Goal: Transaction & Acquisition: Purchase product/service

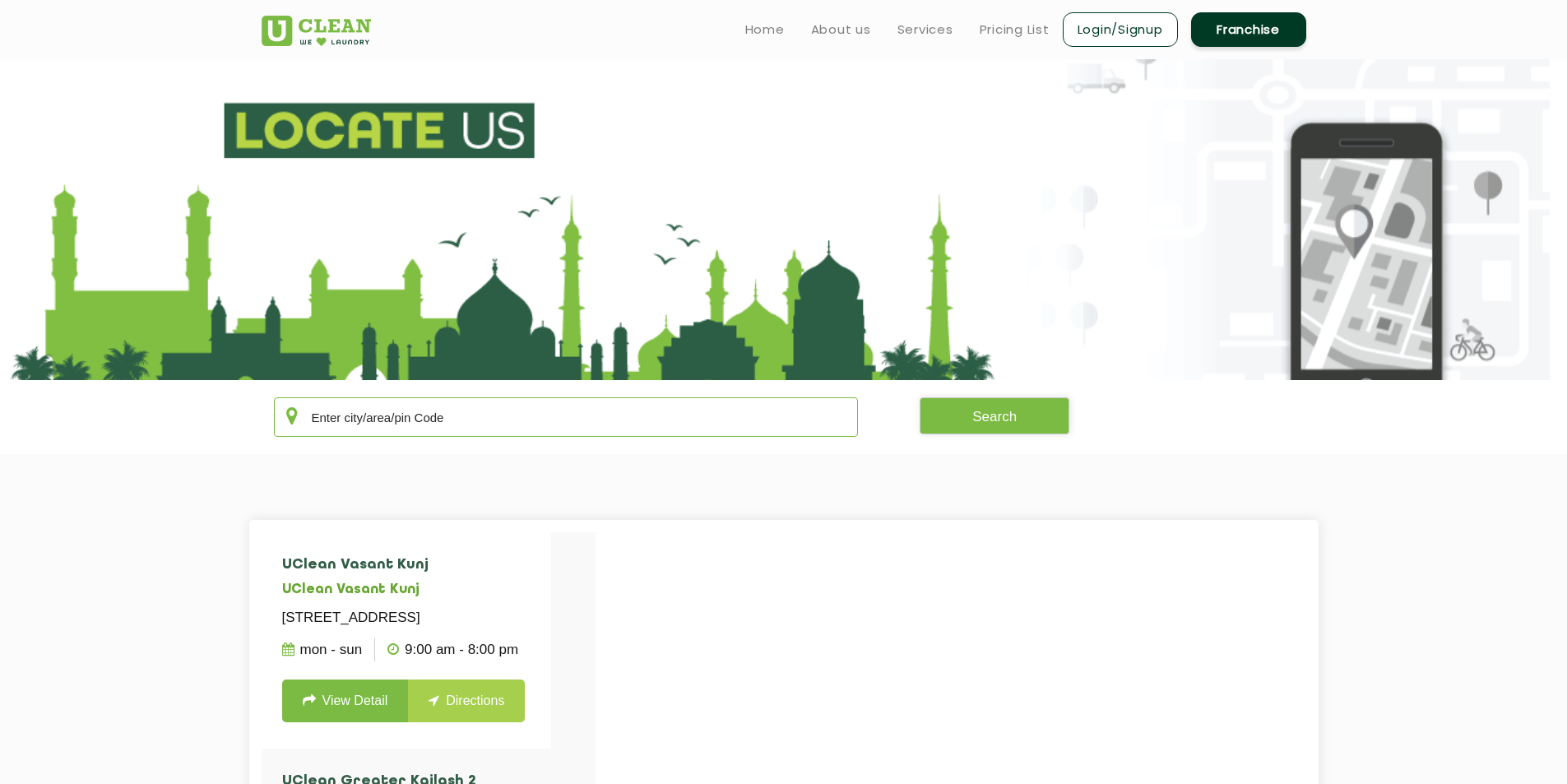
click at [446, 403] on input "text" at bounding box center [566, 417] width 585 height 40
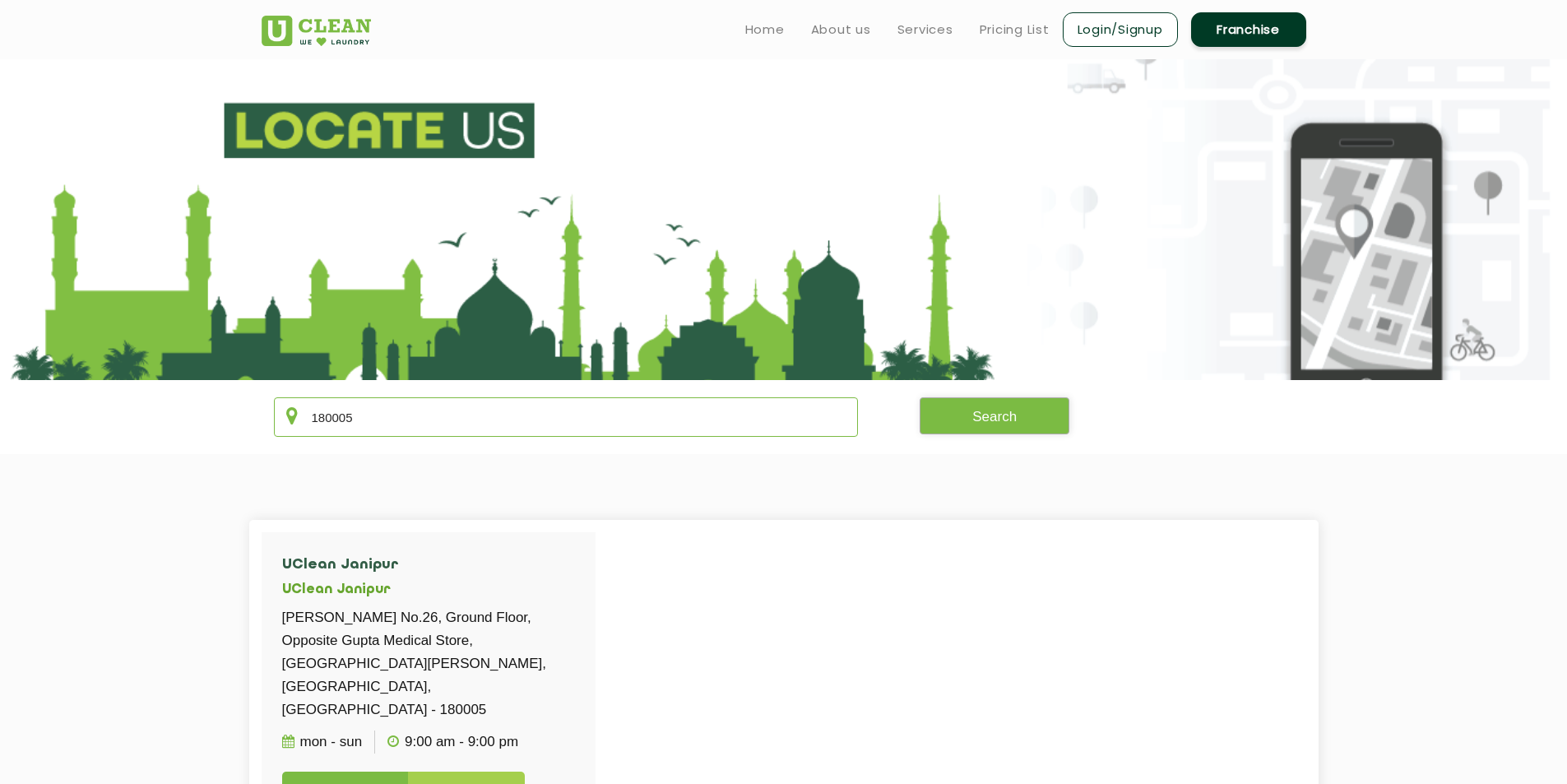
type input "180005"
click at [1027, 428] on button "Search" at bounding box center [995, 416] width 149 height 37
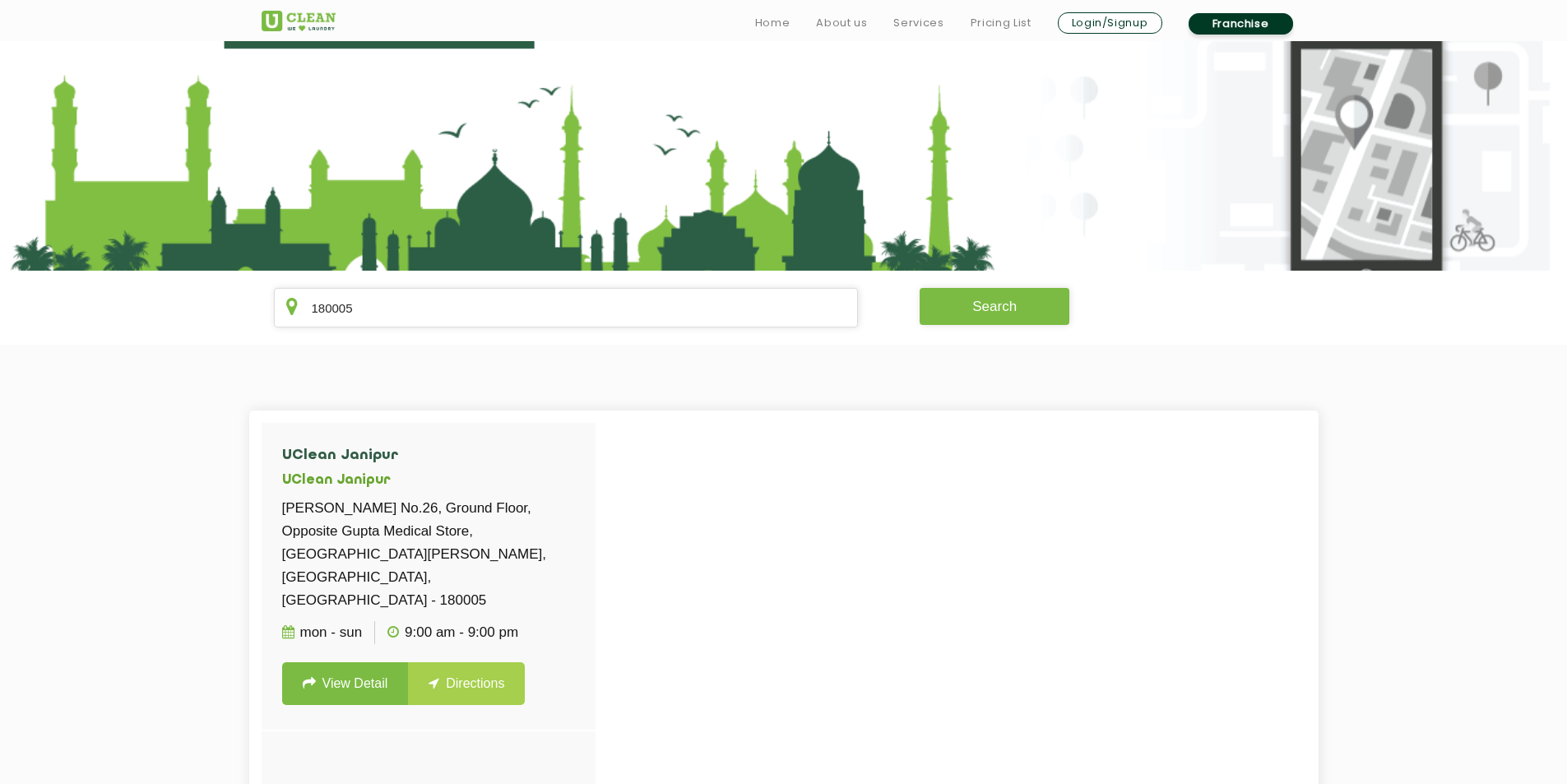
scroll to position [329, 0]
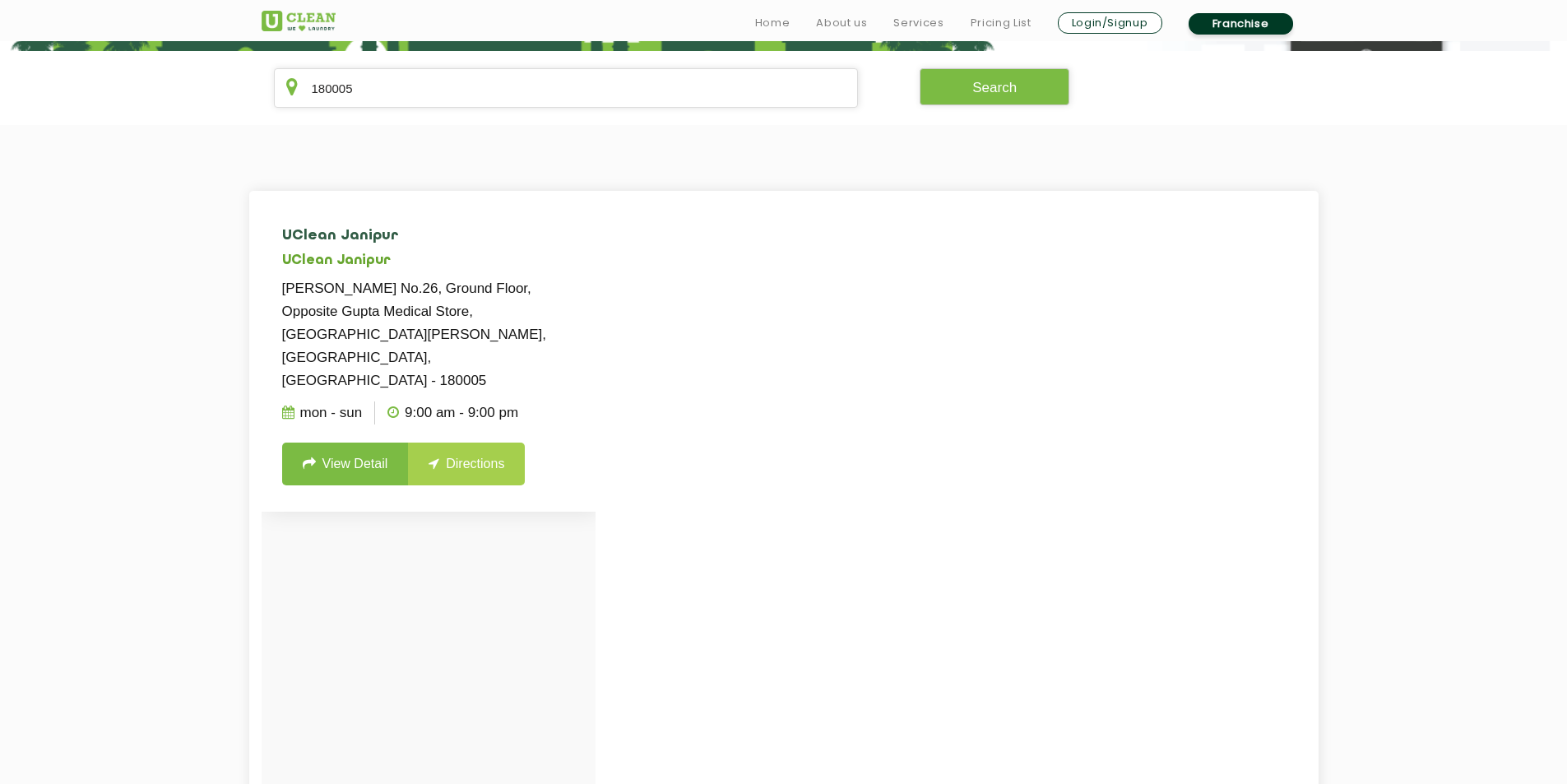
click at [322, 442] on link "View Detail" at bounding box center [344, 464] width 126 height 43
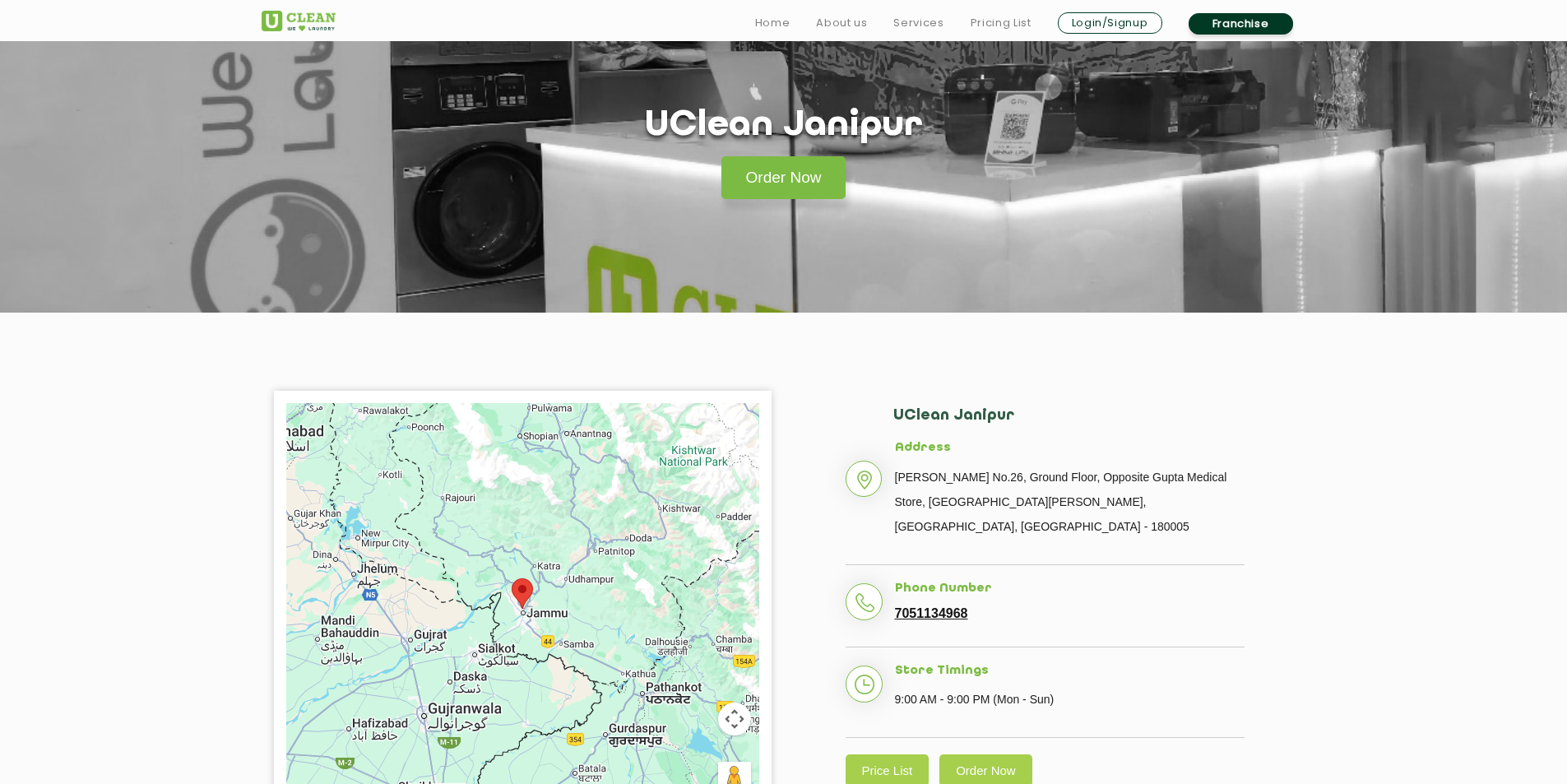
scroll to position [165, 0]
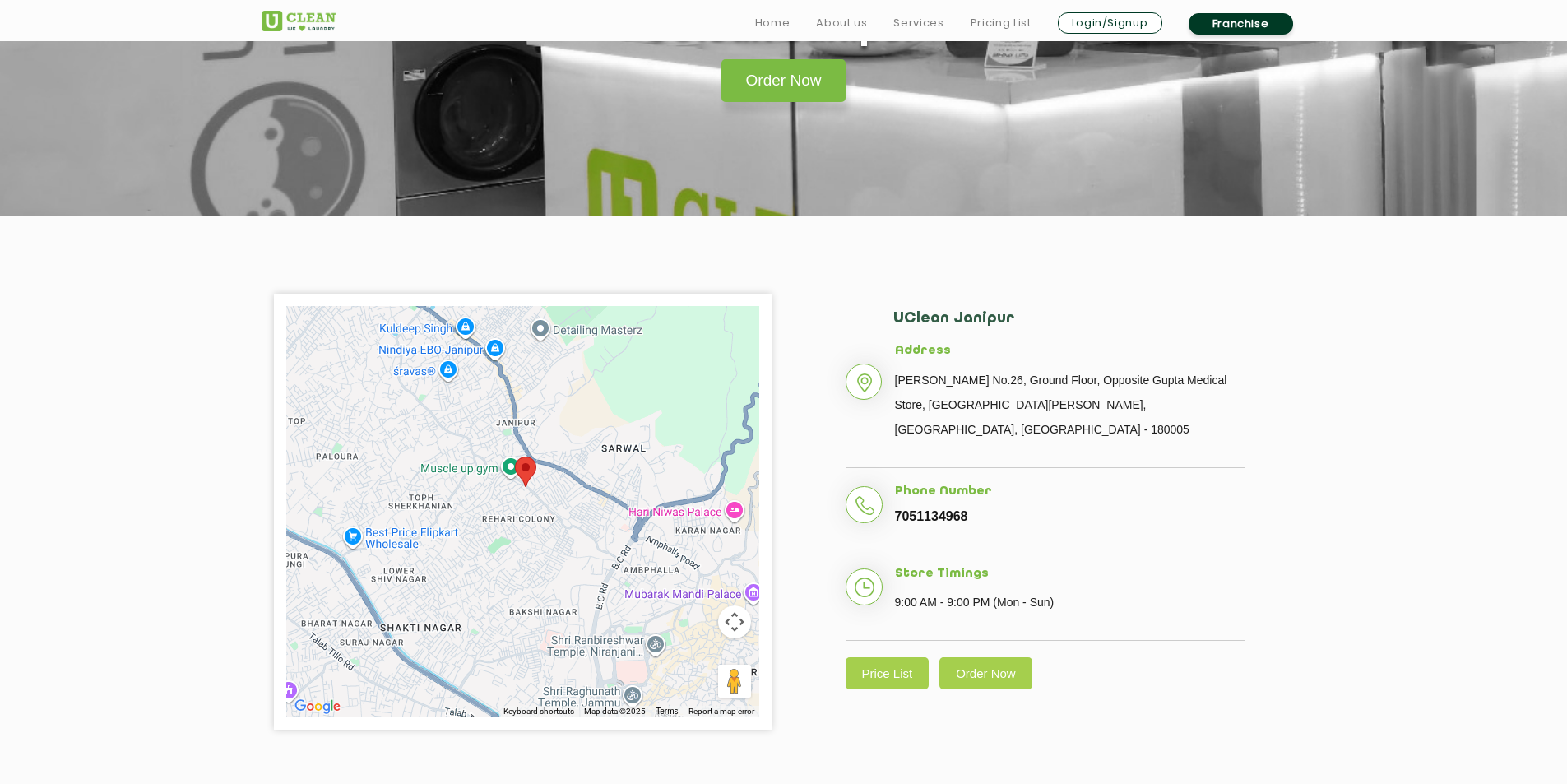
drag, startPoint x: 571, startPoint y: 573, endPoint x: 540, endPoint y: 526, distance: 56.3
click at [540, 526] on div at bounding box center [522, 511] width 473 height 411
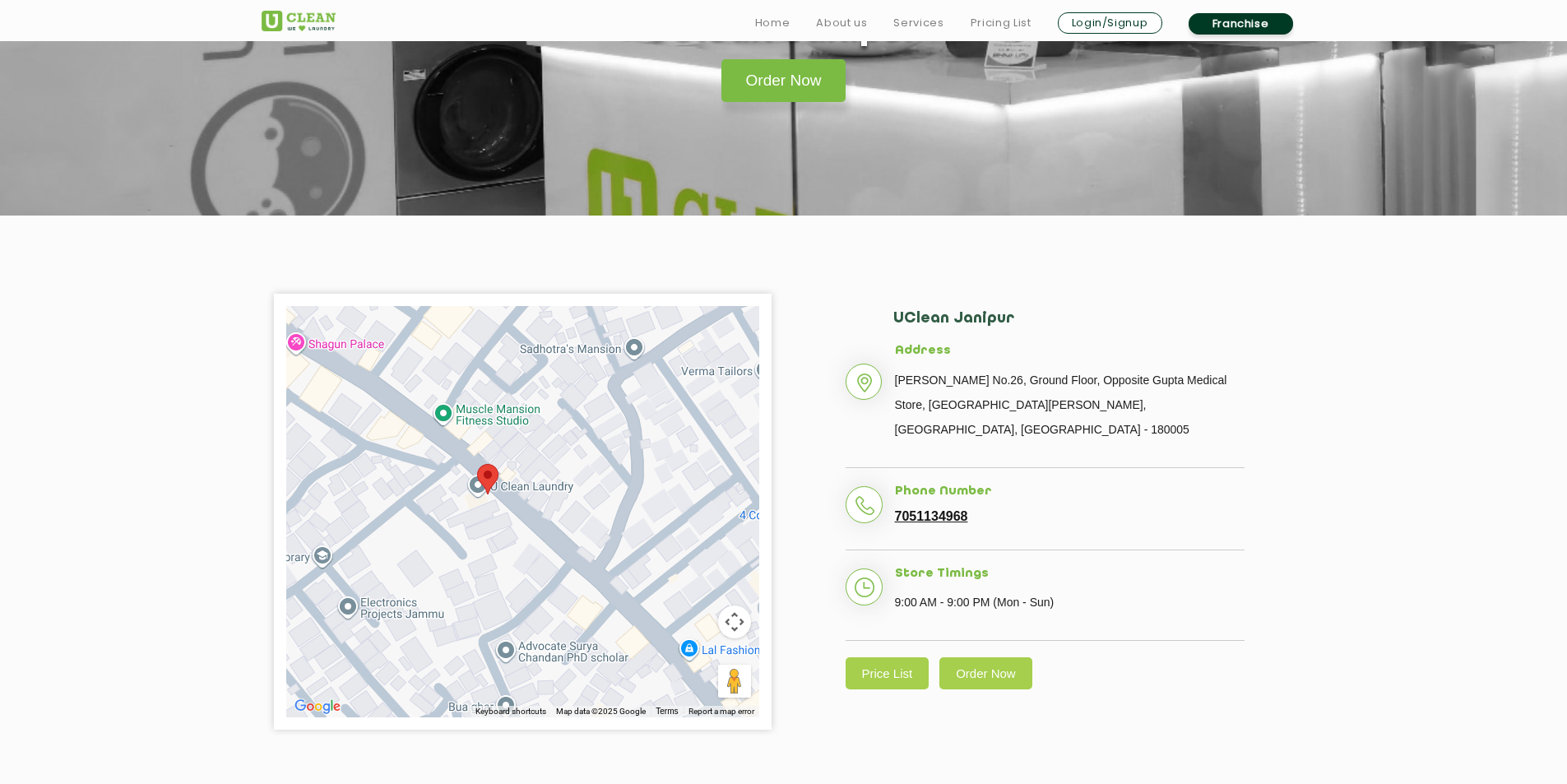
click at [477, 464] on area at bounding box center [477, 464] width 0 height 0
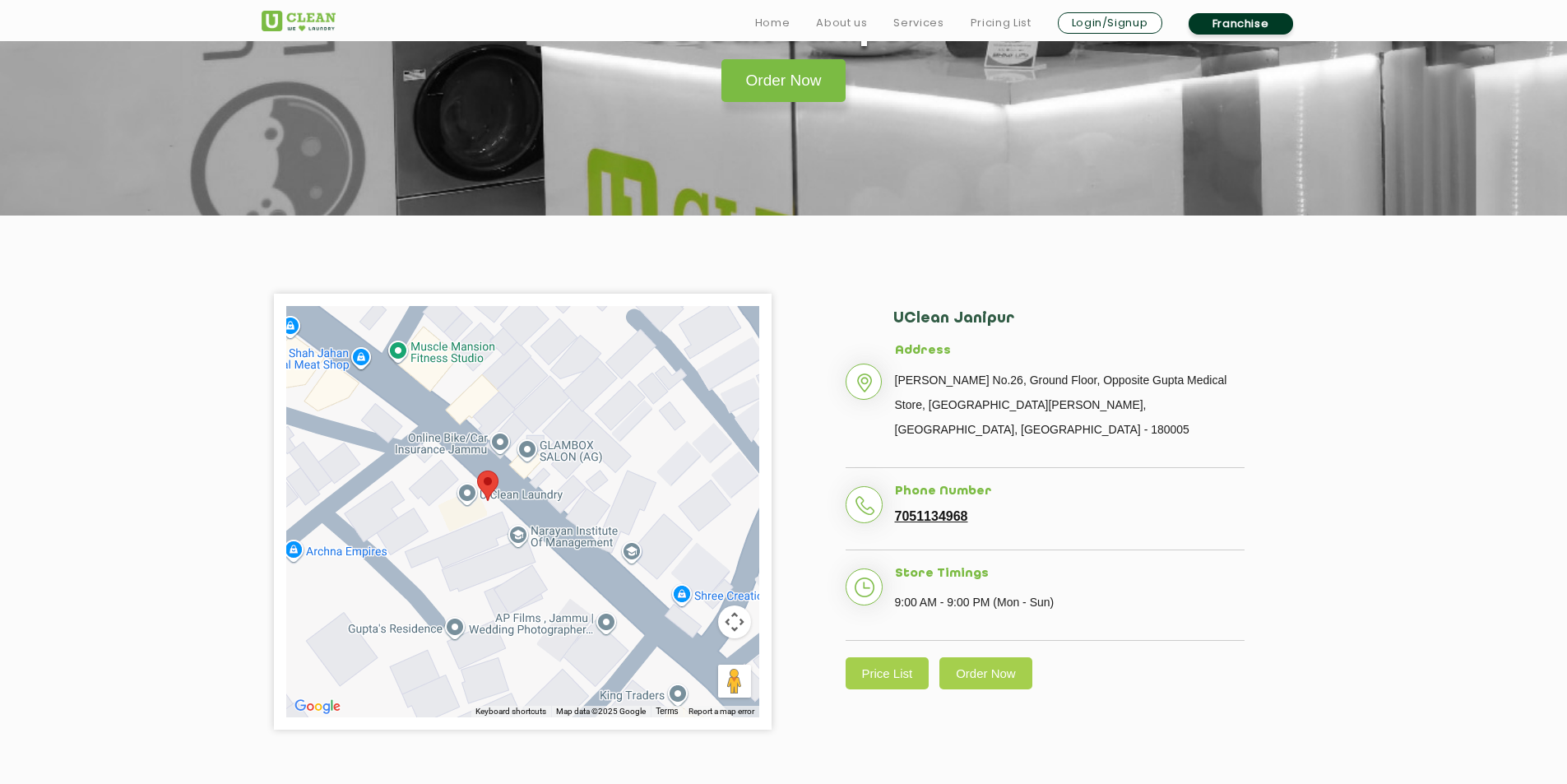
click at [739, 624] on button "Map camera controls" at bounding box center [735, 622] width 33 height 33
click at [738, 624] on button "Map camera controls" at bounding box center [735, 622] width 33 height 33
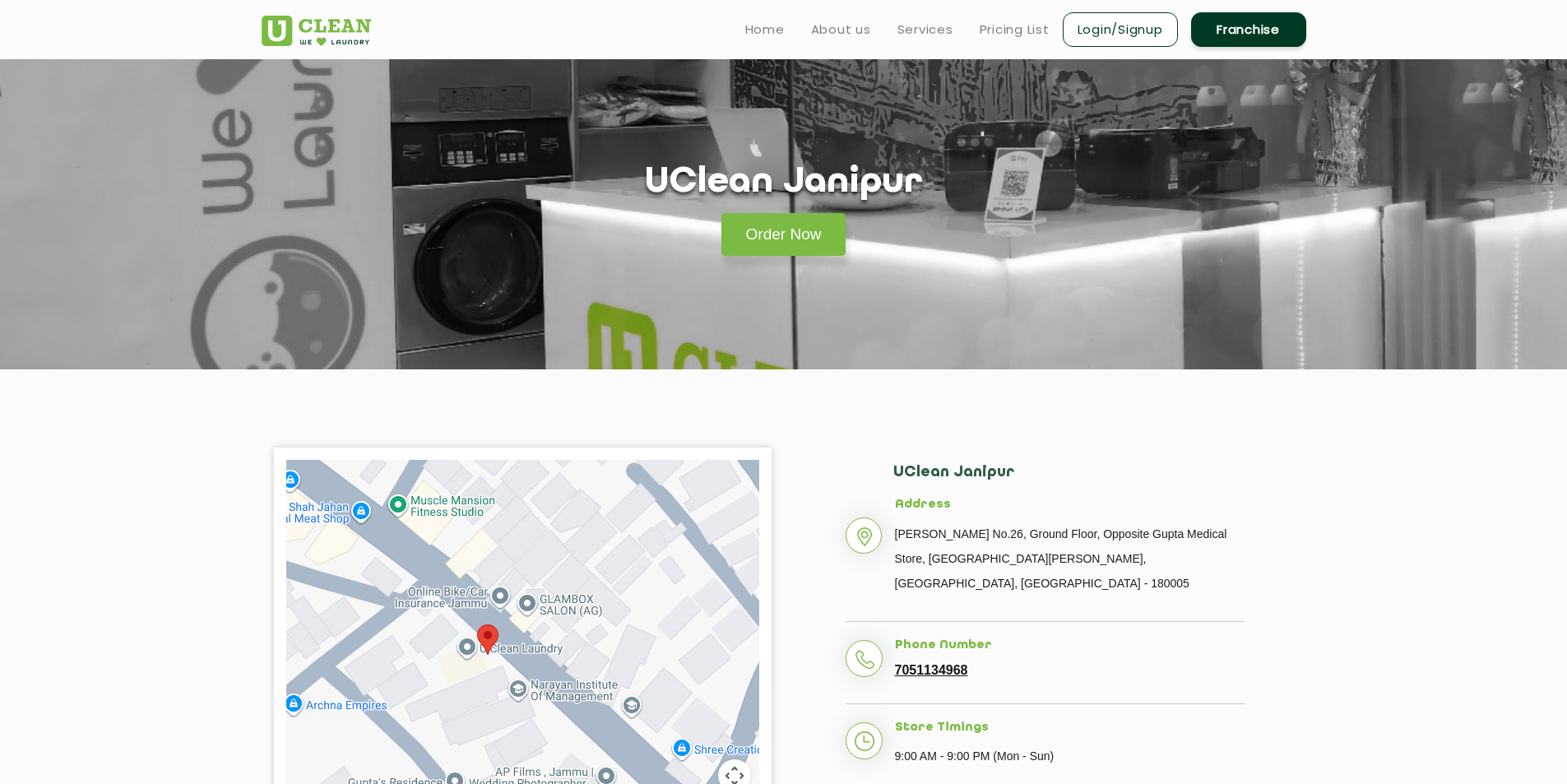
scroll to position [0, 0]
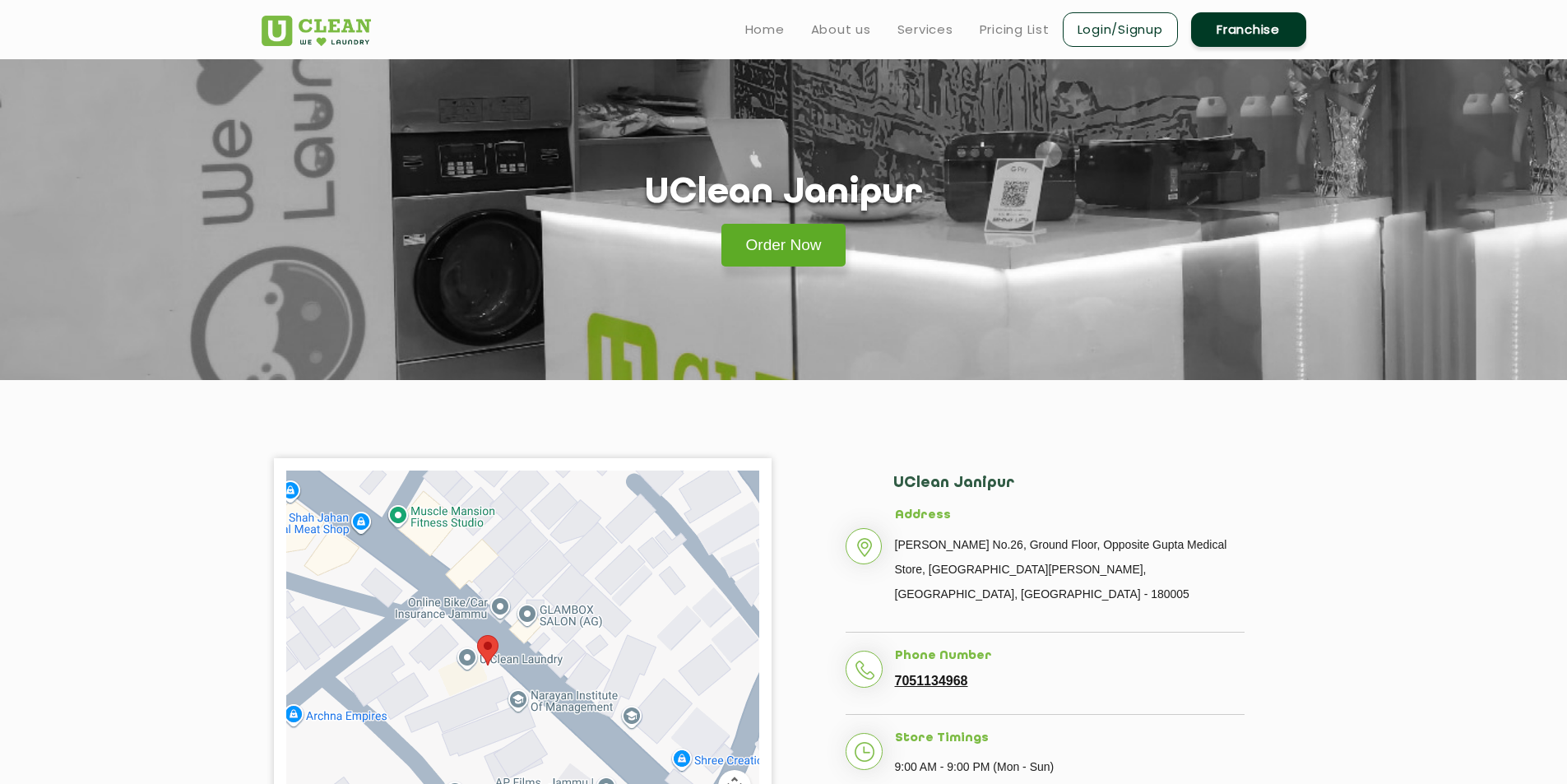
click at [803, 251] on link "Order Now" at bounding box center [784, 245] width 125 height 43
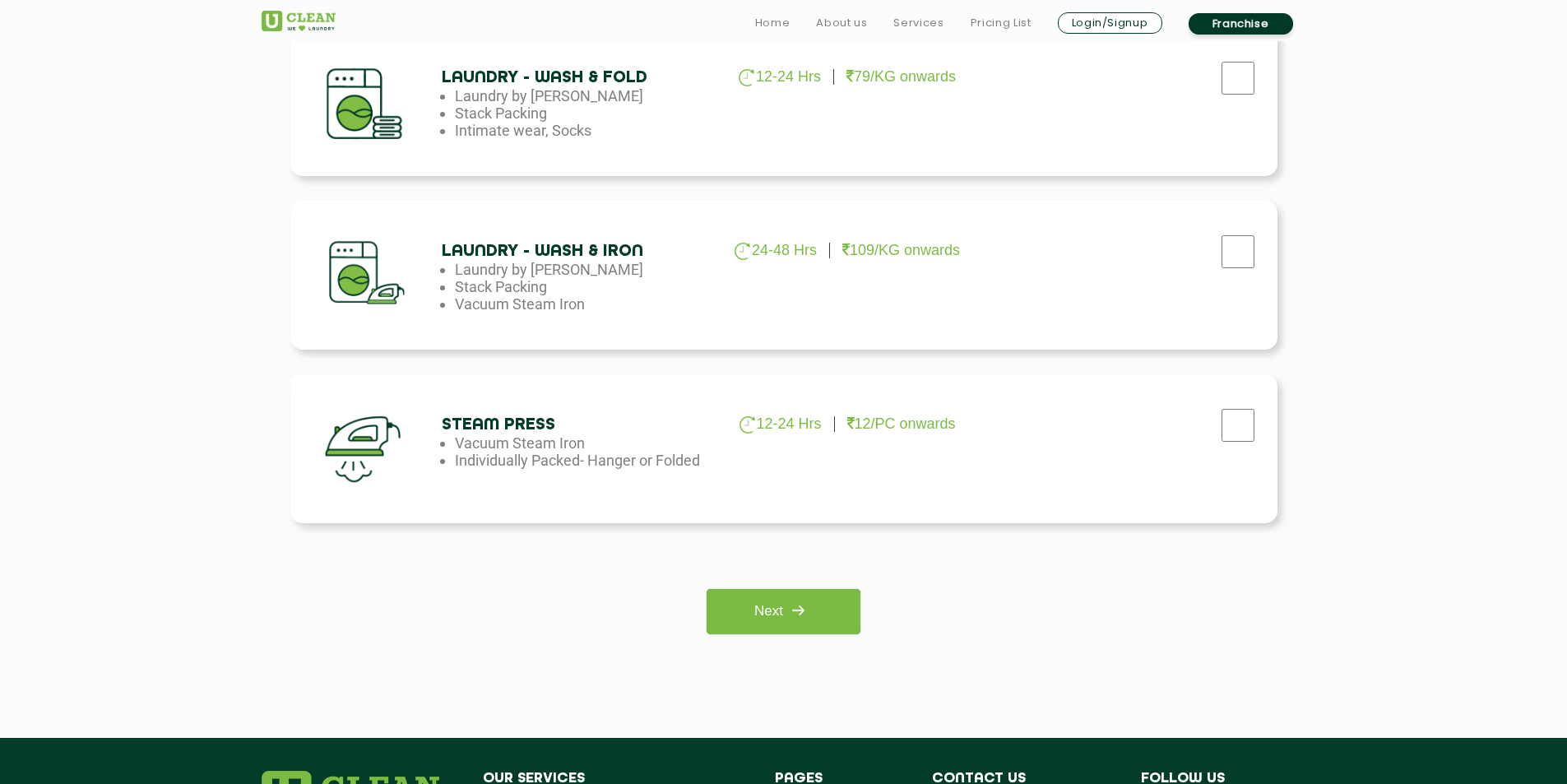
scroll to position [987, 0]
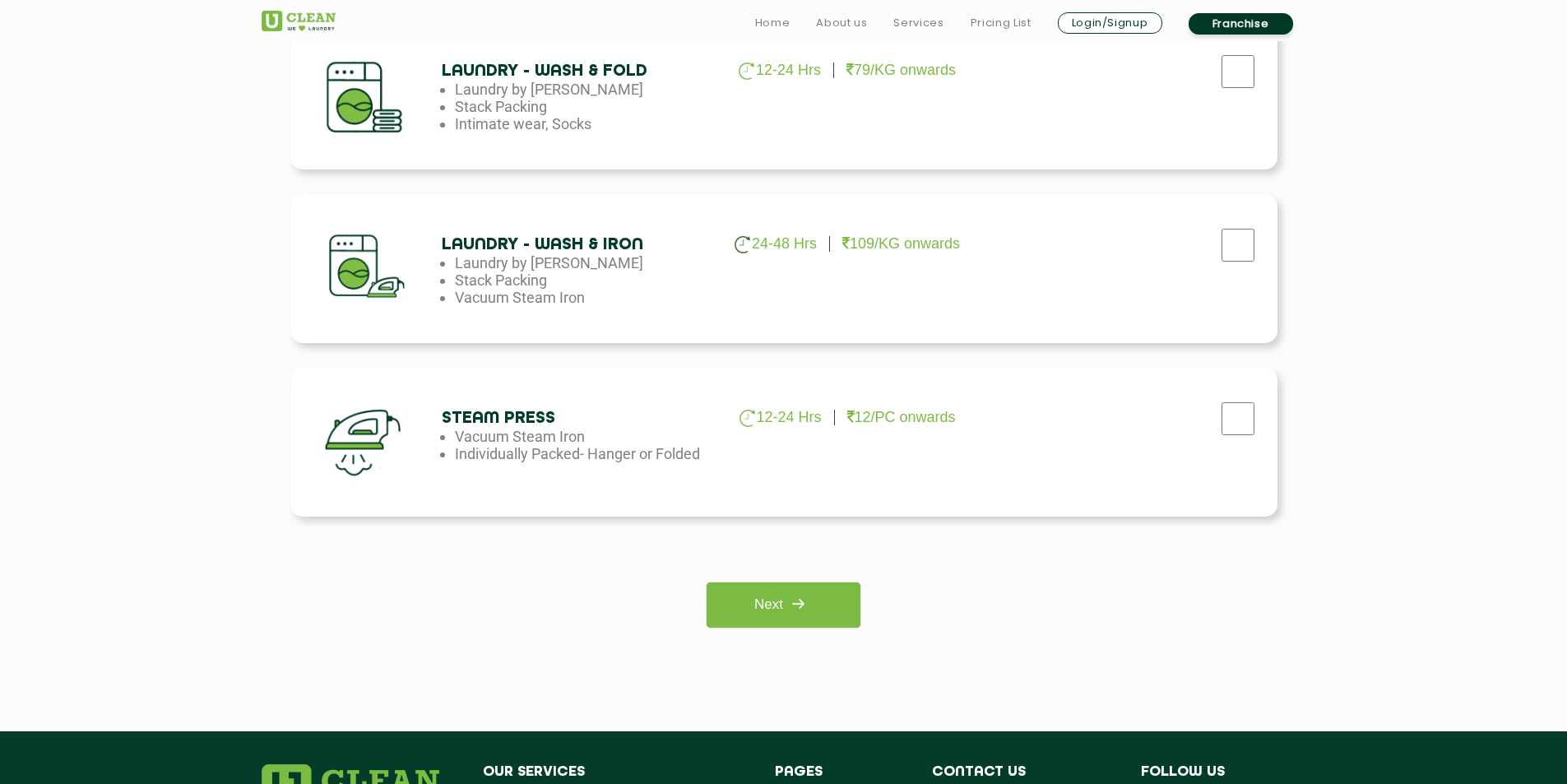
click at [902, 264] on div "Laundry - Wash & Iron 24-48 Hrs 109/KG onwards Laundry by Kilo Stack Packing Va…" at bounding box center [784, 268] width 987 height 149
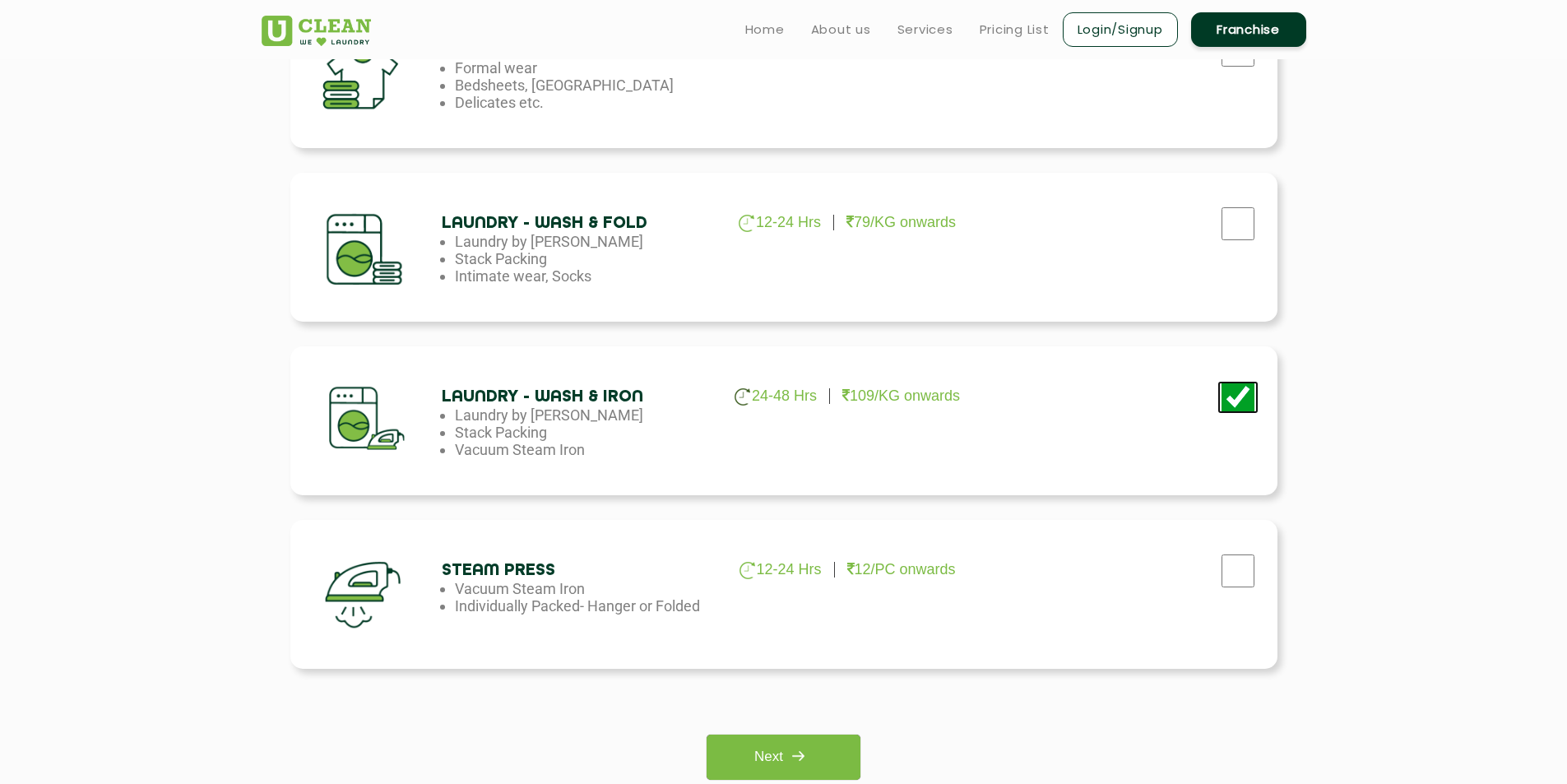
scroll to position [823, 0]
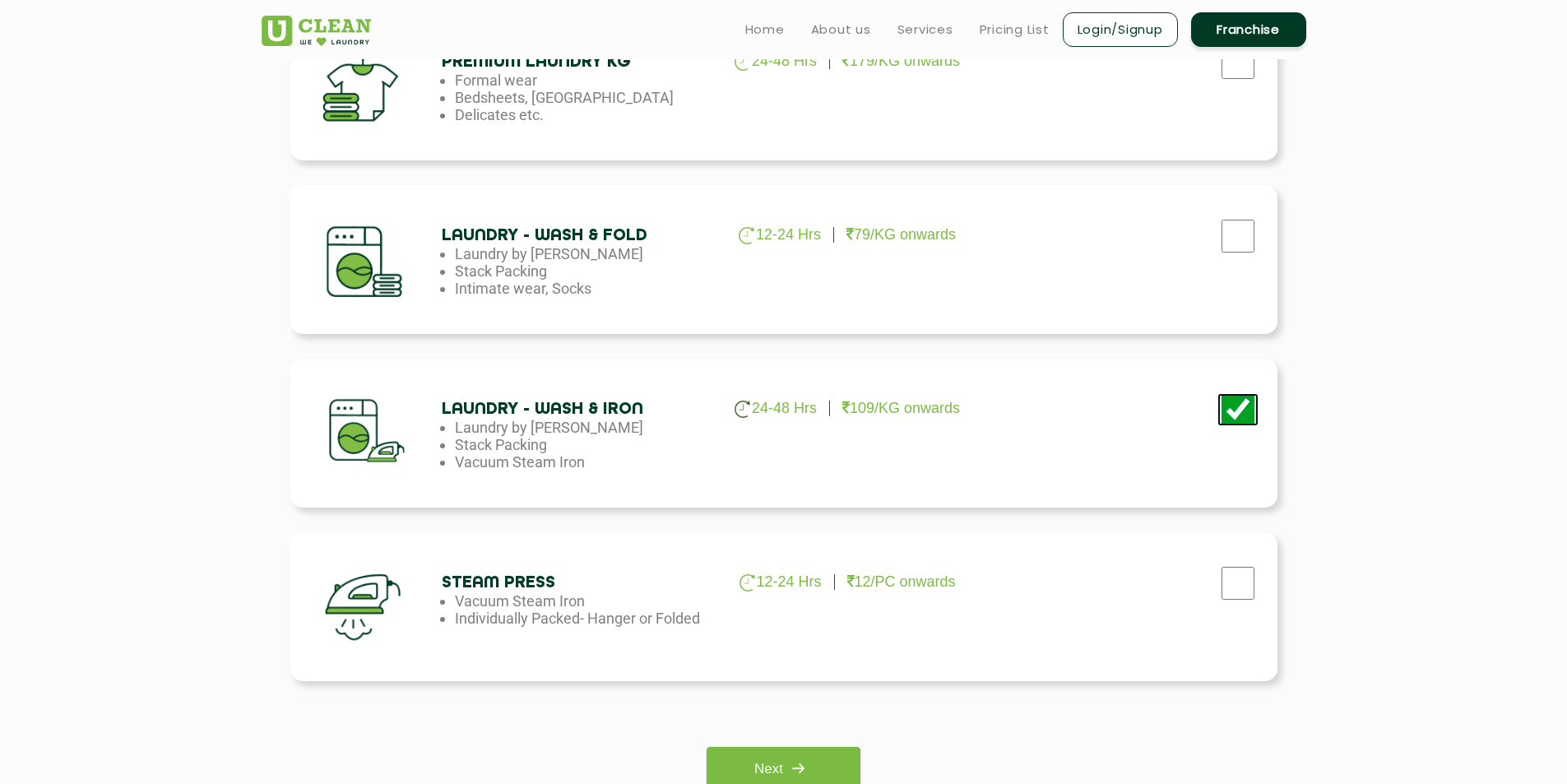
checkbox input "false"
checkbox input "true"
click at [820, 763] on link "Next" at bounding box center [784, 769] width 154 height 46
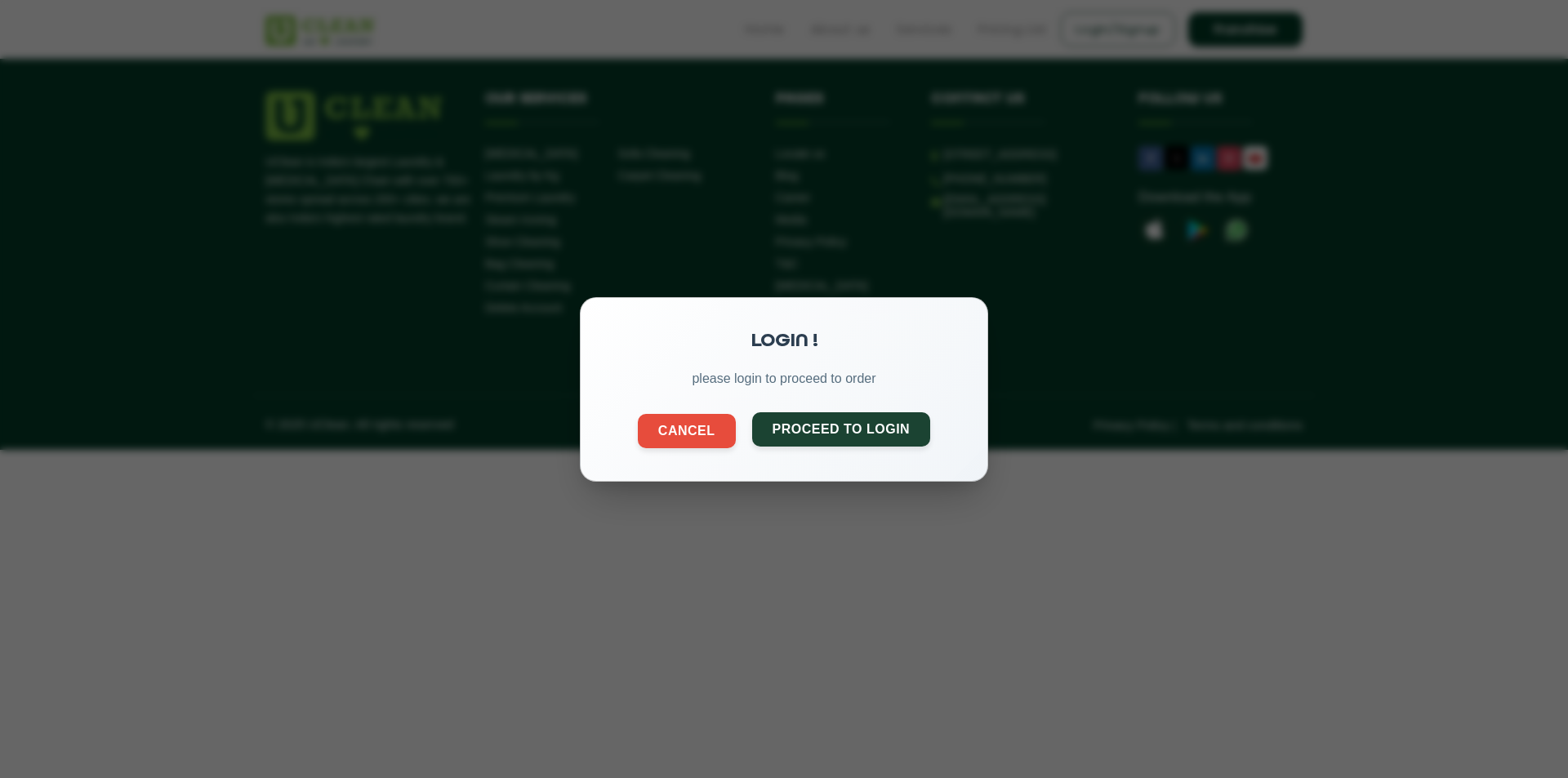
click at [813, 433] on button "Proceed to Login" at bounding box center [842, 429] width 179 height 34
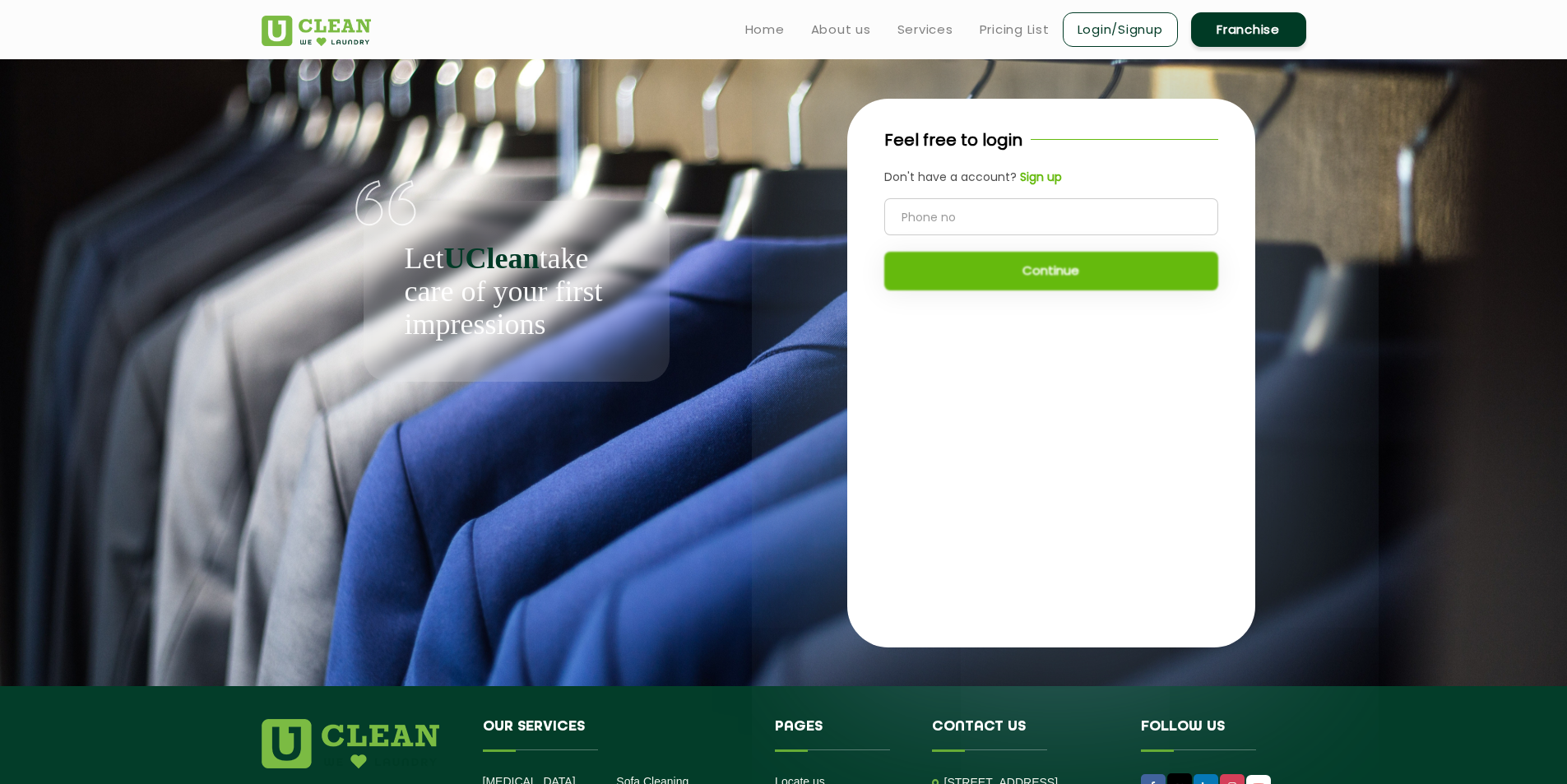
click at [1021, 211] on input "tel" at bounding box center [1051, 216] width 334 height 37
type input "9055510042"
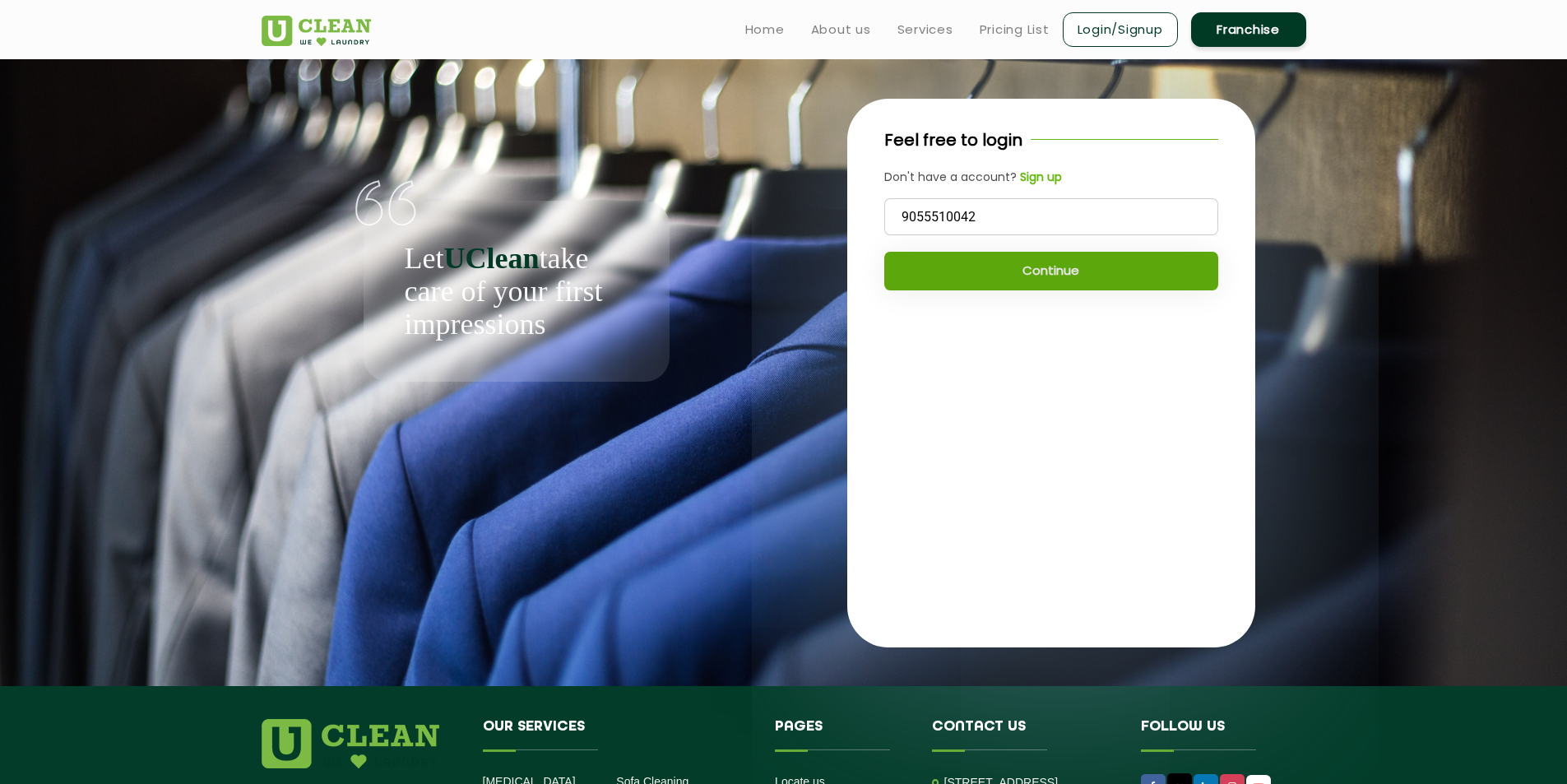
click at [1087, 275] on button "Continue" at bounding box center [1051, 270] width 334 height 39
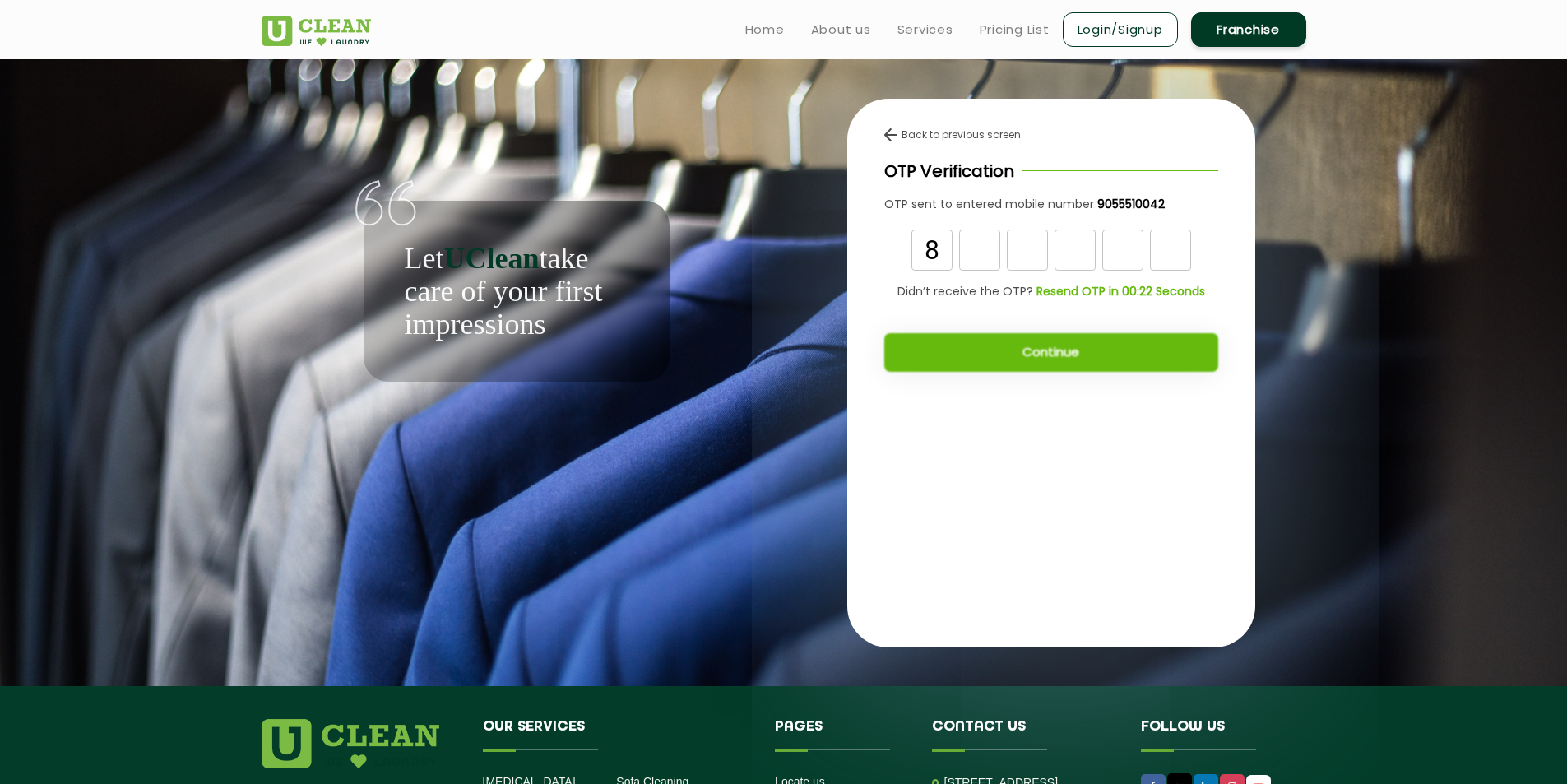
type input "8"
type input "9"
type input "4"
type input "0"
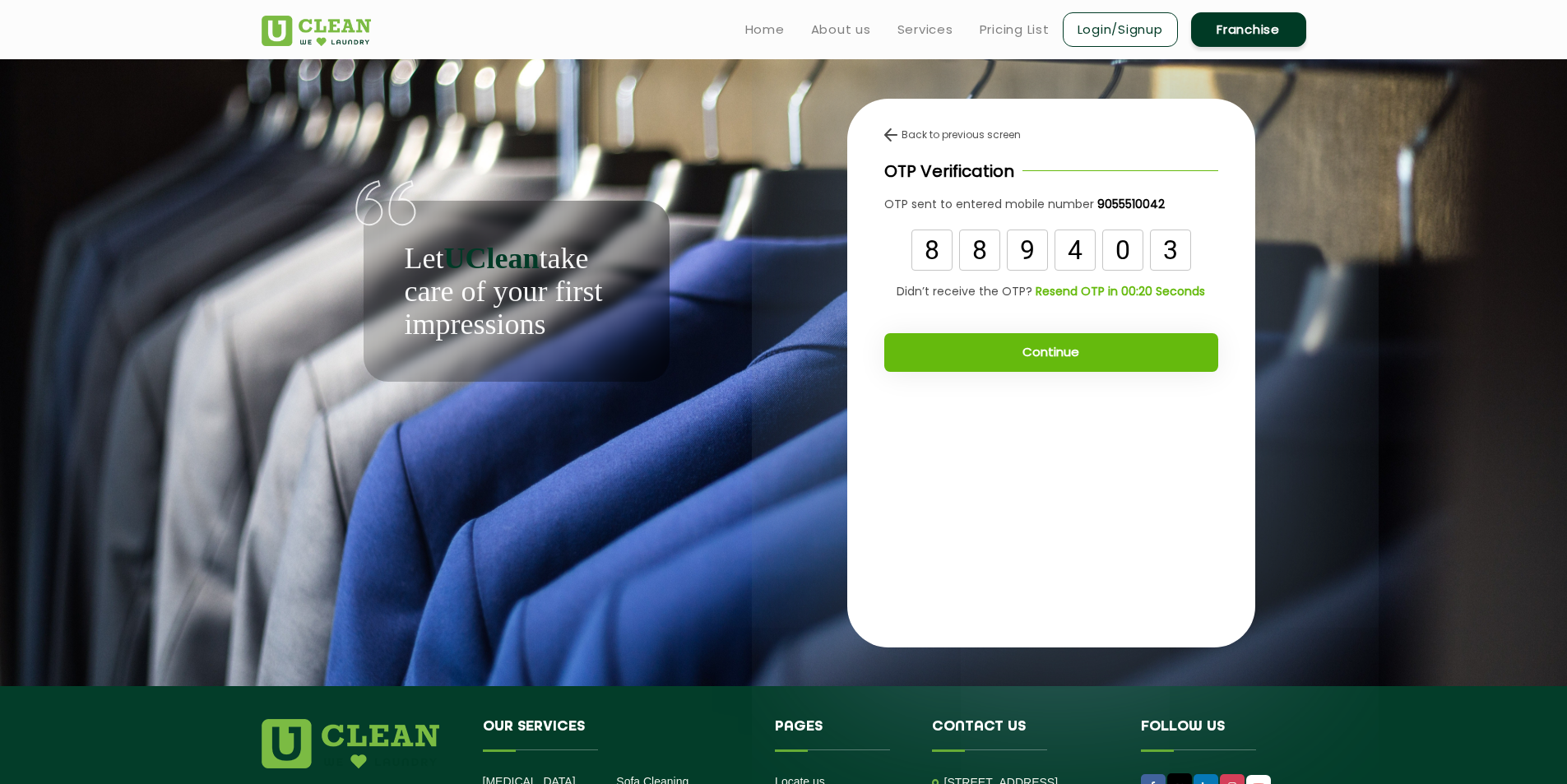
type input "3"
click at [1159, 337] on button "Continue" at bounding box center [1051, 352] width 334 height 39
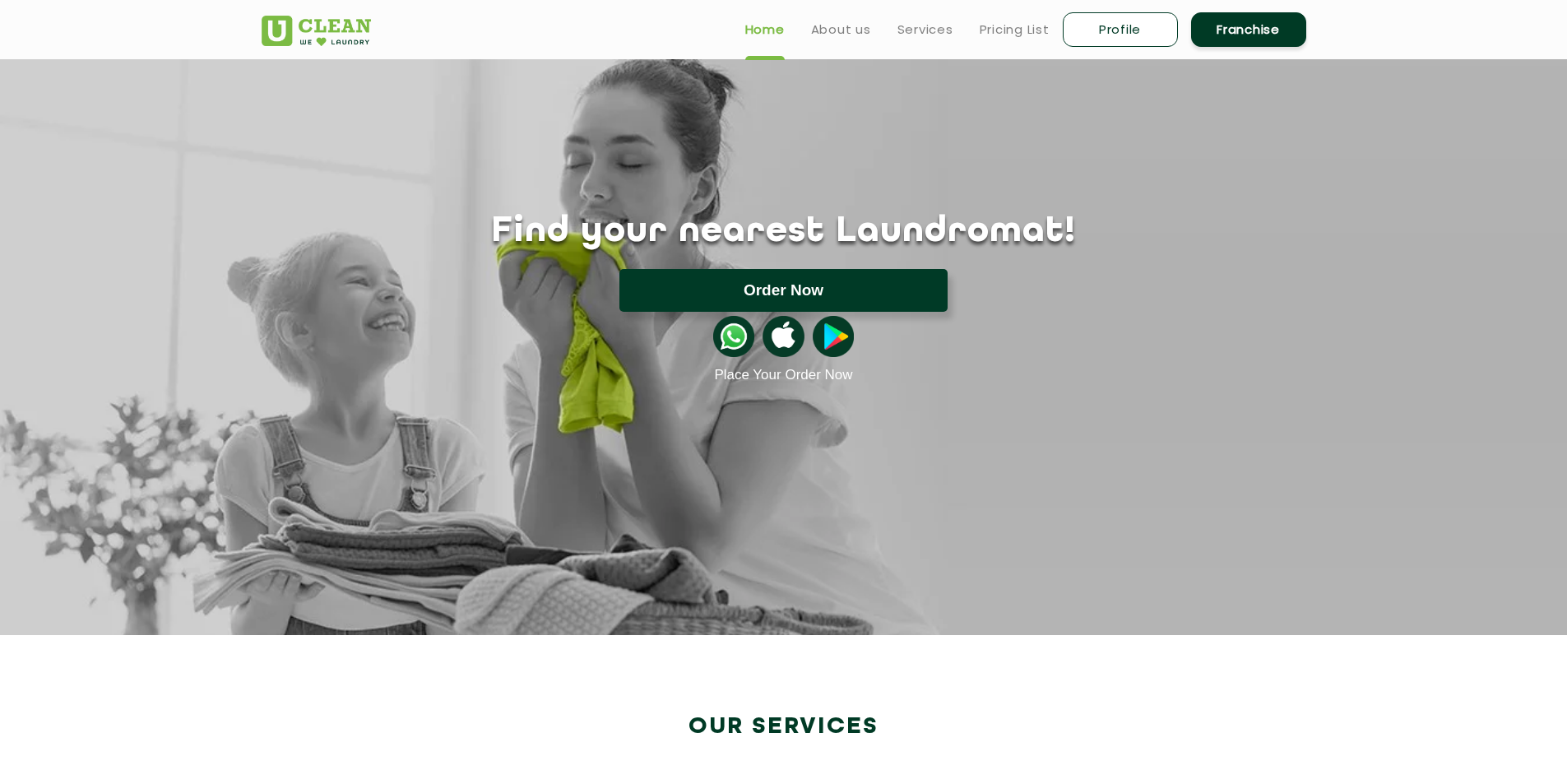
click at [822, 301] on button "Order Now" at bounding box center [784, 290] width 328 height 43
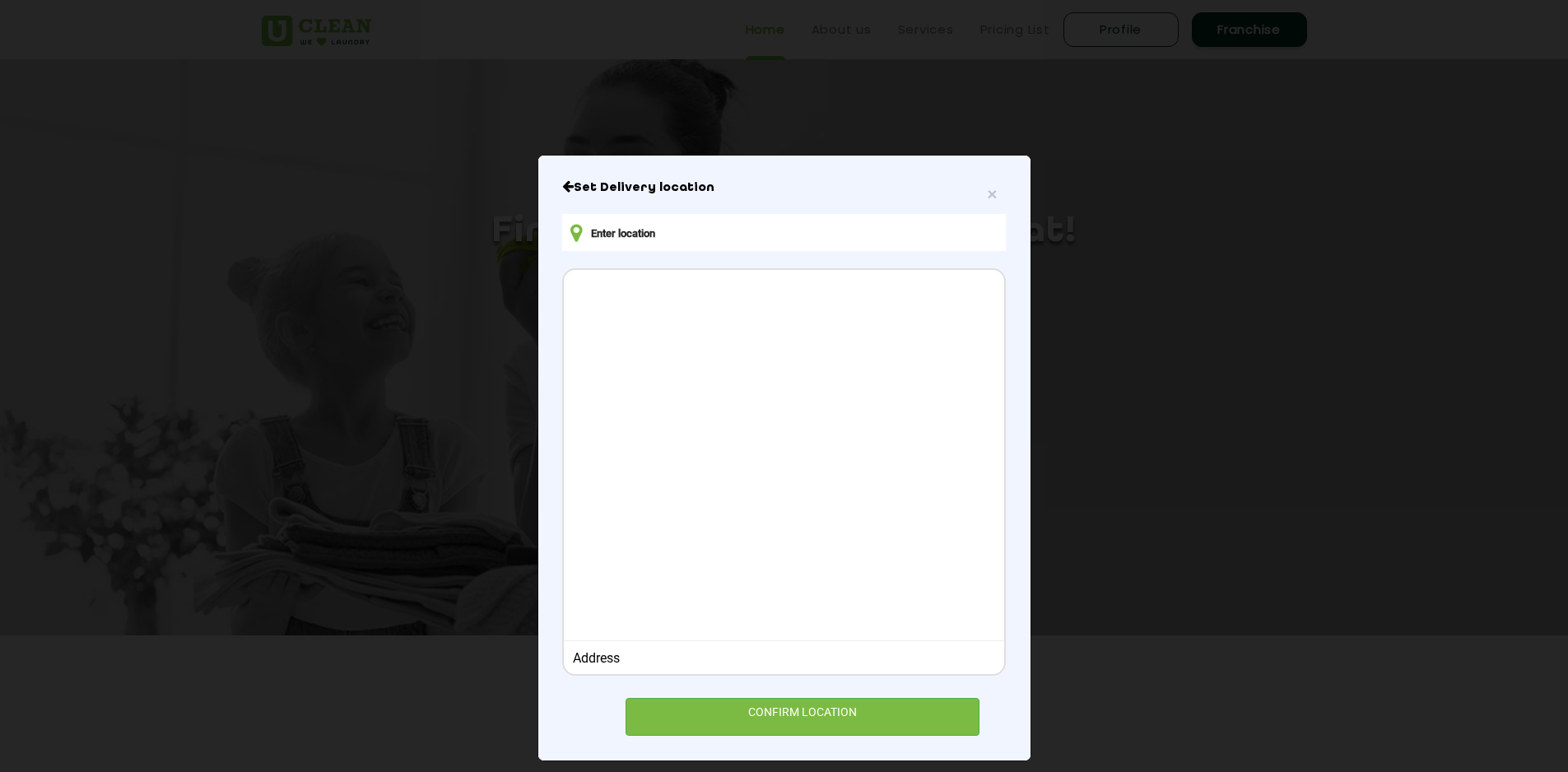
click at [646, 235] on input "text" at bounding box center [783, 232] width 443 height 37
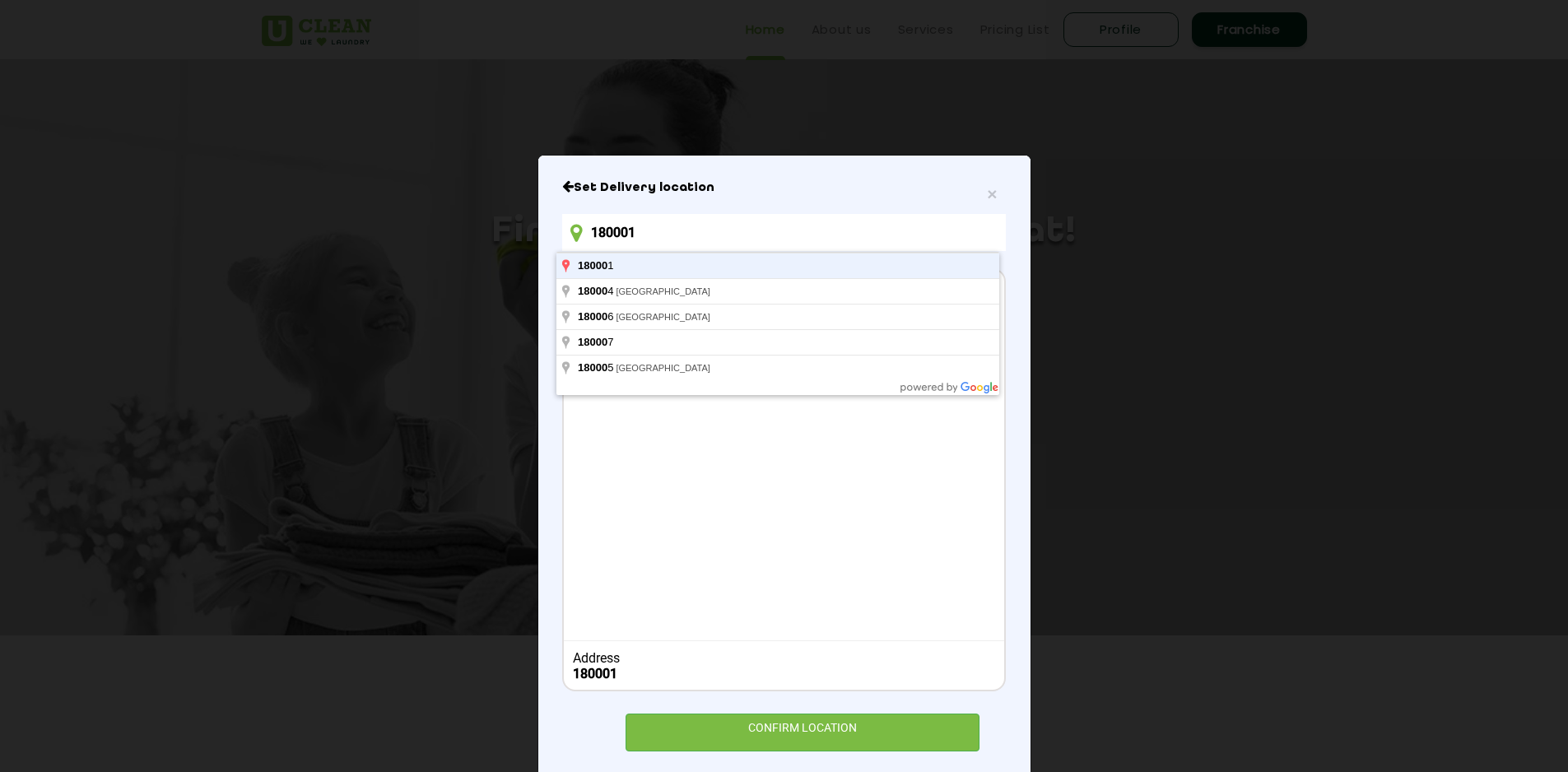
type input "180001"
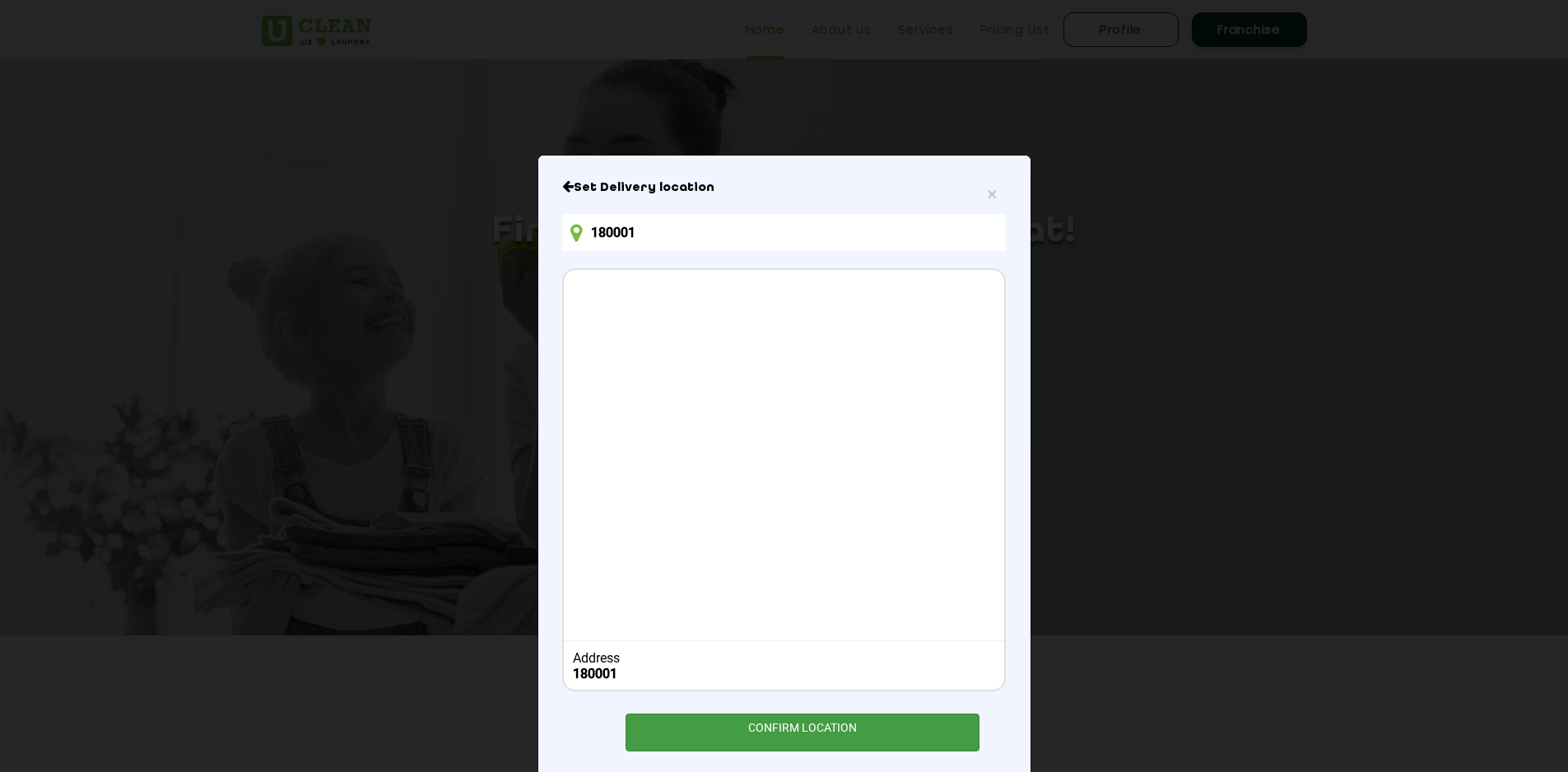
click at [760, 731] on div "CONFIRM LOCATION" at bounding box center [803, 732] width 355 height 37
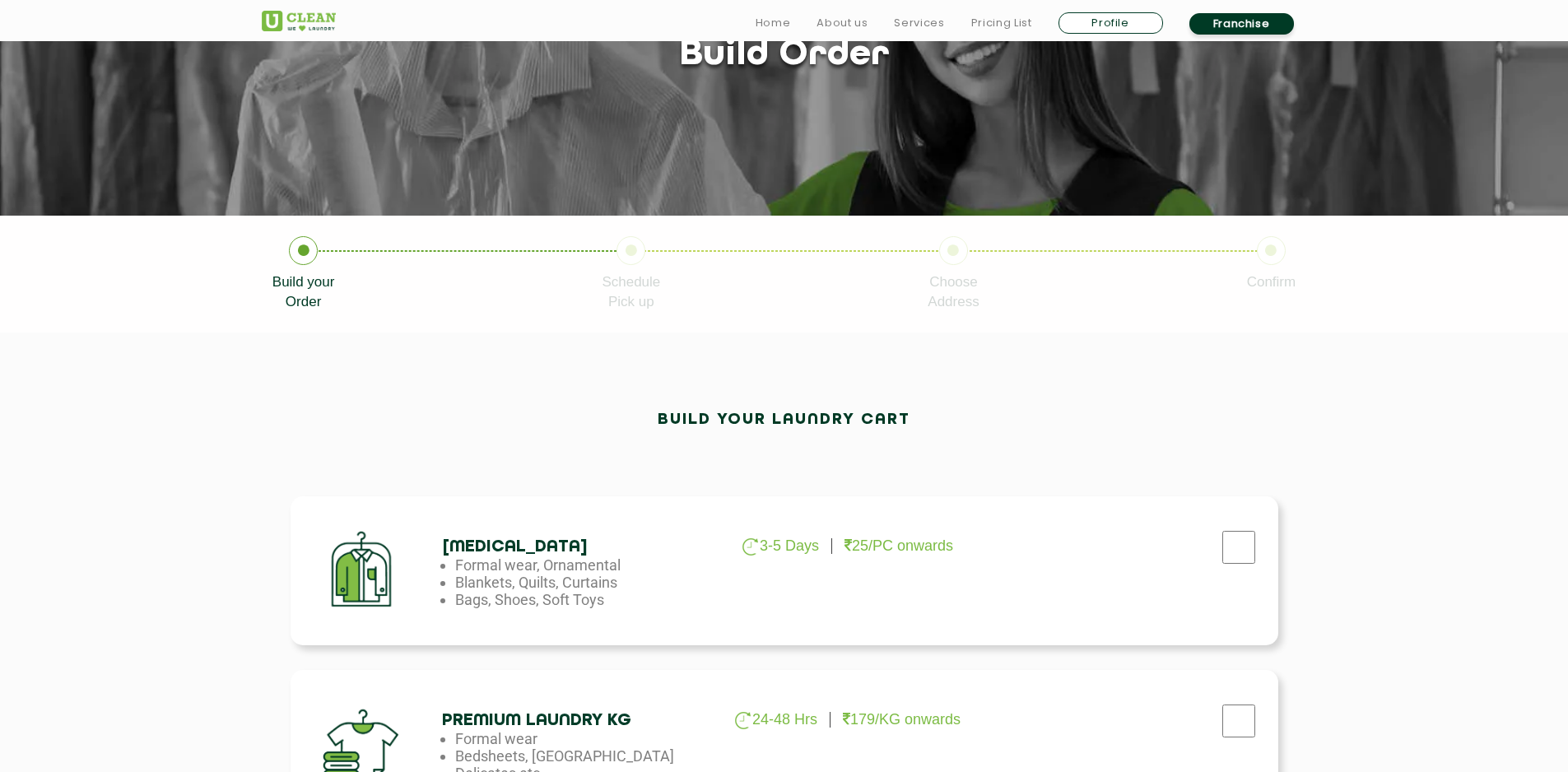
scroll to position [576, 0]
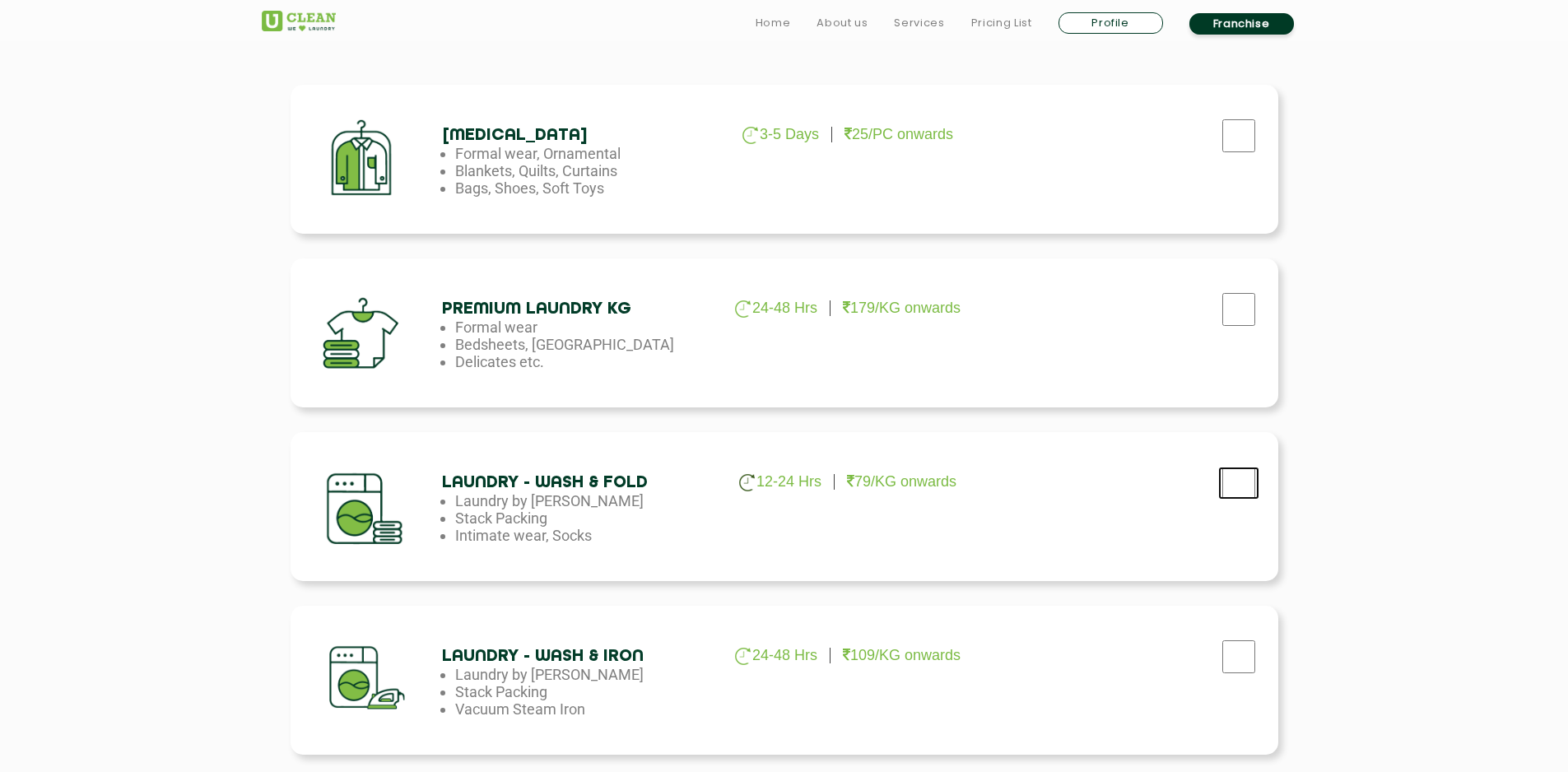
click at [1221, 152] on input "checkbox" at bounding box center [1239, 136] width 41 height 33
checkbox input "true"
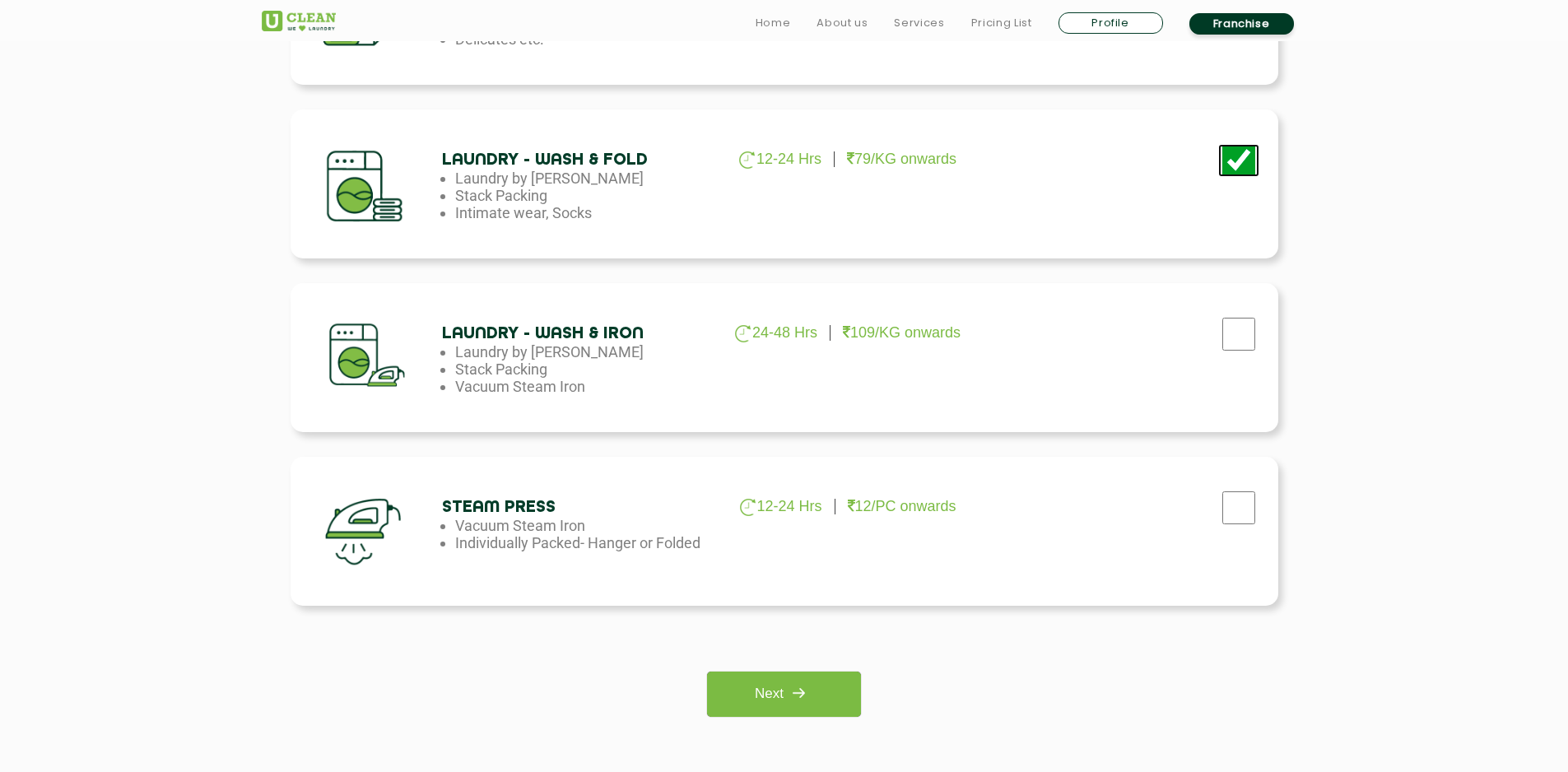
scroll to position [905, 0]
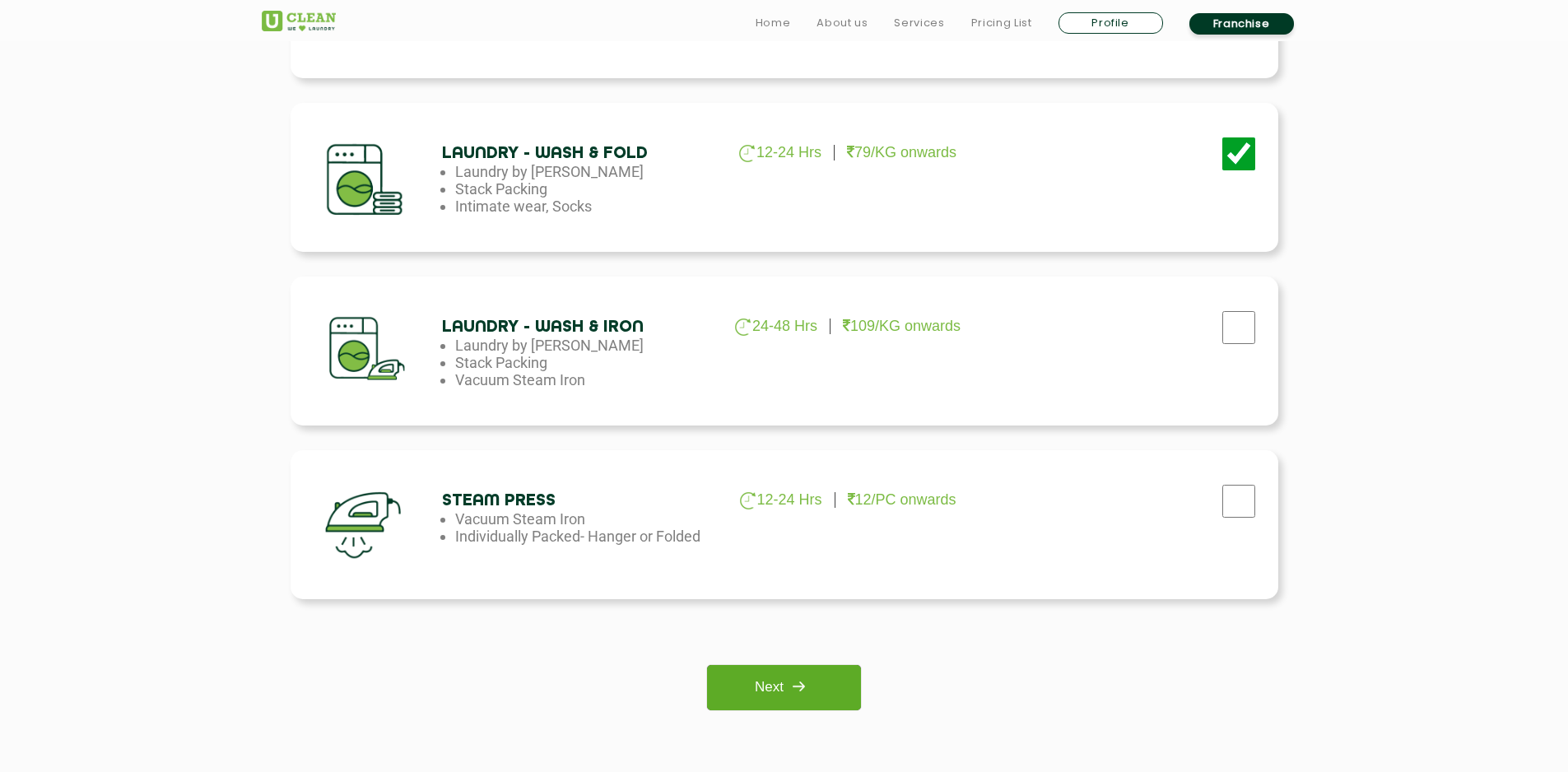
click at [789, 694] on img at bounding box center [799, 686] width 29 height 29
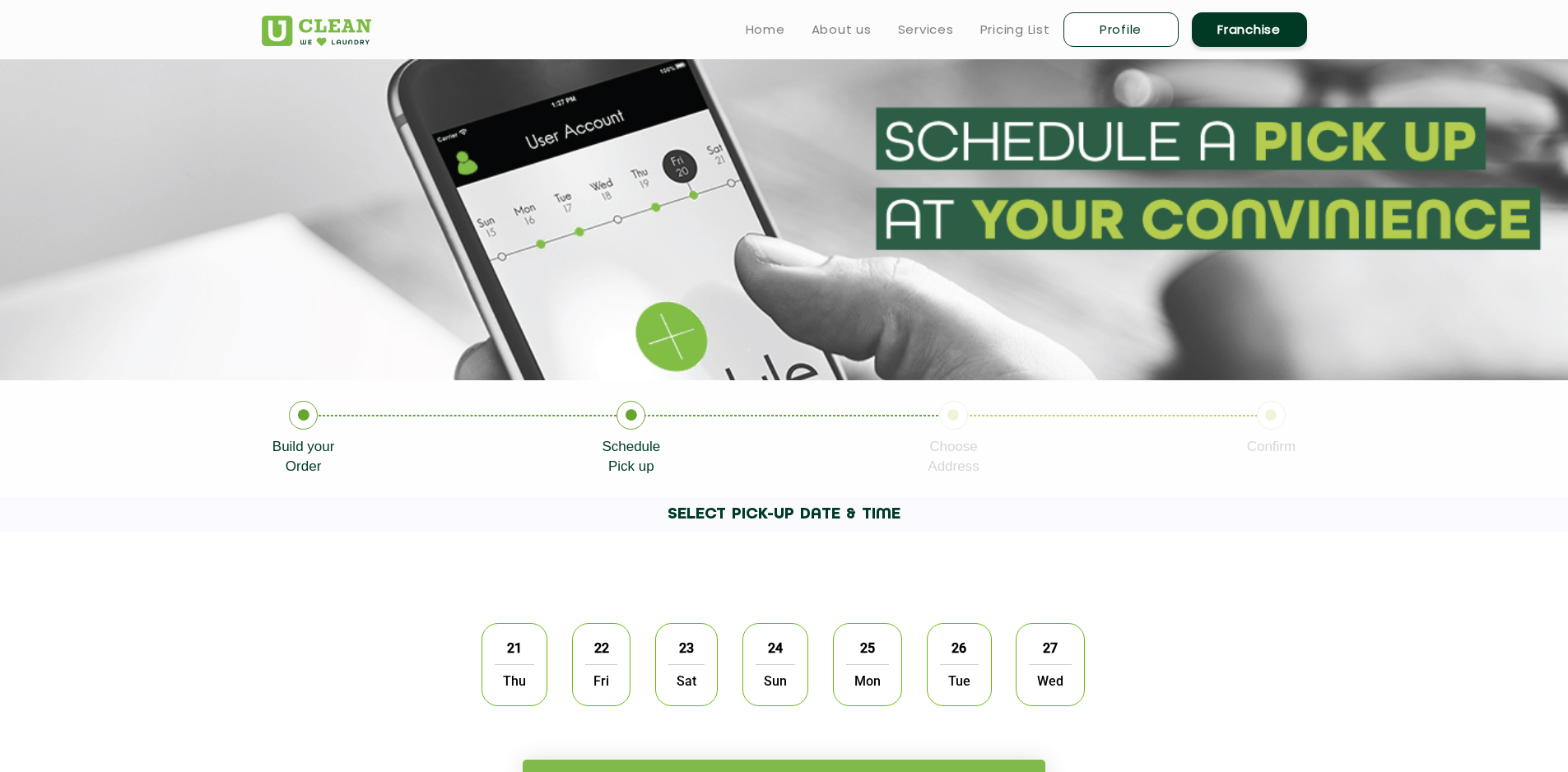
click at [591, 655] on span "22" at bounding box center [602, 647] width 31 height 32
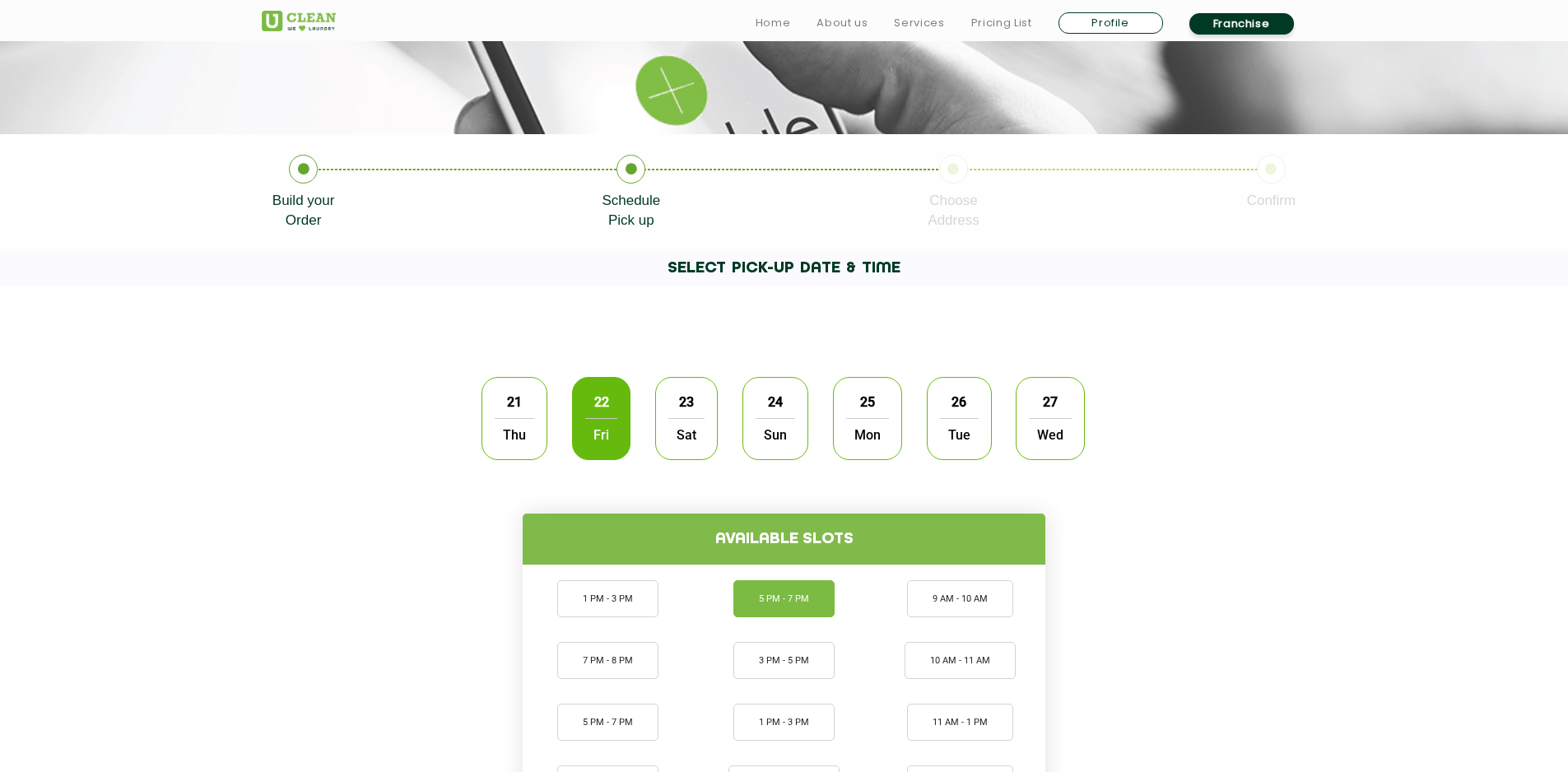
scroll to position [247, 0]
click at [516, 417] on span "21" at bounding box center [514, 401] width 31 height 32
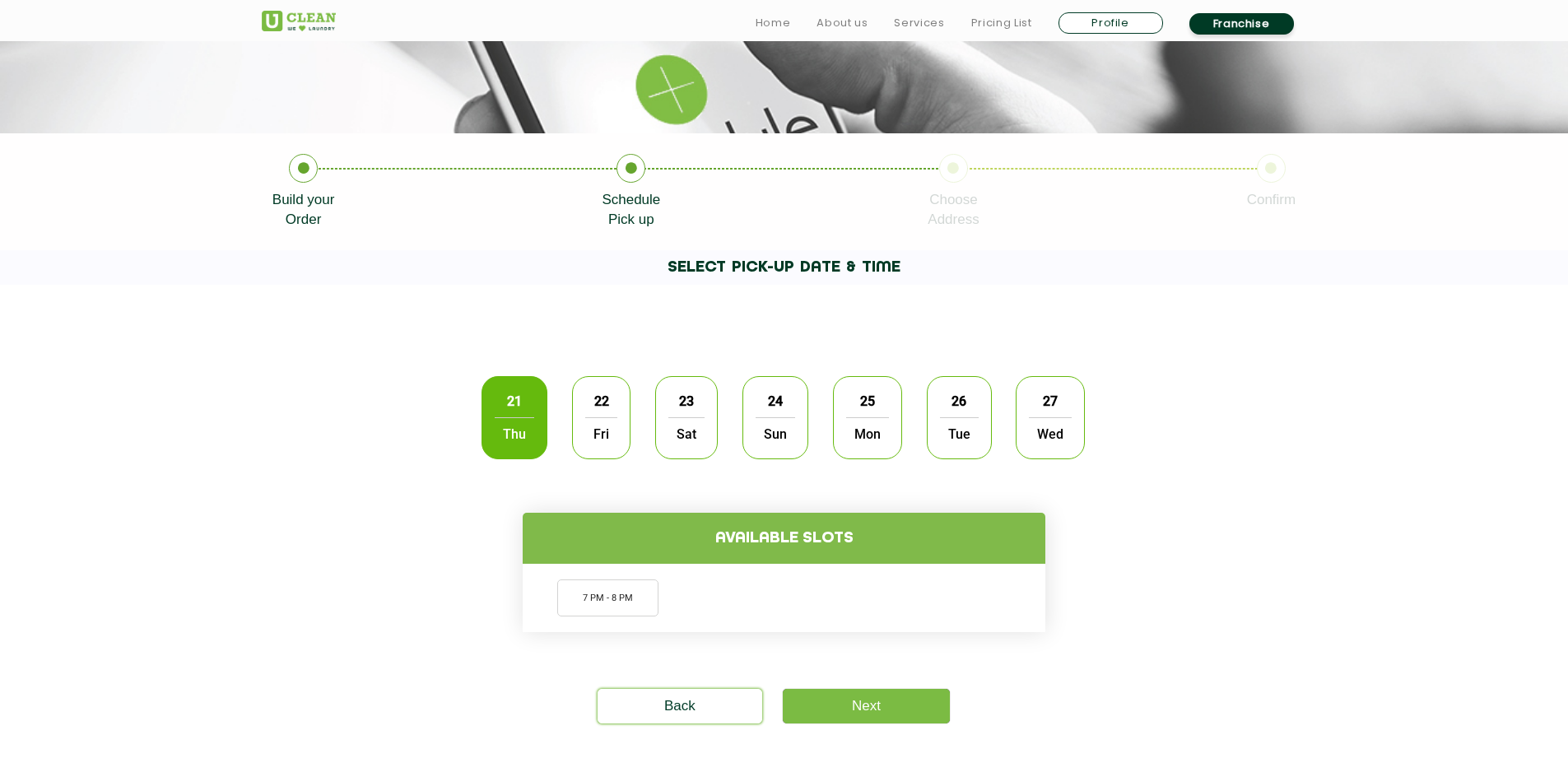
click at [618, 418] on div "22 Fri" at bounding box center [602, 418] width 58 height 83
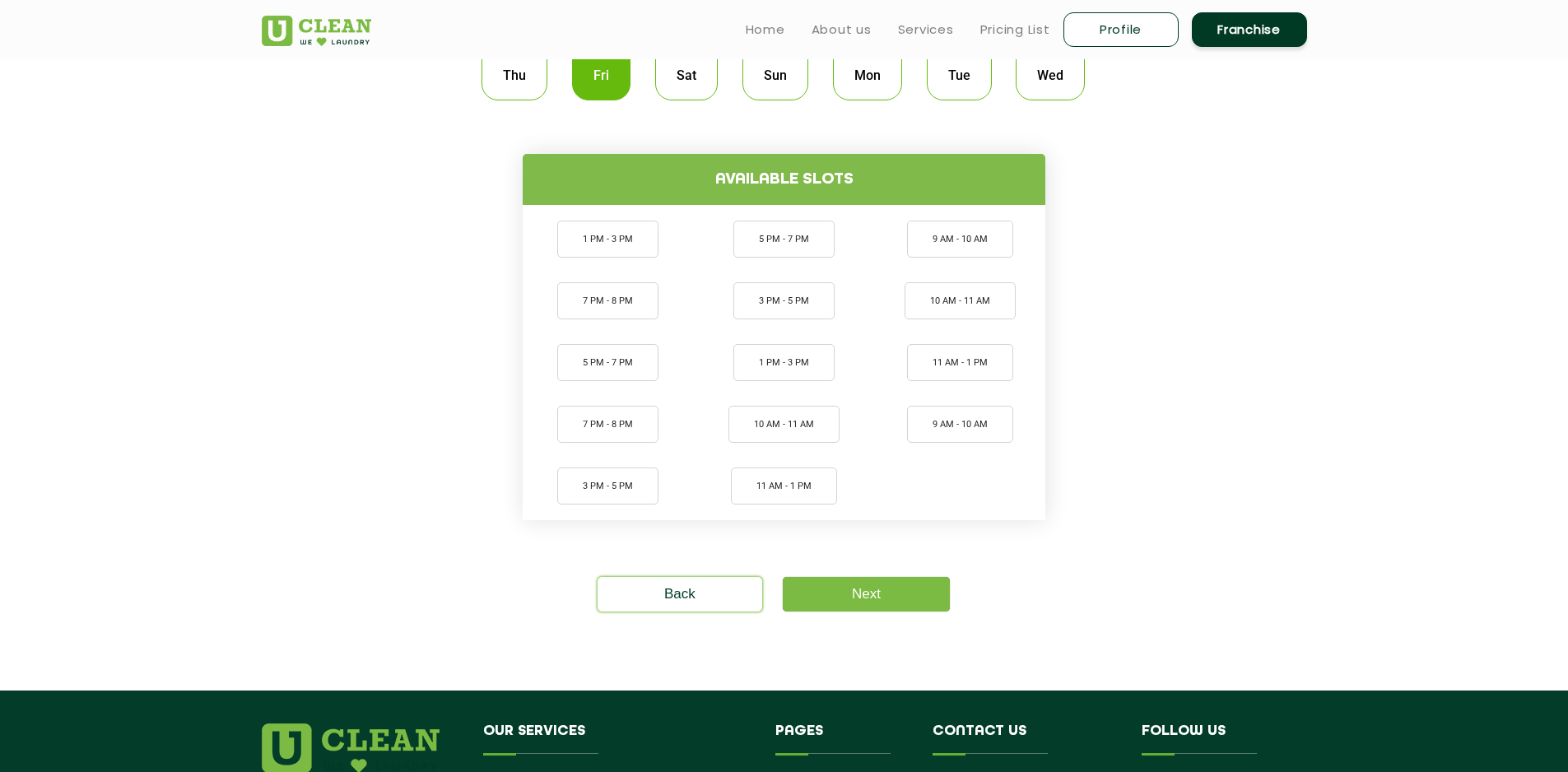
scroll to position [576, 0]
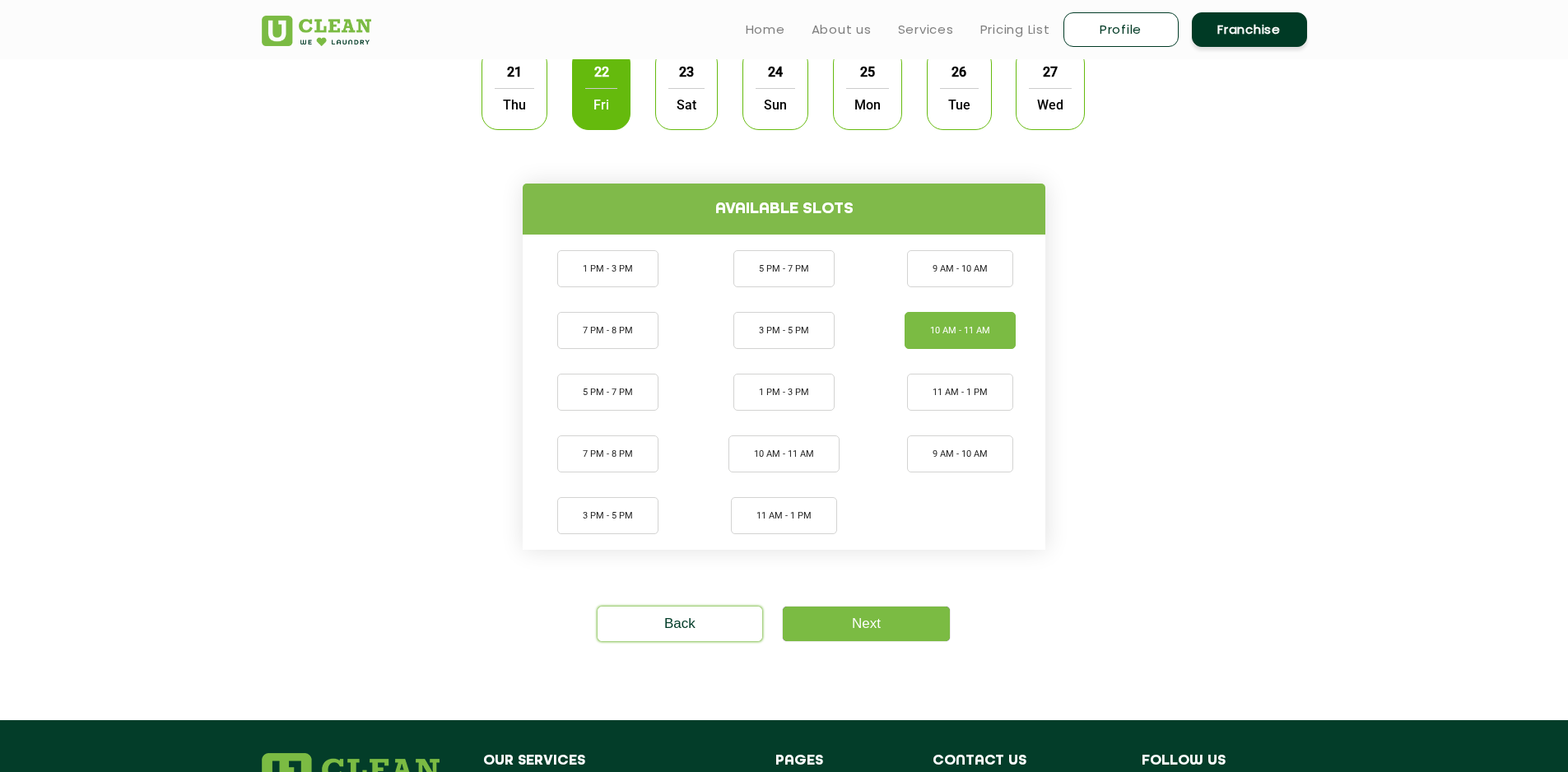
click at [925, 321] on li "10 AM - 11 AM" at bounding box center [959, 330] width 111 height 37
click at [873, 629] on link "Next" at bounding box center [867, 624] width 167 height 34
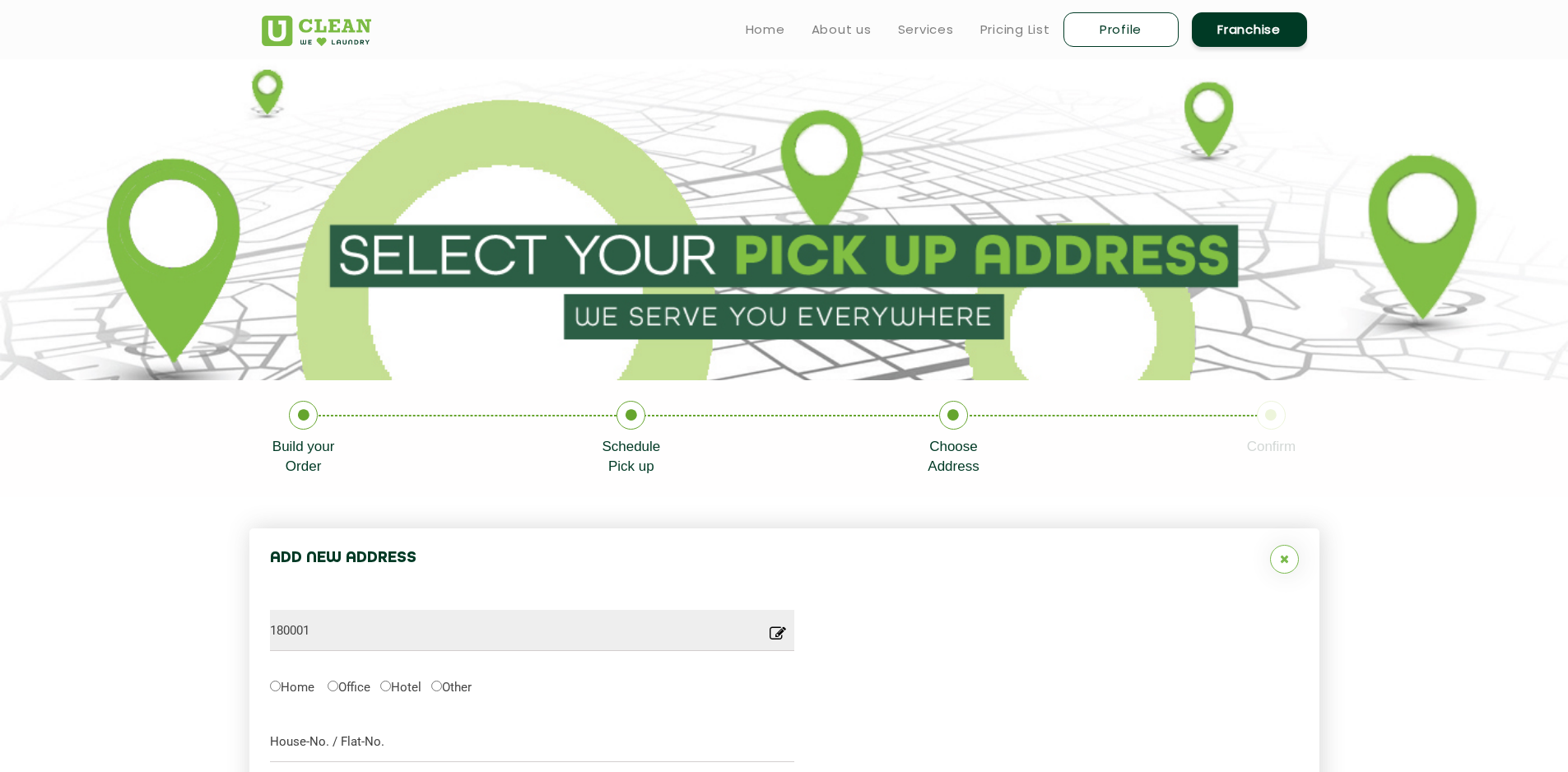
type input "Save"
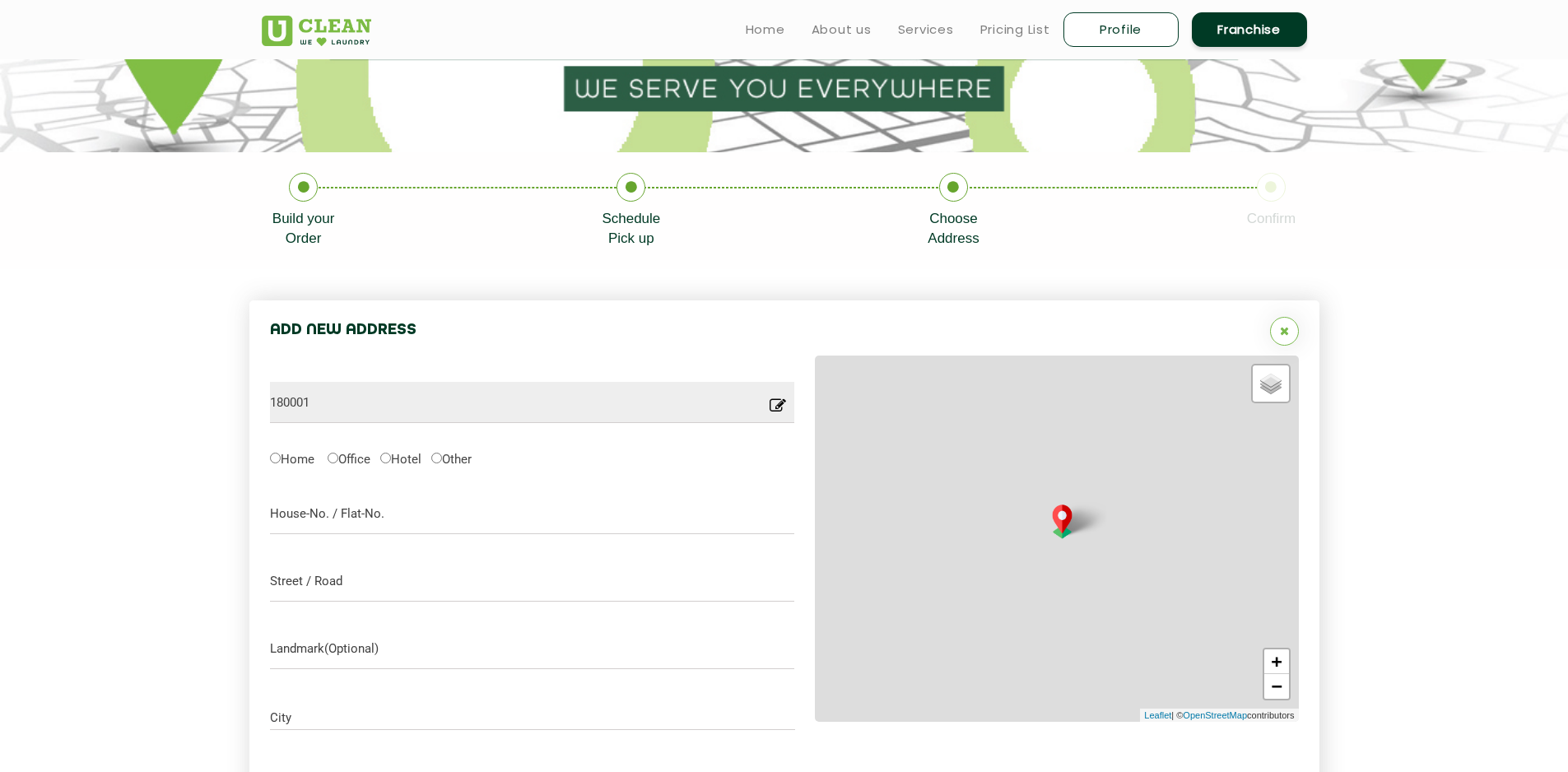
scroll to position [199, 0]
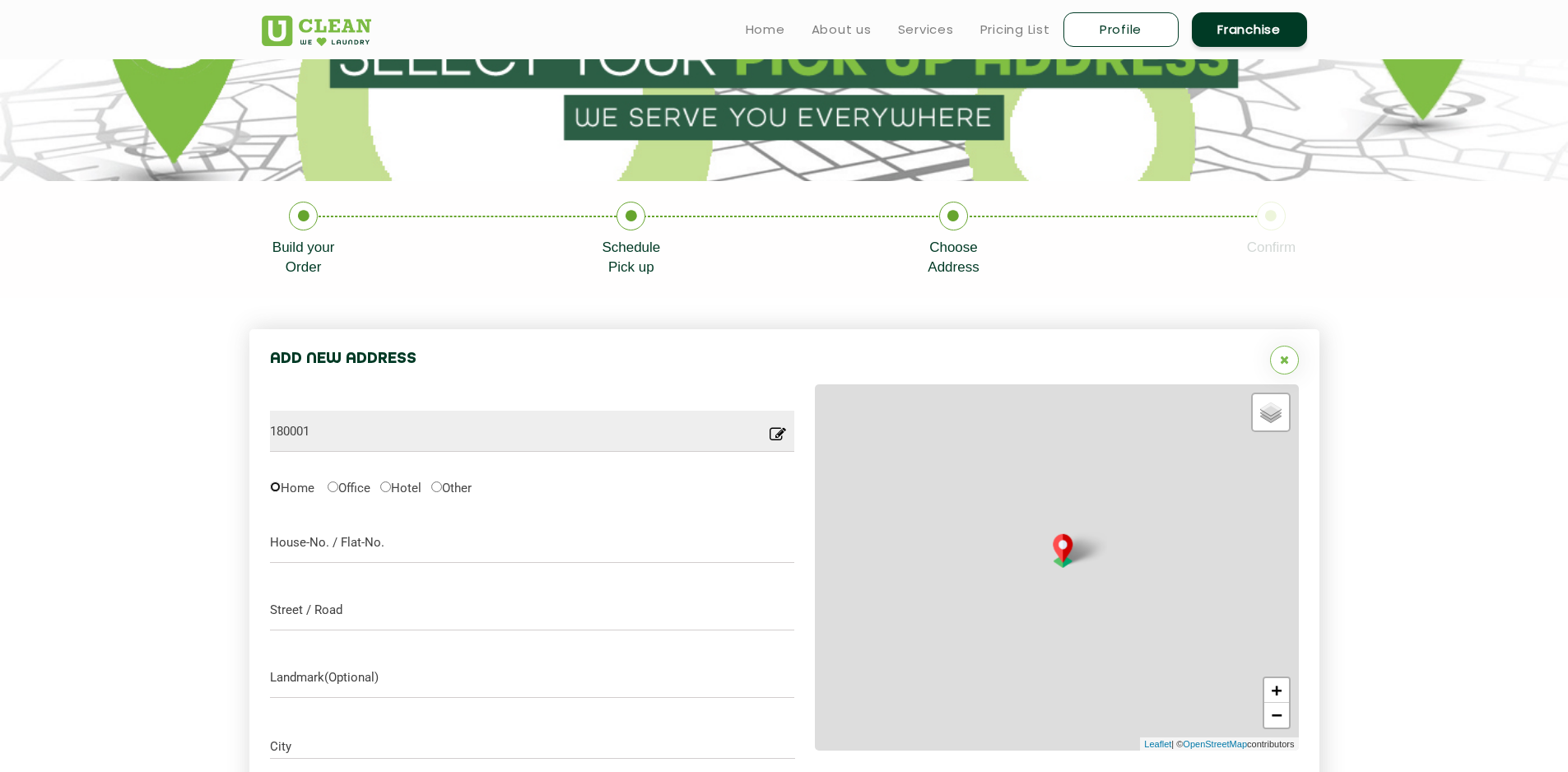
click at [275, 487] on input "Home" at bounding box center [275, 487] width 10 height 10
radio input "true"
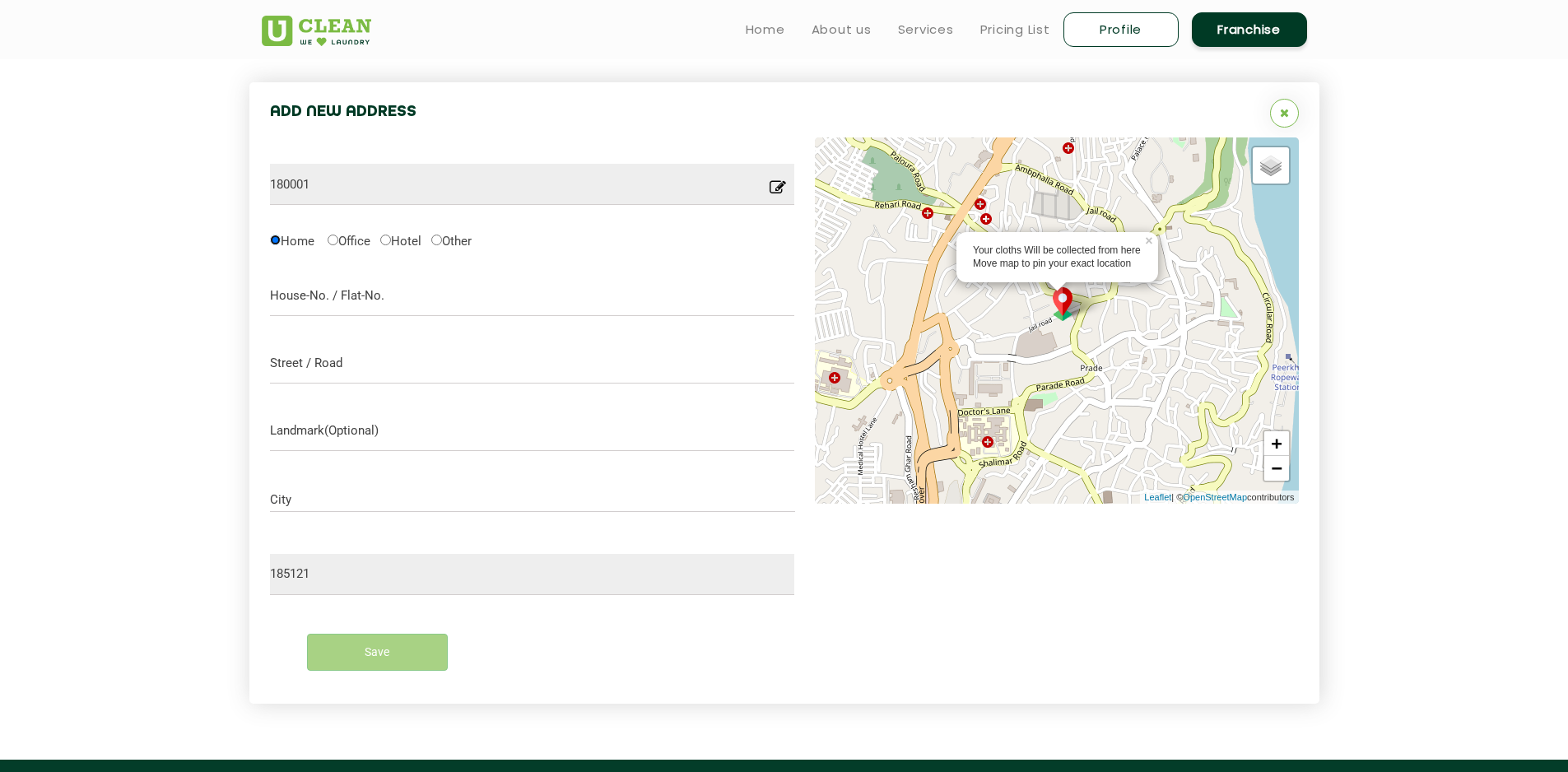
scroll to position [281, 0]
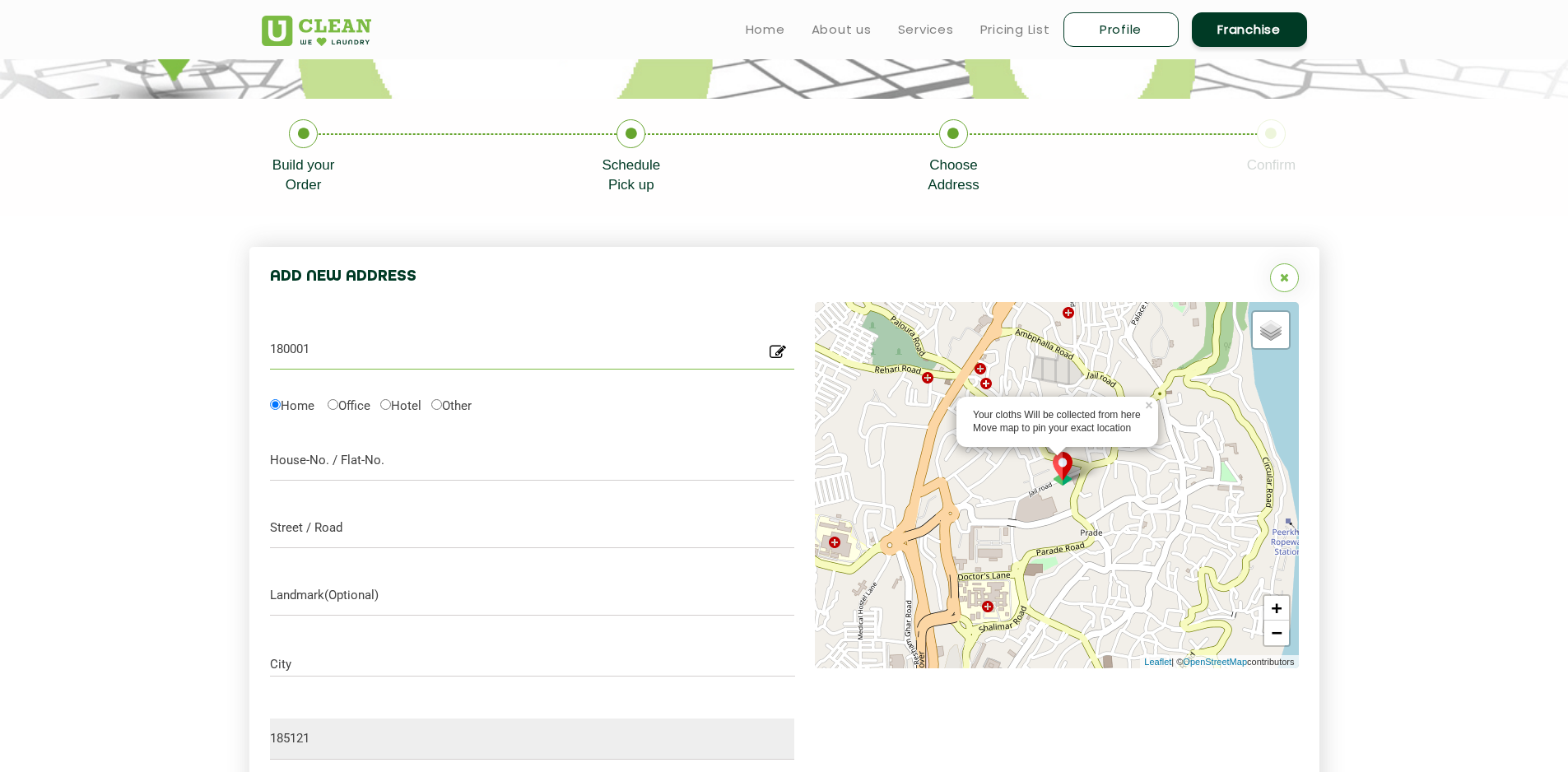
click at [336, 353] on input "180001" at bounding box center [532, 349] width 525 height 41
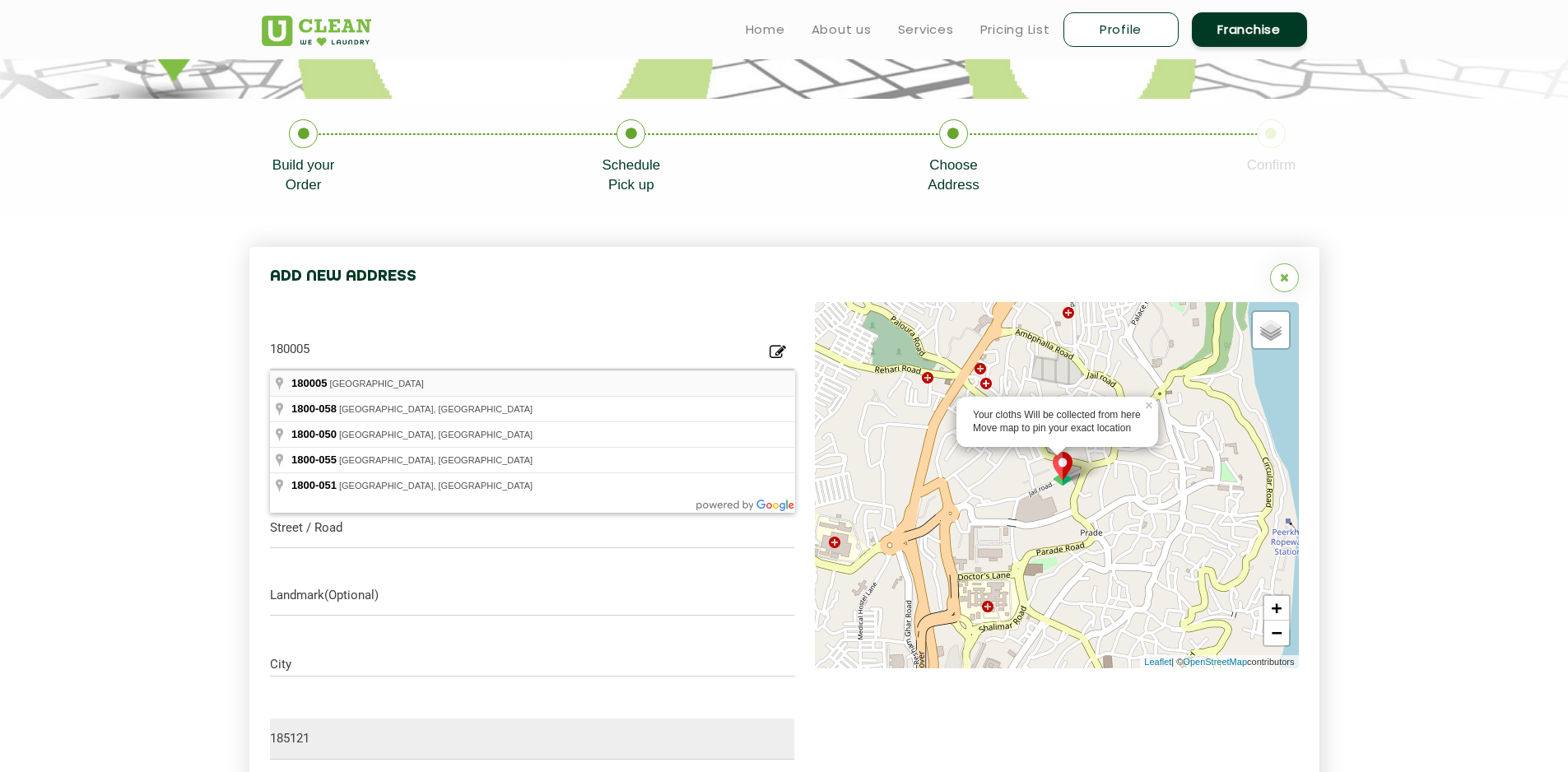
type input "[GEOGRAPHIC_DATA], 180005"
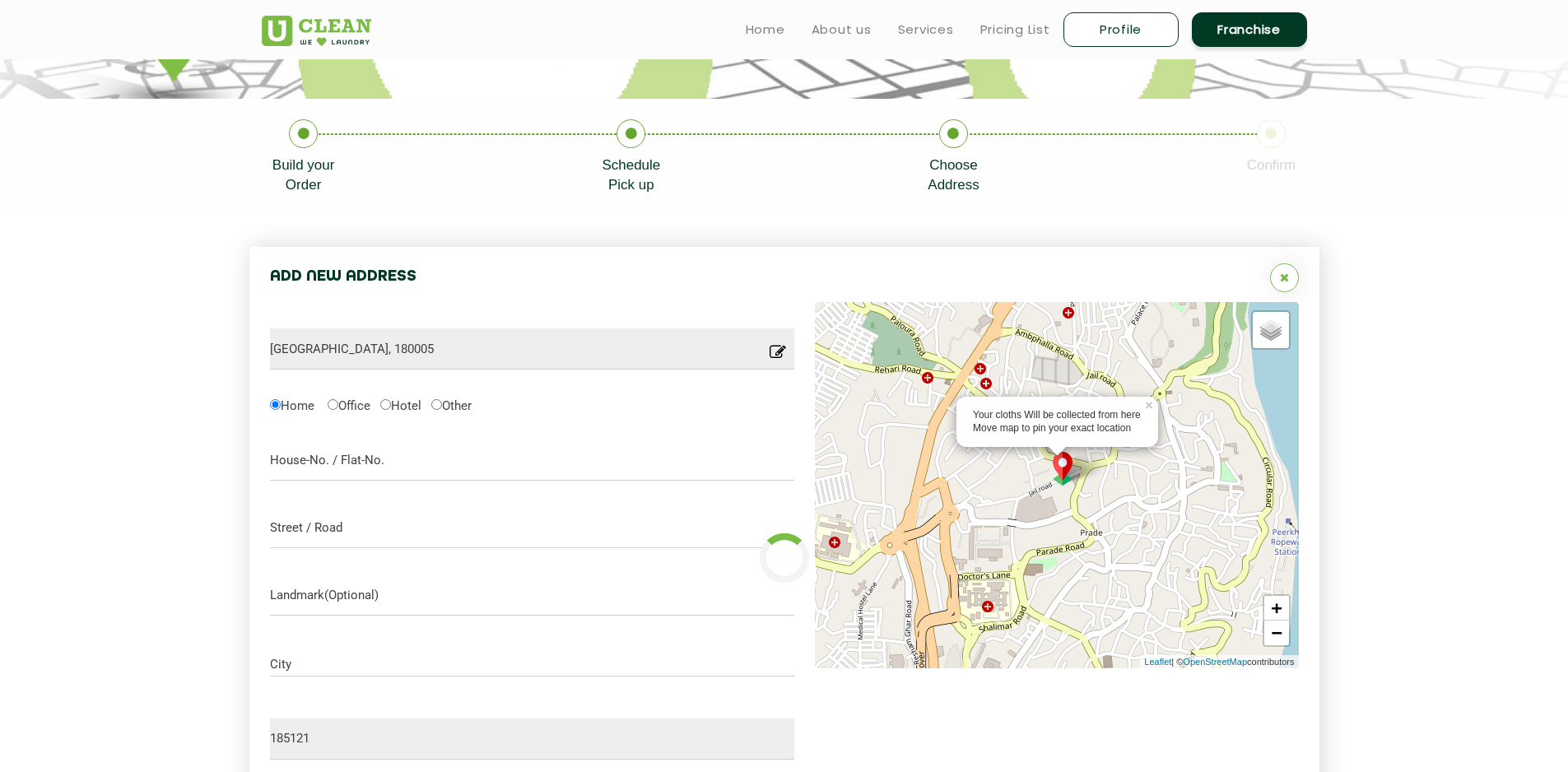
type input "[GEOGRAPHIC_DATA]"
type input "180005"
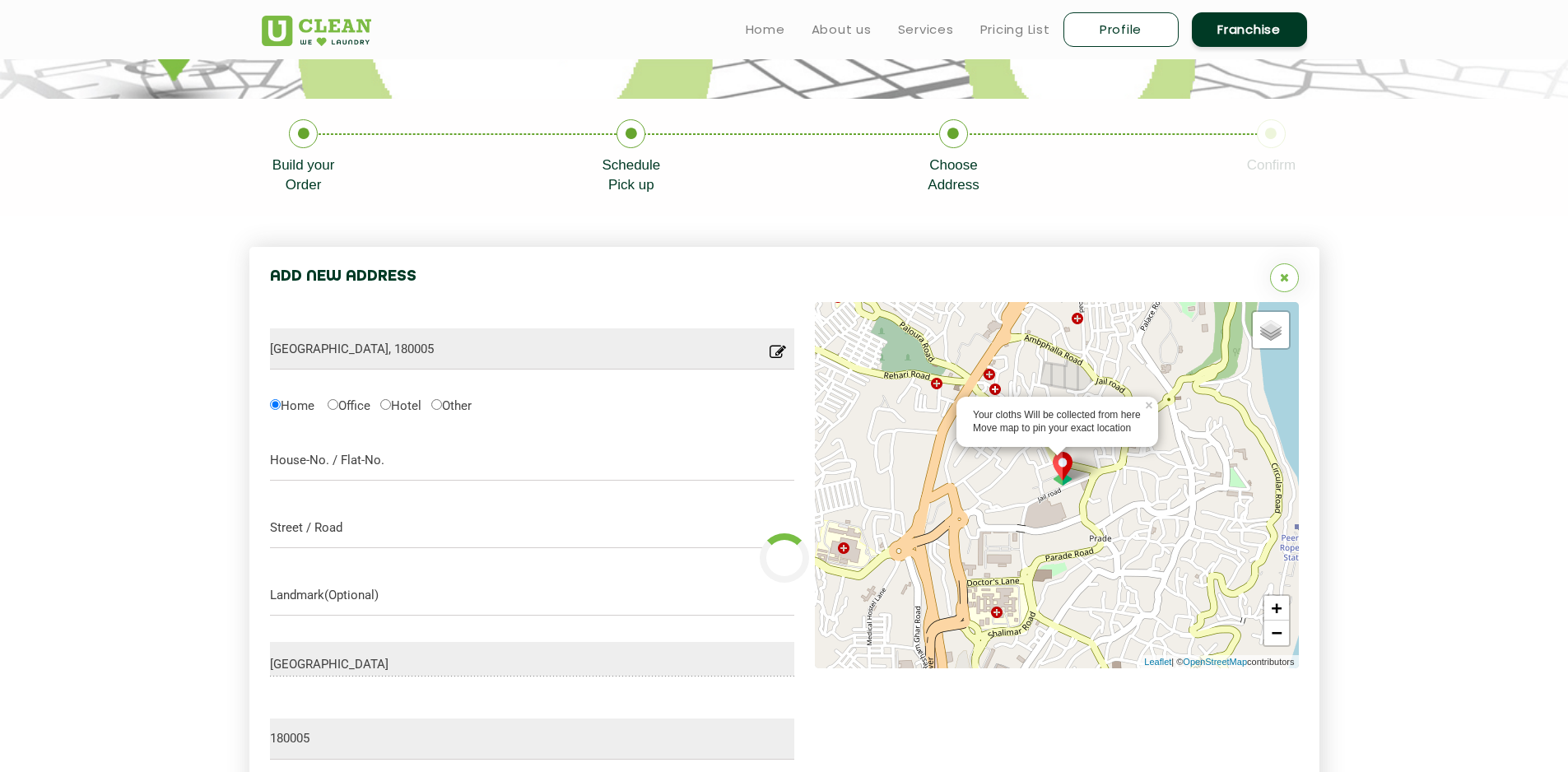
type input "Save"
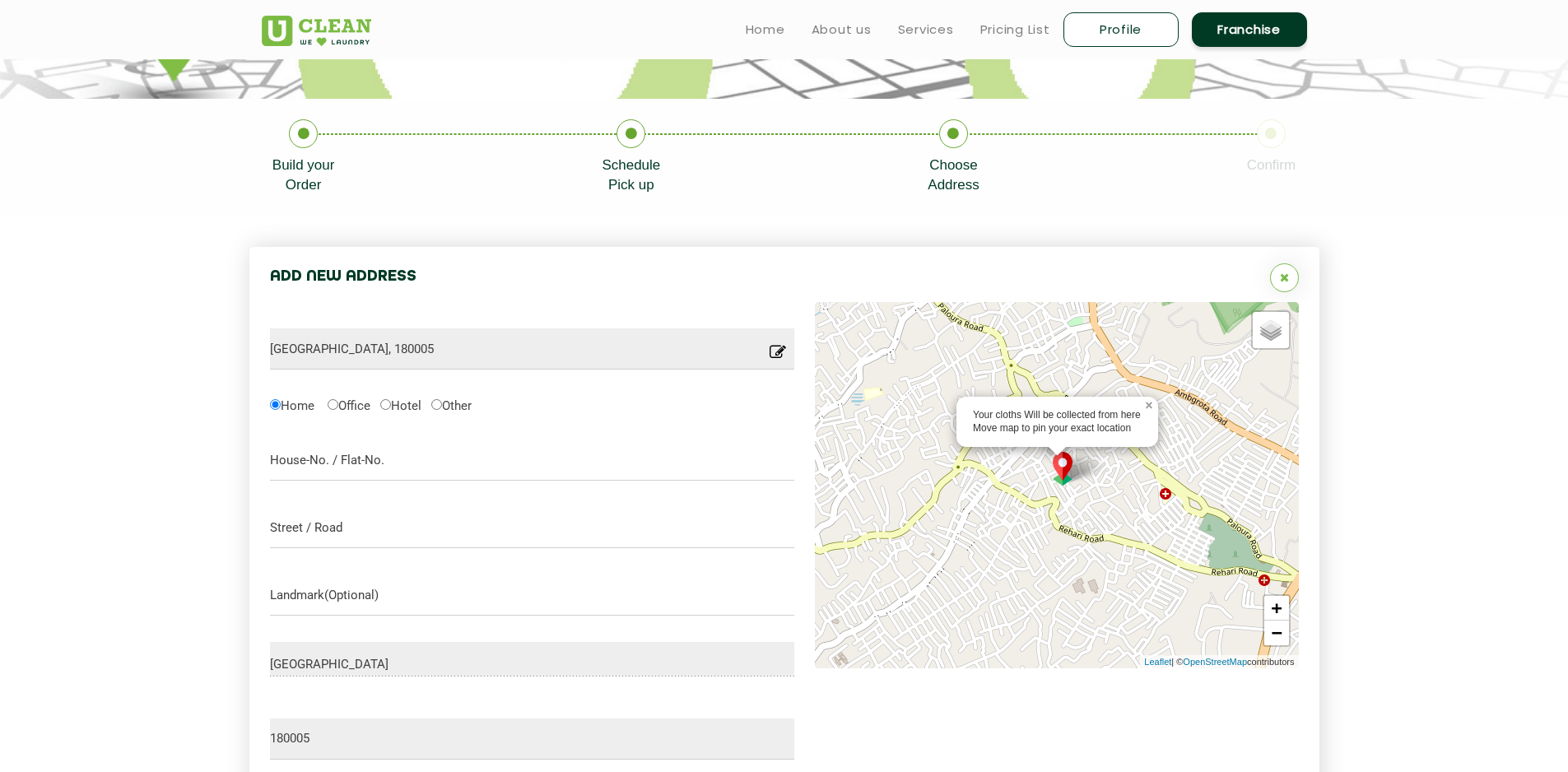
click at [1149, 408] on link "×" at bounding box center [1150, 402] width 15 height 11
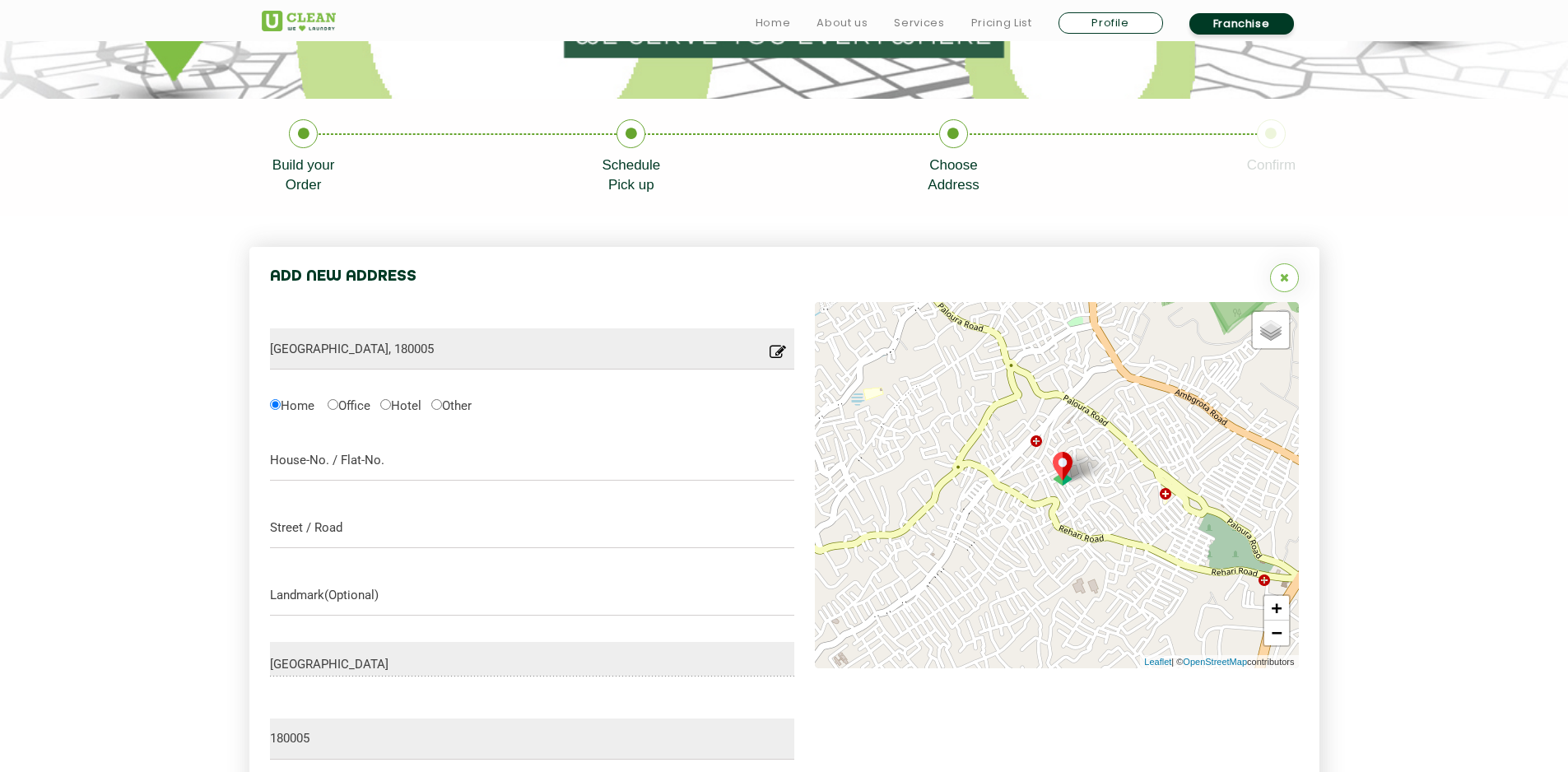
scroll to position [364, 0]
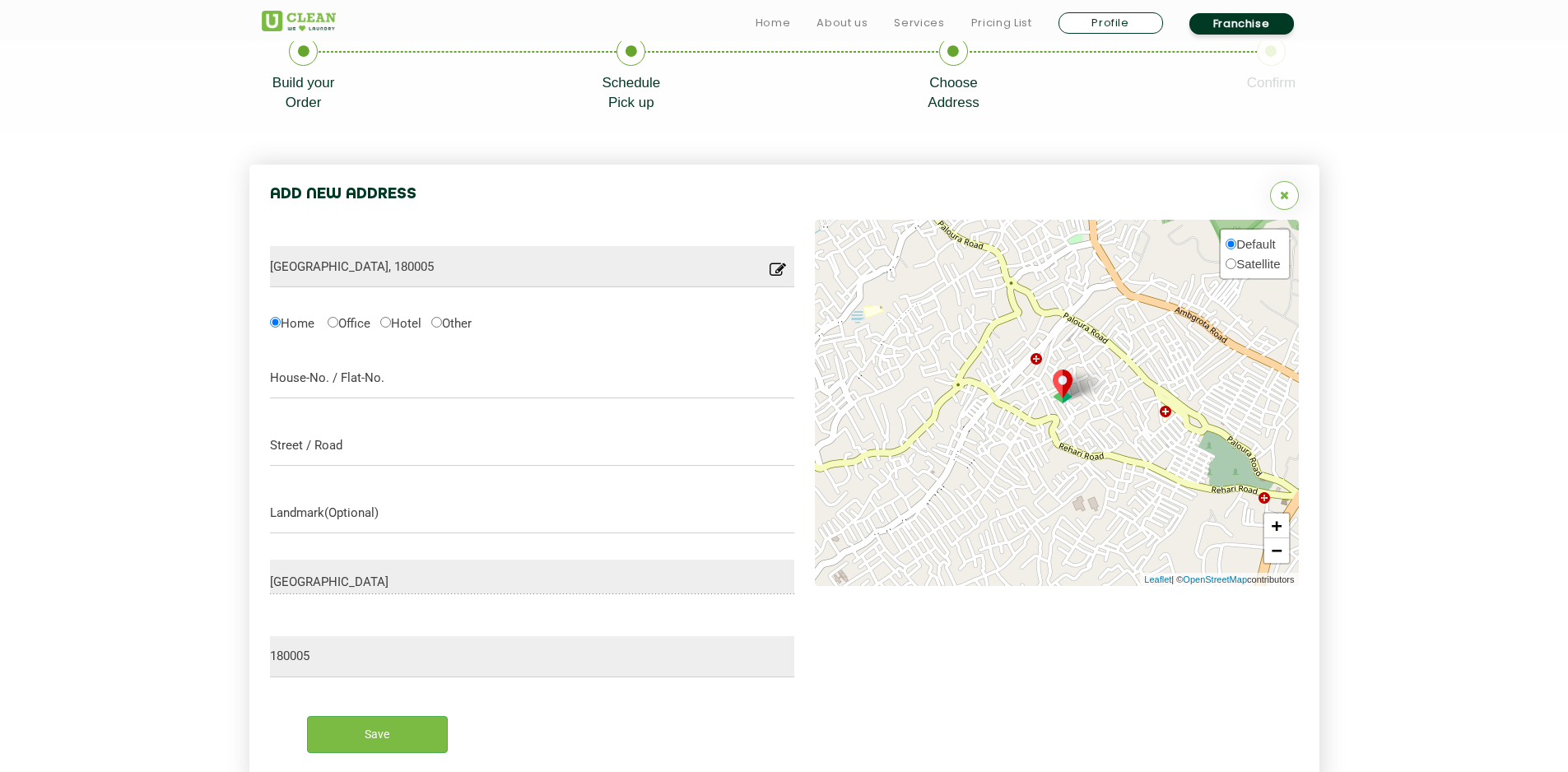
click at [1277, 264] on span "Satellite" at bounding box center [1258, 264] width 44 height 14
click at [1236, 264] on input "Satellite" at bounding box center [1231, 264] width 10 height 10
radio input "true"
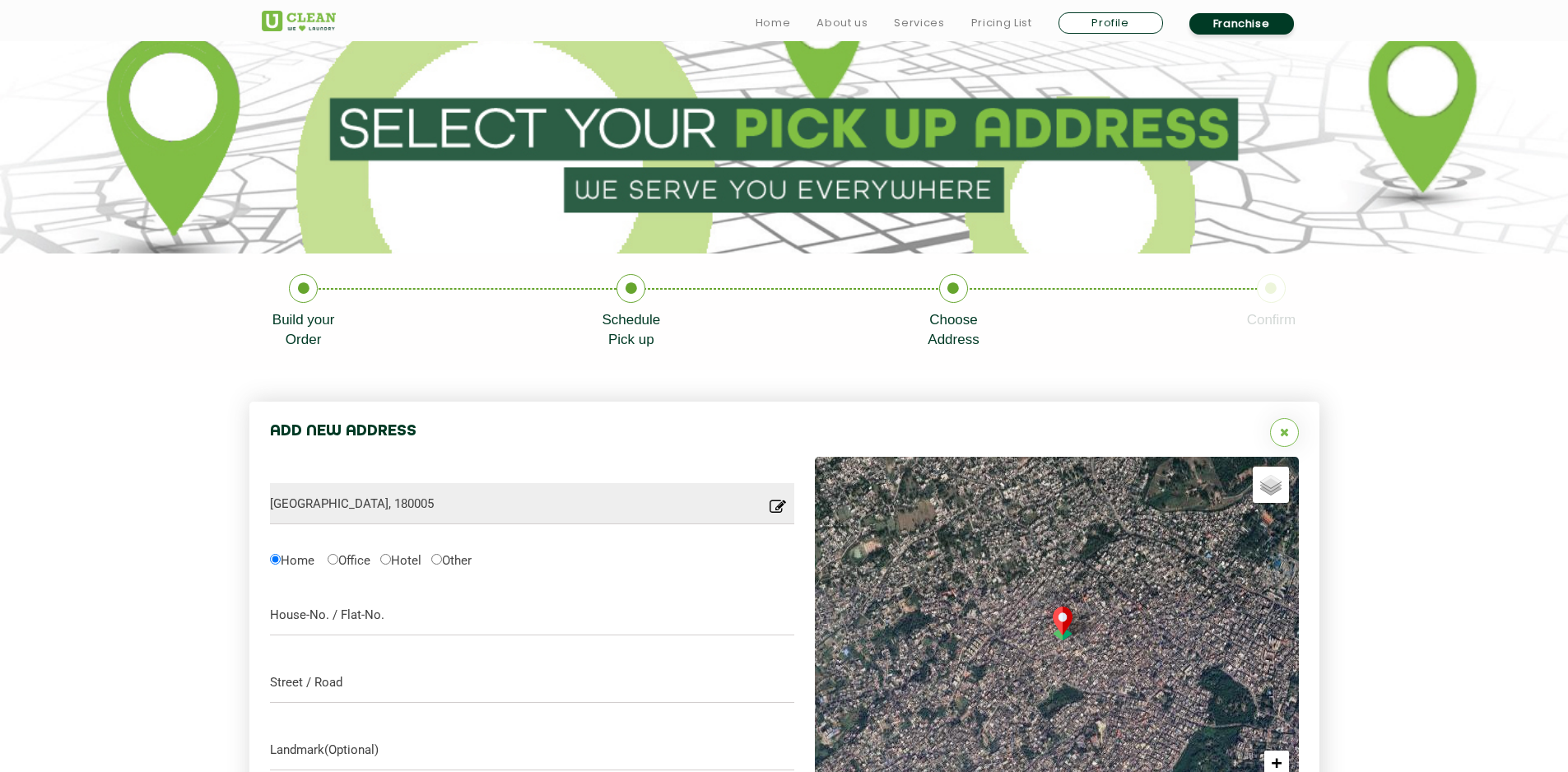
scroll to position [329, 0]
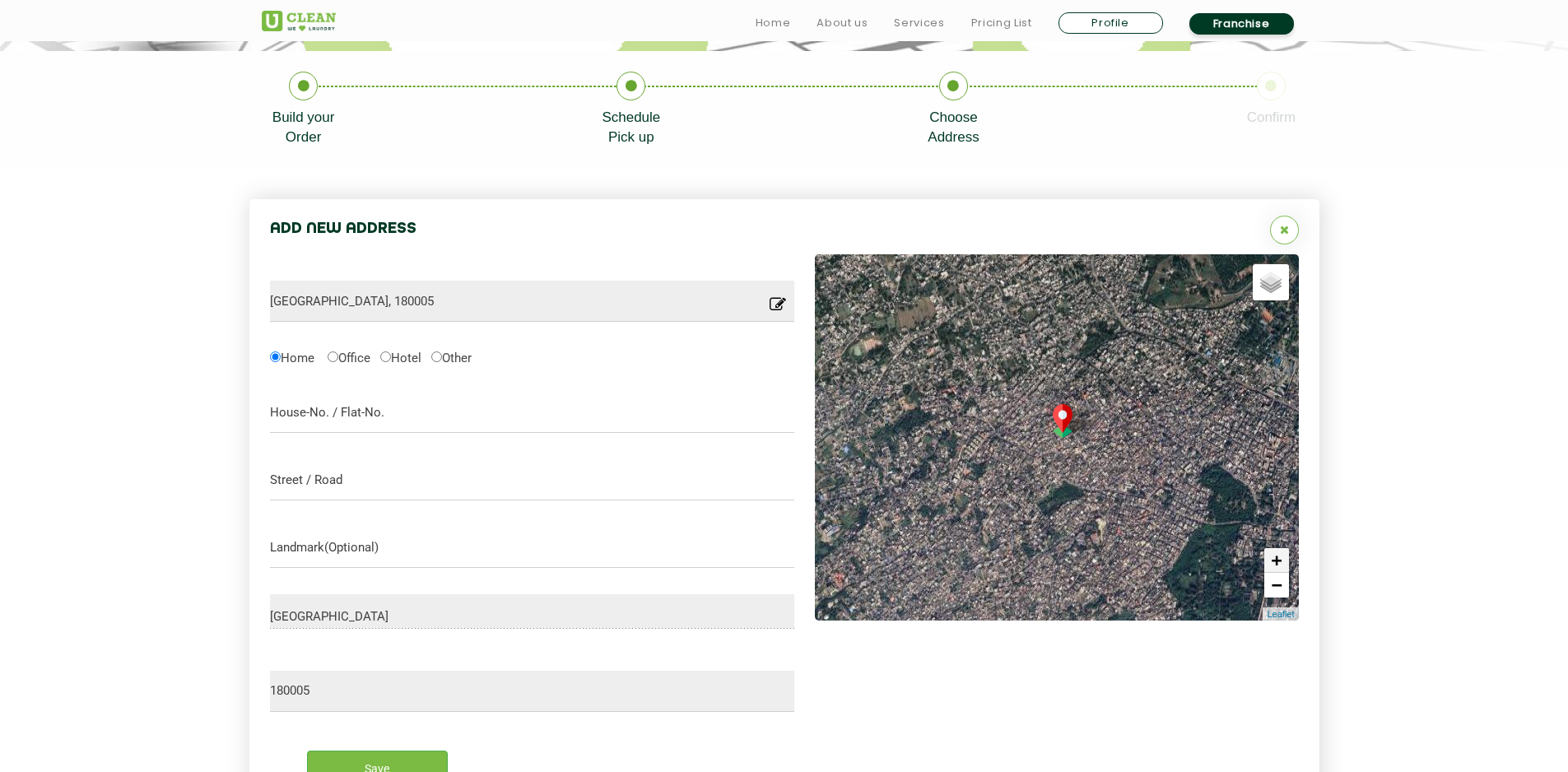
click at [1280, 560] on link "+" at bounding box center [1277, 561] width 25 height 25
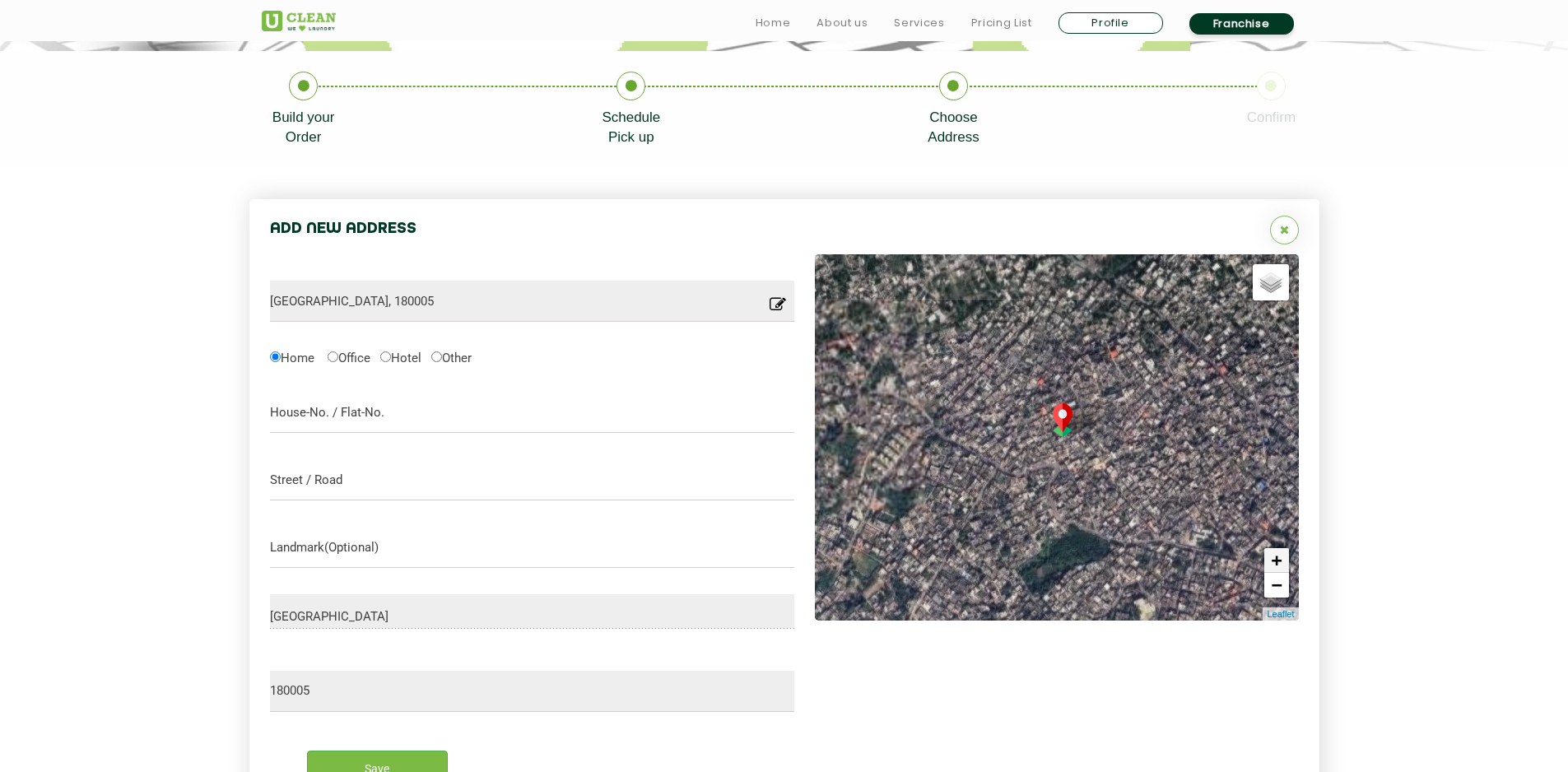
click at [1280, 560] on link "+" at bounding box center [1277, 561] width 25 height 25
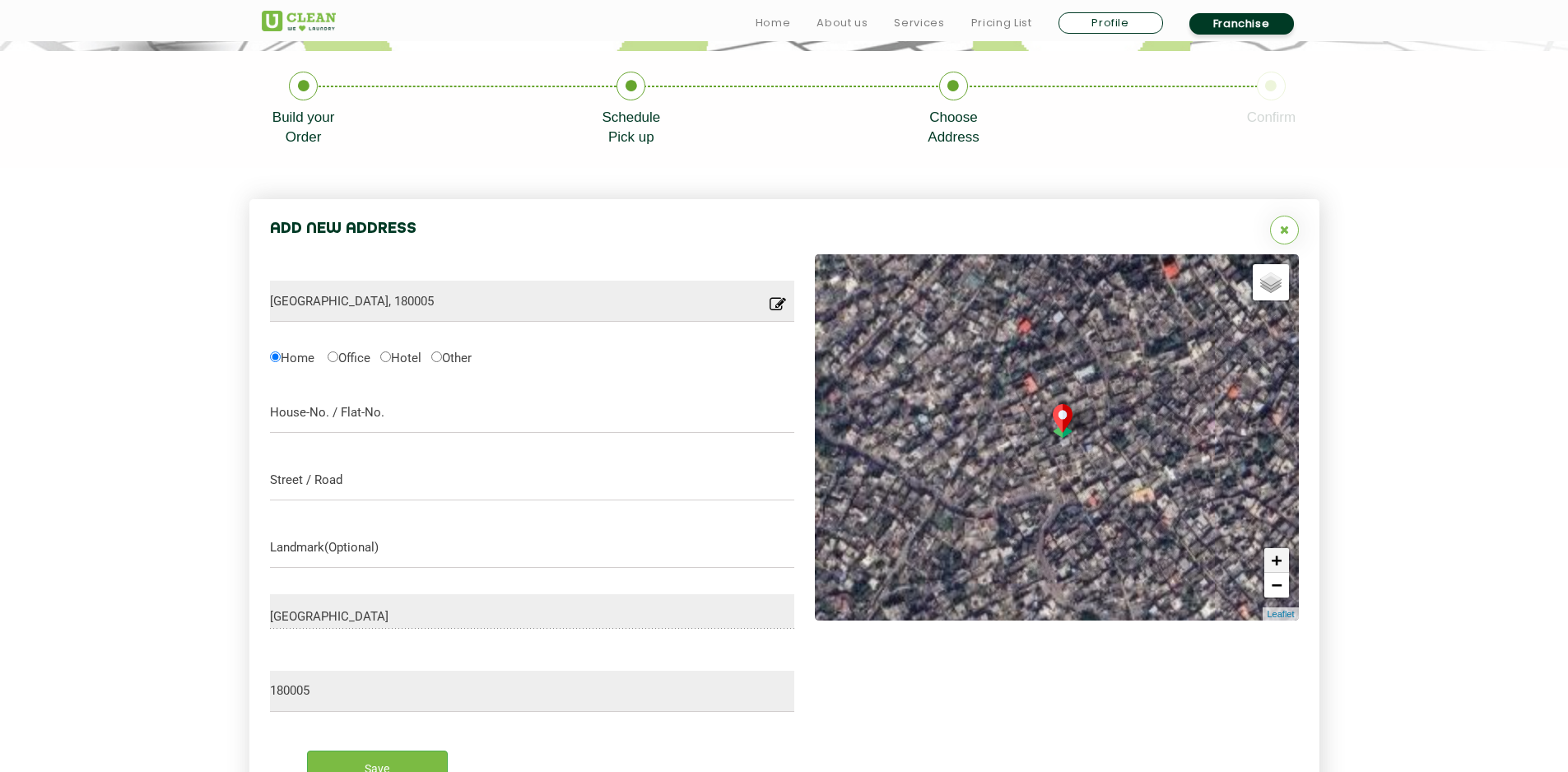
click at [1280, 560] on link "+" at bounding box center [1277, 561] width 25 height 25
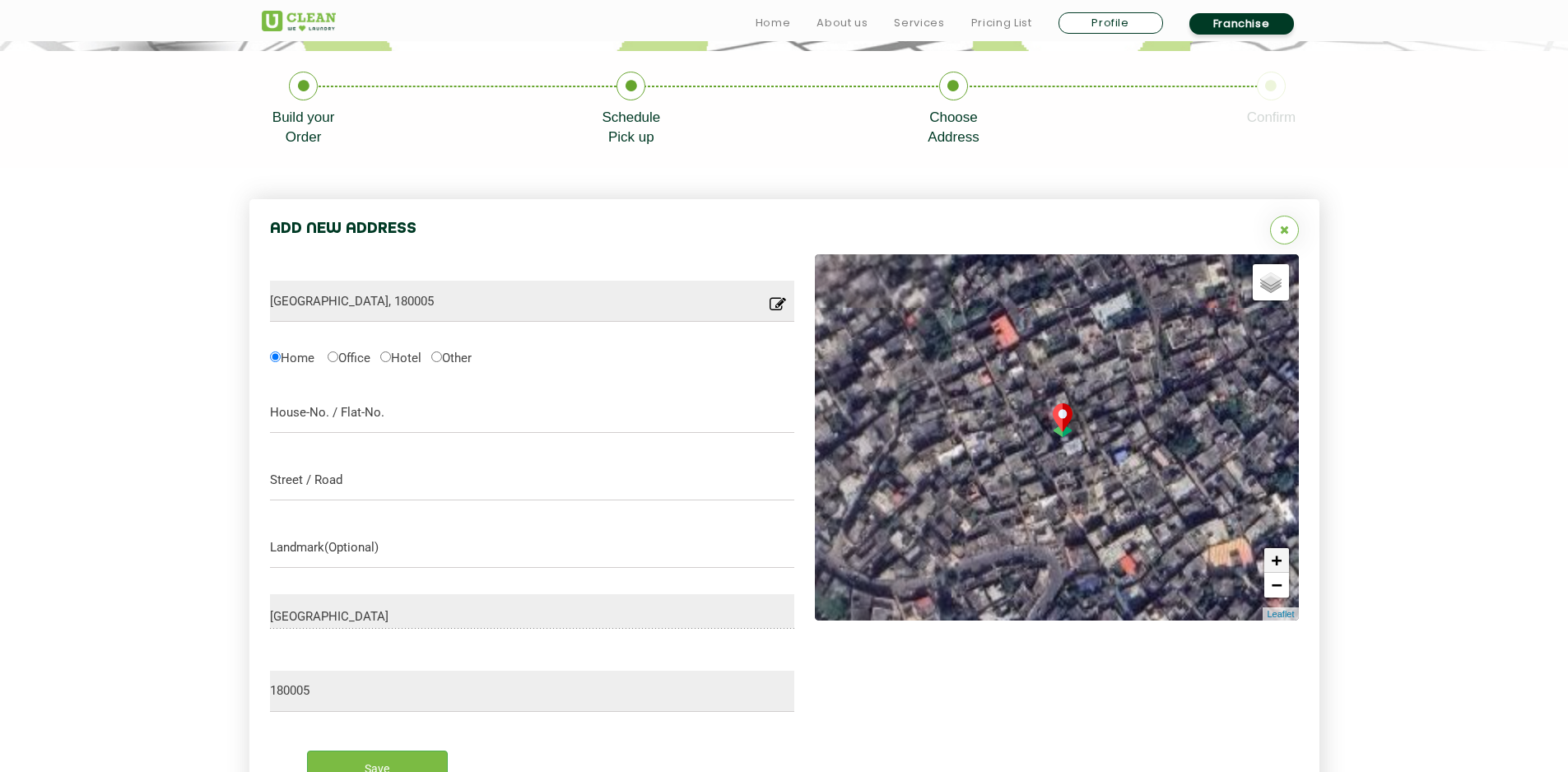
click at [1280, 560] on link "+" at bounding box center [1277, 561] width 25 height 25
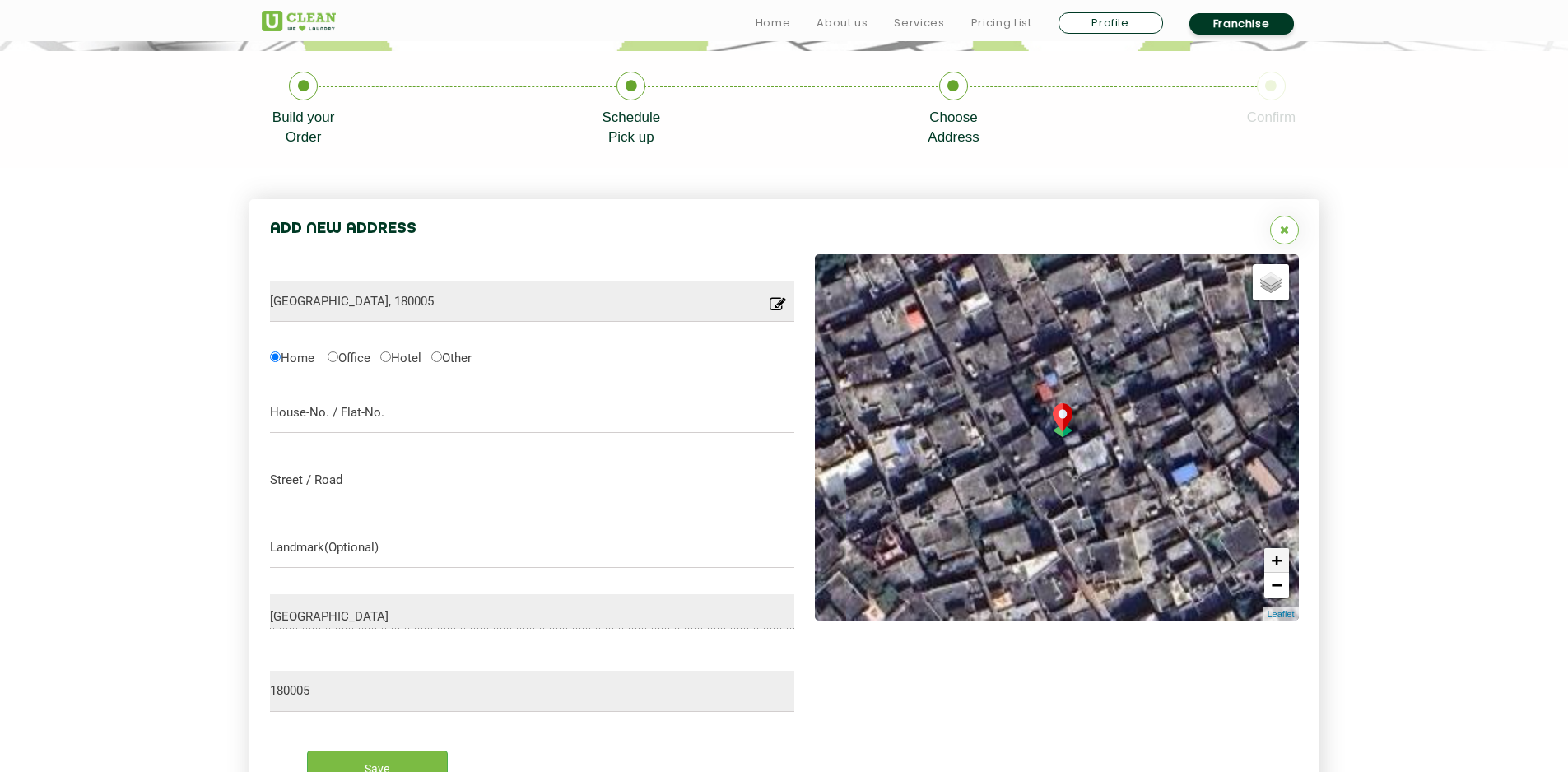
click at [1280, 560] on link "+" at bounding box center [1277, 561] width 25 height 25
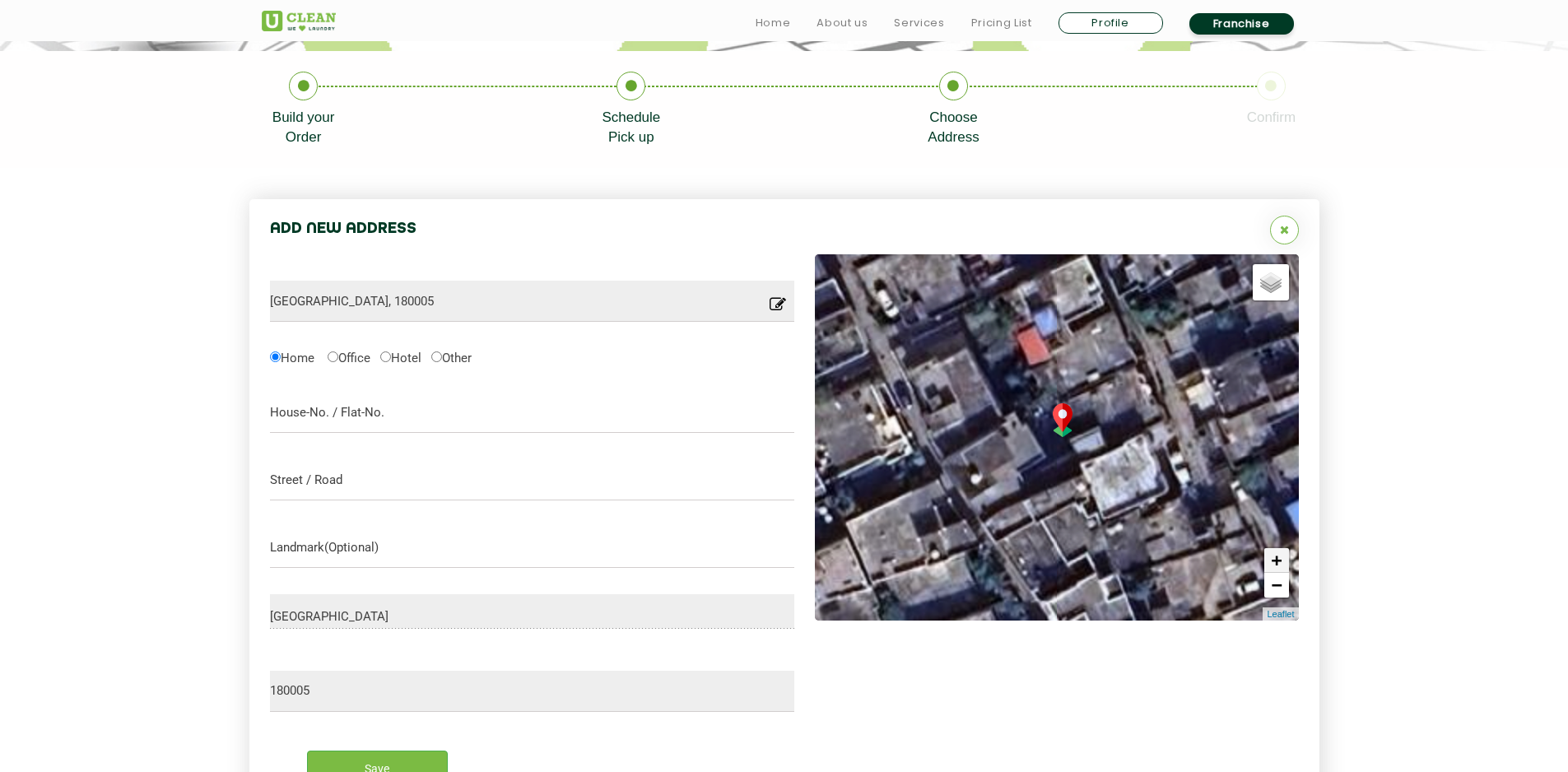
click at [1280, 560] on link "+" at bounding box center [1277, 561] width 25 height 25
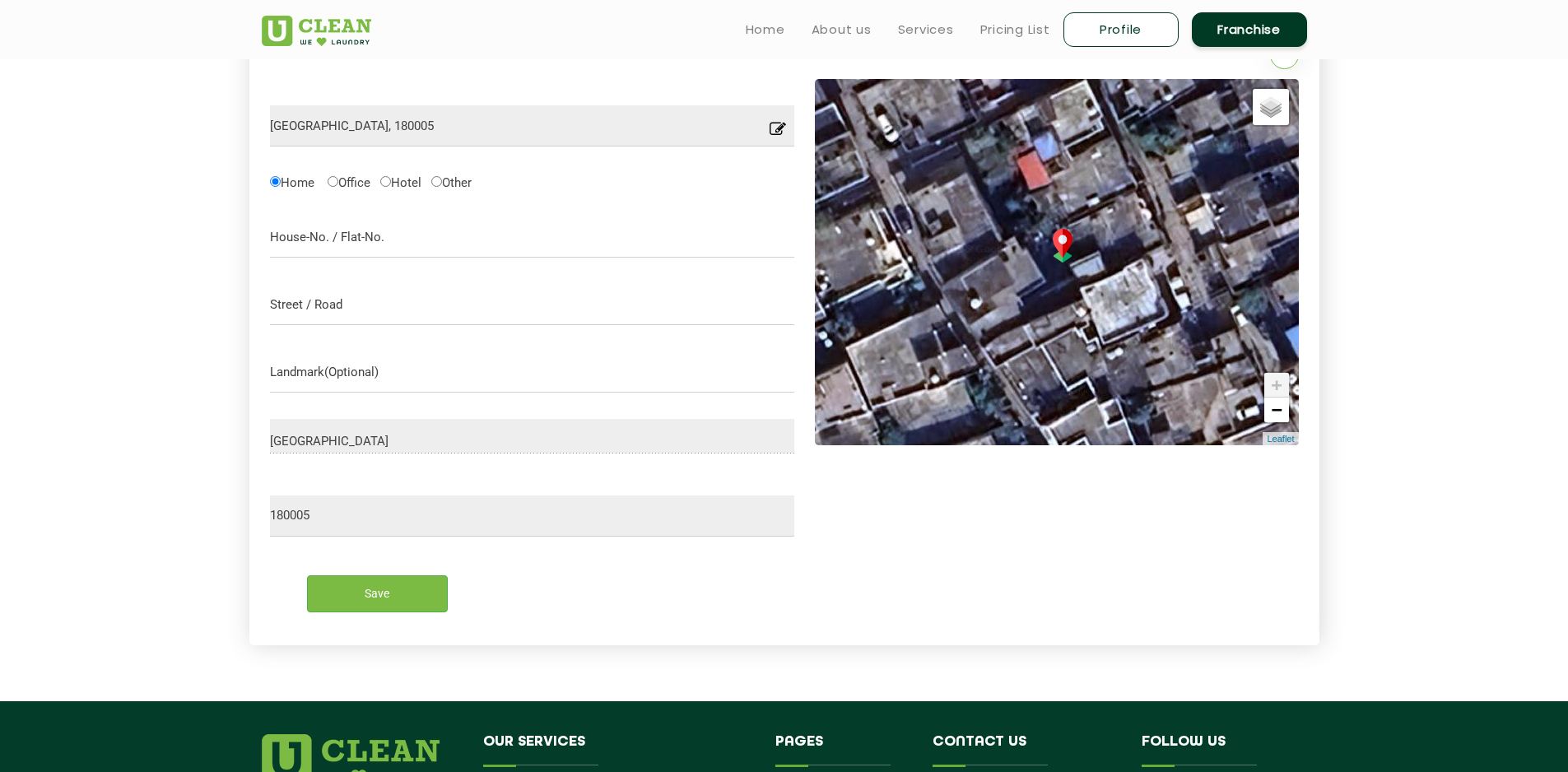
scroll to position [247, 0]
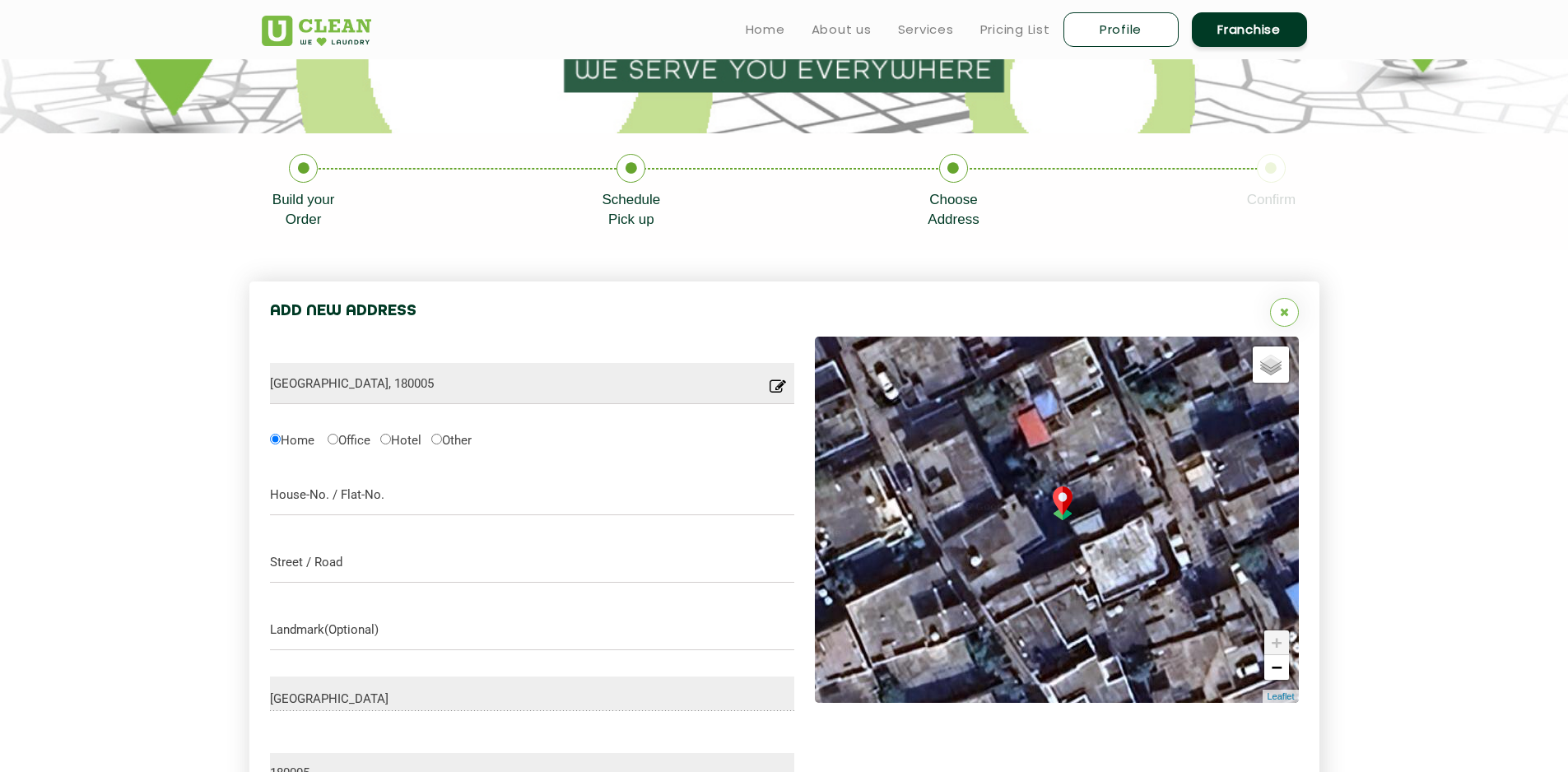
click at [1274, 385] on div "Default Satellite + − Leaflet" at bounding box center [1057, 520] width 484 height 366
click at [1278, 371] on div "Satellite" at bounding box center [1253, 381] width 54 height 20
click at [1236, 376] on input "Satellite" at bounding box center [1231, 381] width 10 height 10
click at [1265, 361] on span "Default" at bounding box center [1256, 361] width 40 height 14
click at [1242, 362] on span "Default" at bounding box center [1256, 361] width 40 height 14
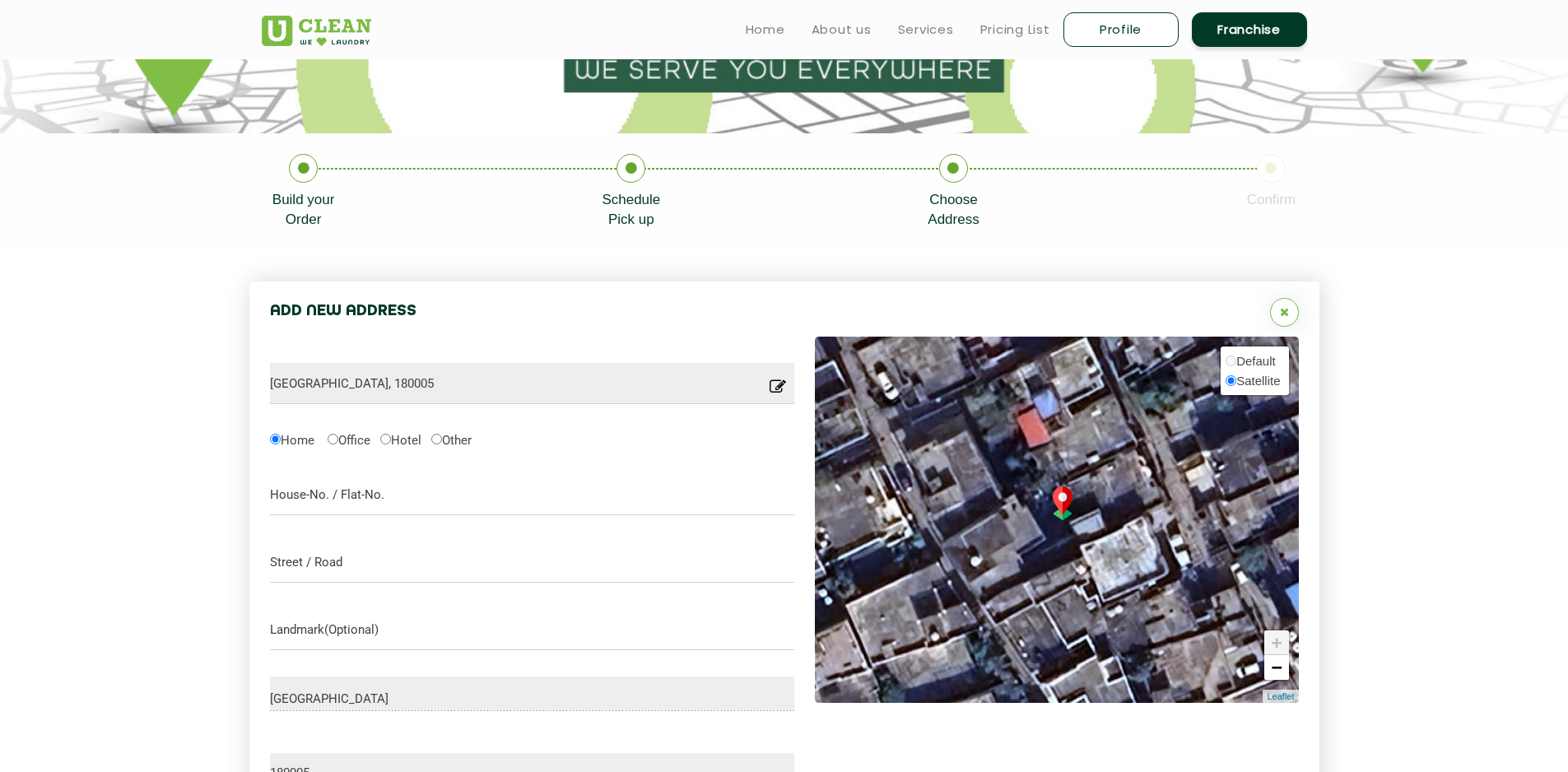
click at [1250, 378] on span "Satellite" at bounding box center [1258, 381] width 44 height 14
click at [1236, 378] on input "Satellite" at bounding box center [1231, 381] width 10 height 10
click at [1253, 359] on span "Default" at bounding box center [1256, 361] width 40 height 14
click at [1253, 379] on span "Satellite" at bounding box center [1258, 381] width 44 height 14
click at [1236, 379] on input "Satellite" at bounding box center [1231, 381] width 10 height 10
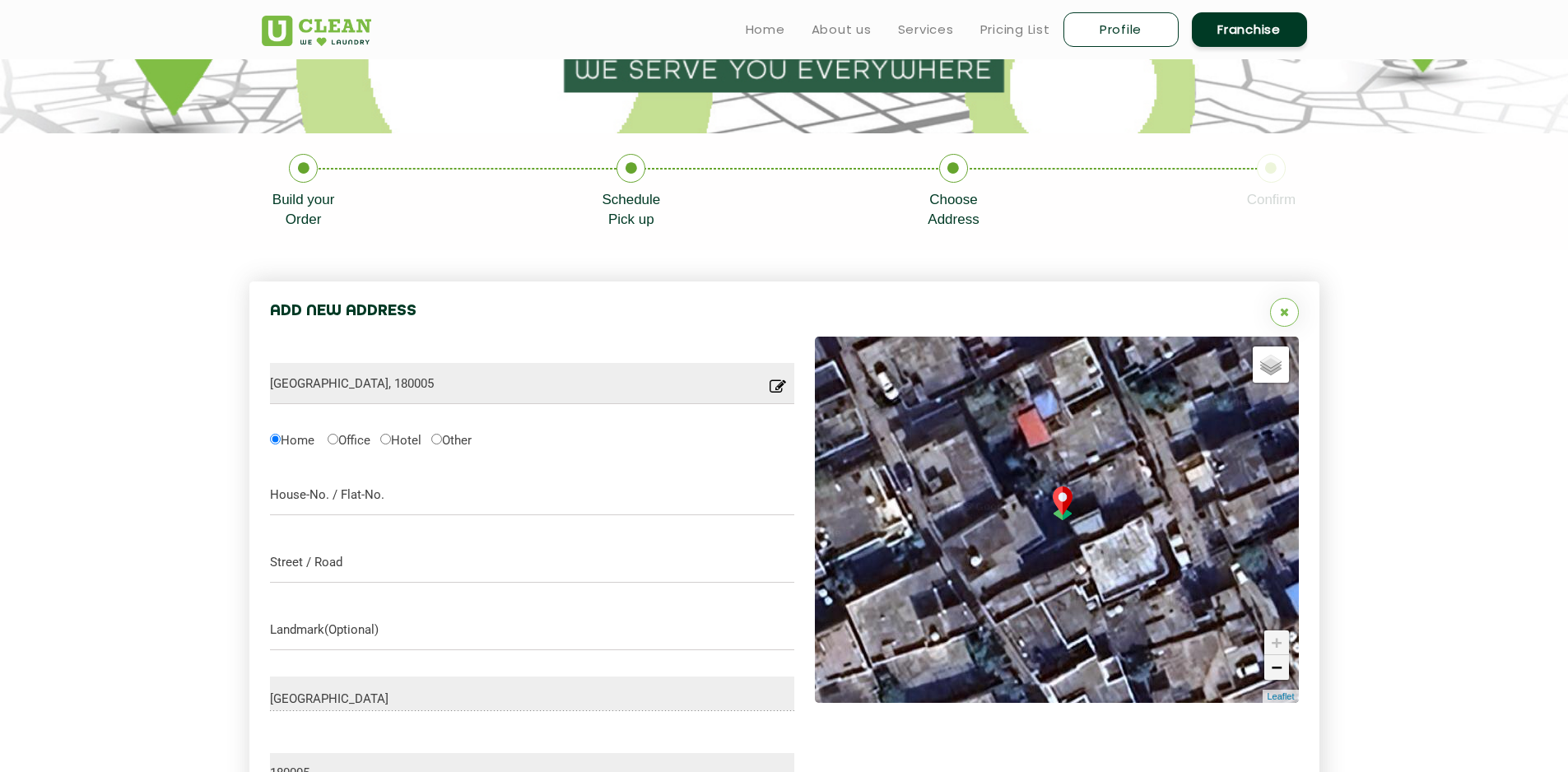
click at [1282, 665] on link "−" at bounding box center [1277, 667] width 25 height 25
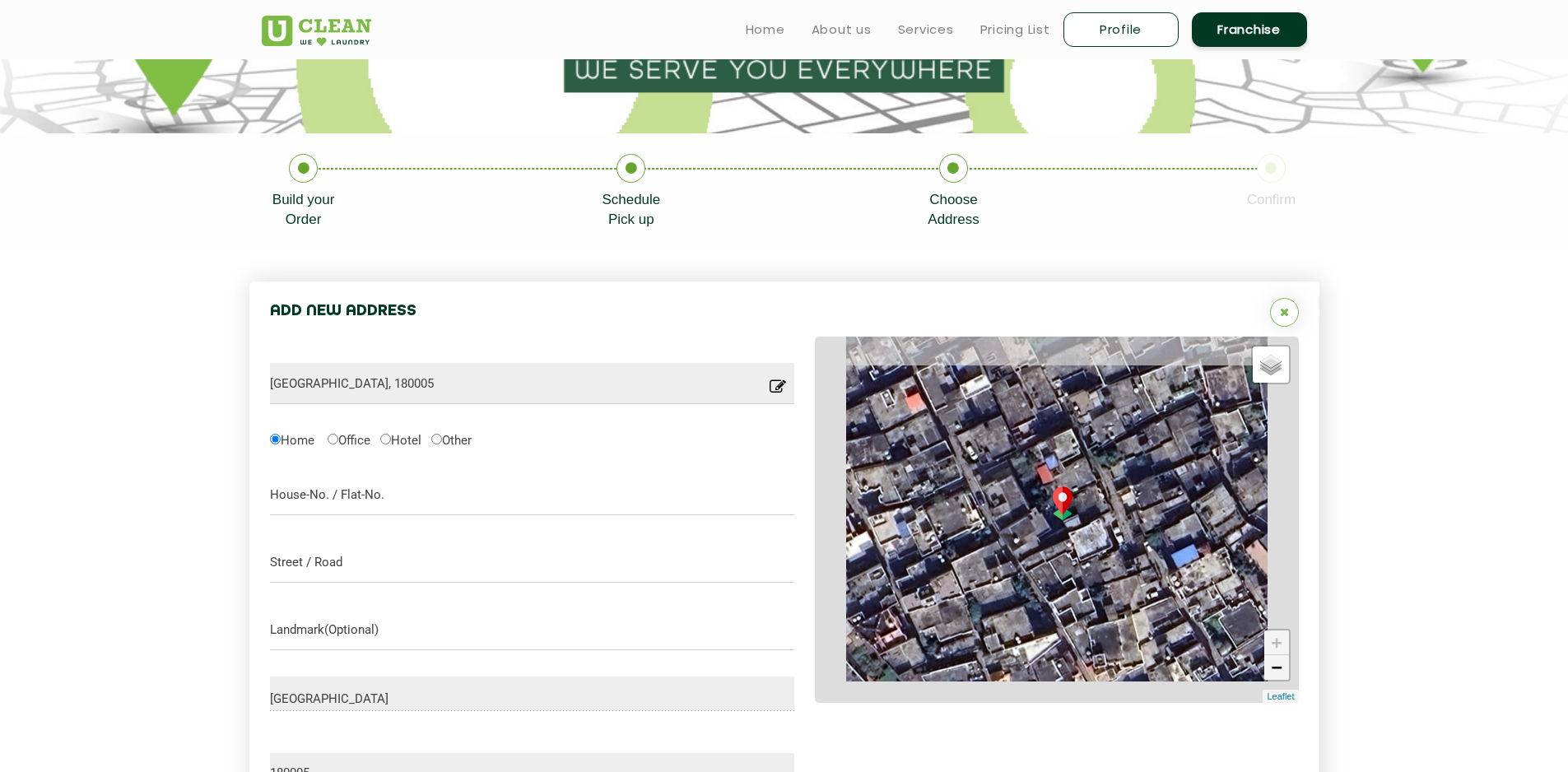
click at [1282, 665] on link "−" at bounding box center [1277, 667] width 25 height 25
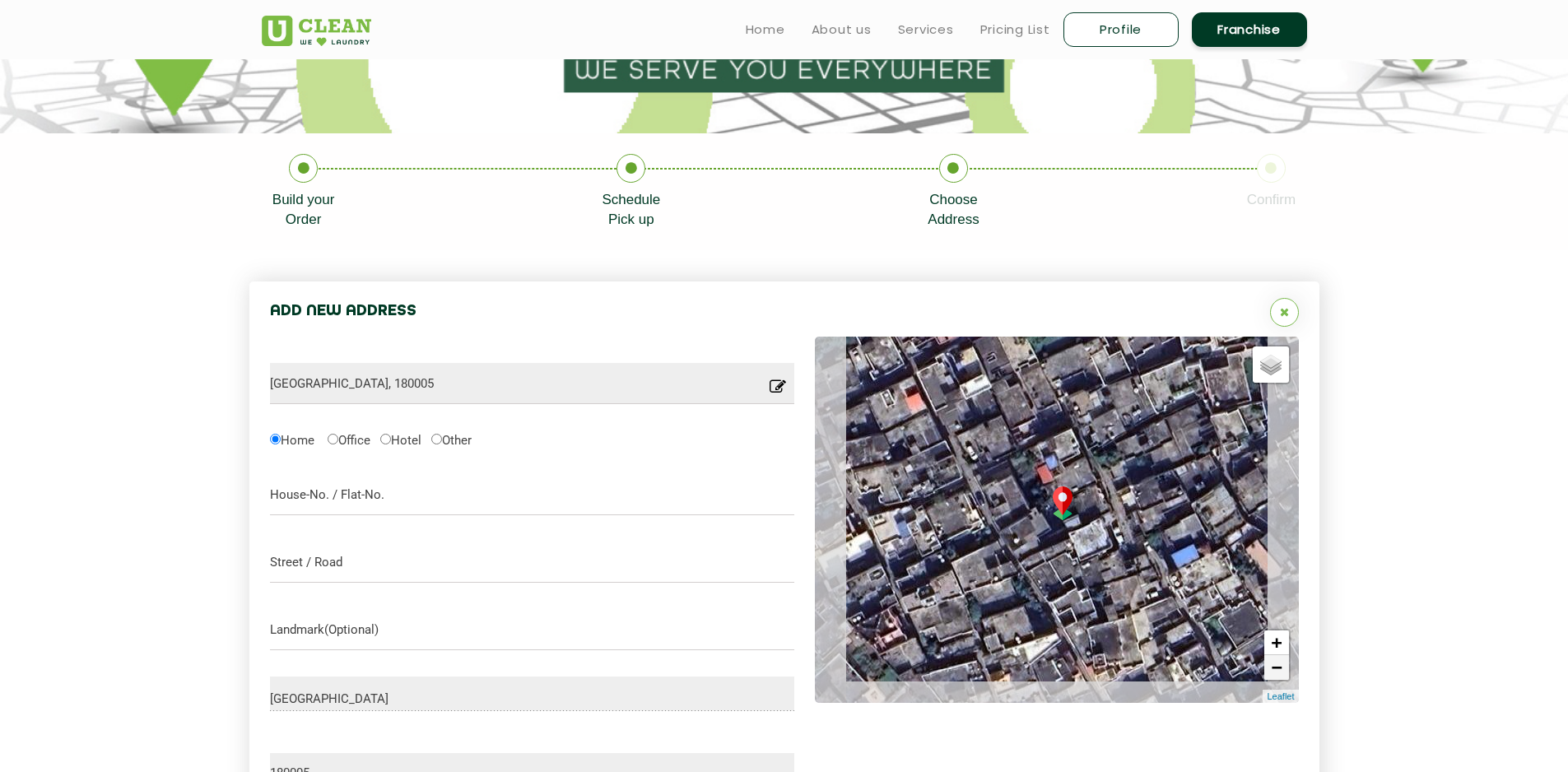
click at [1282, 665] on link "−" at bounding box center [1277, 667] width 25 height 25
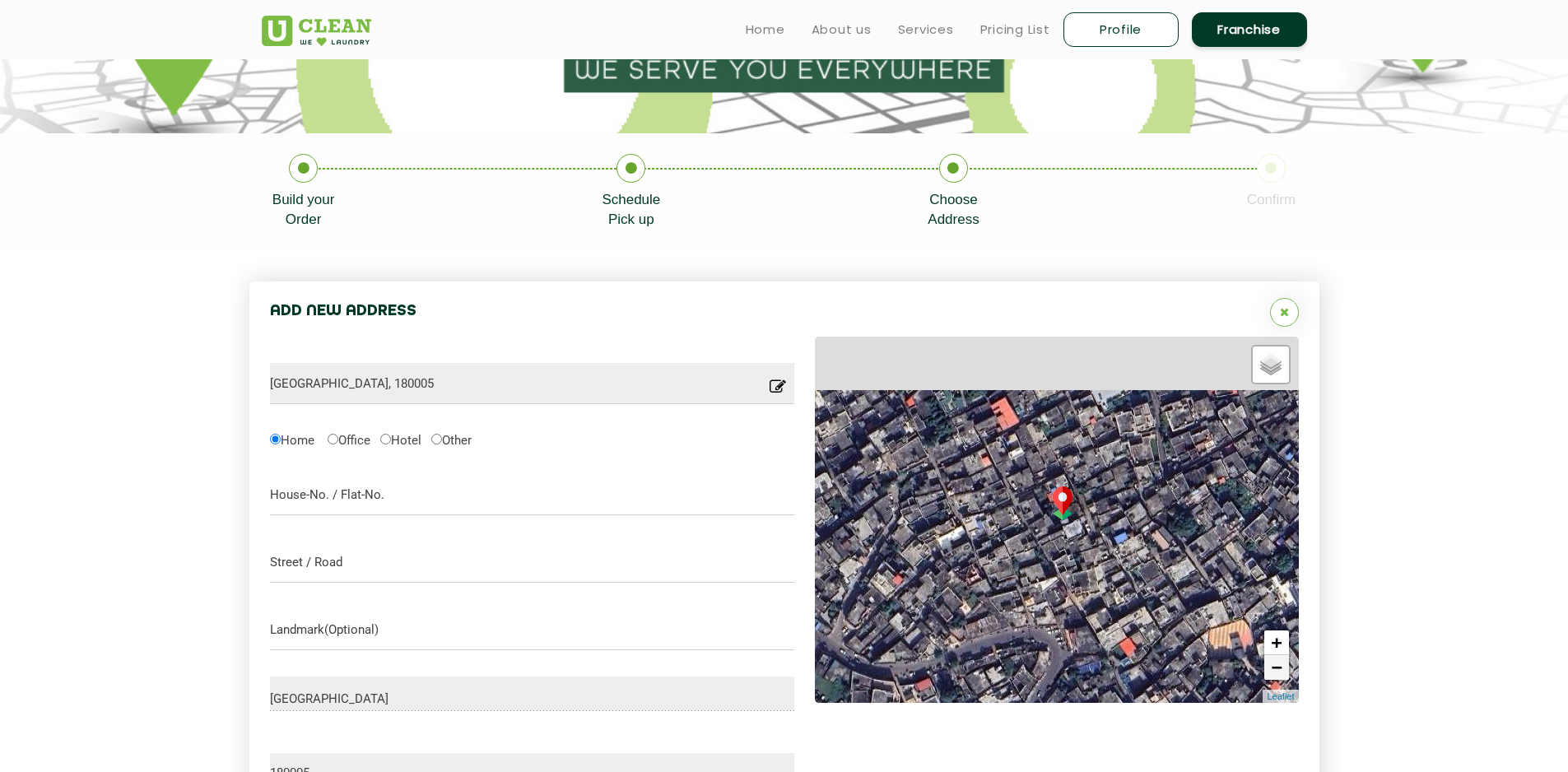
click at [1282, 665] on link "−" at bounding box center [1277, 667] width 25 height 25
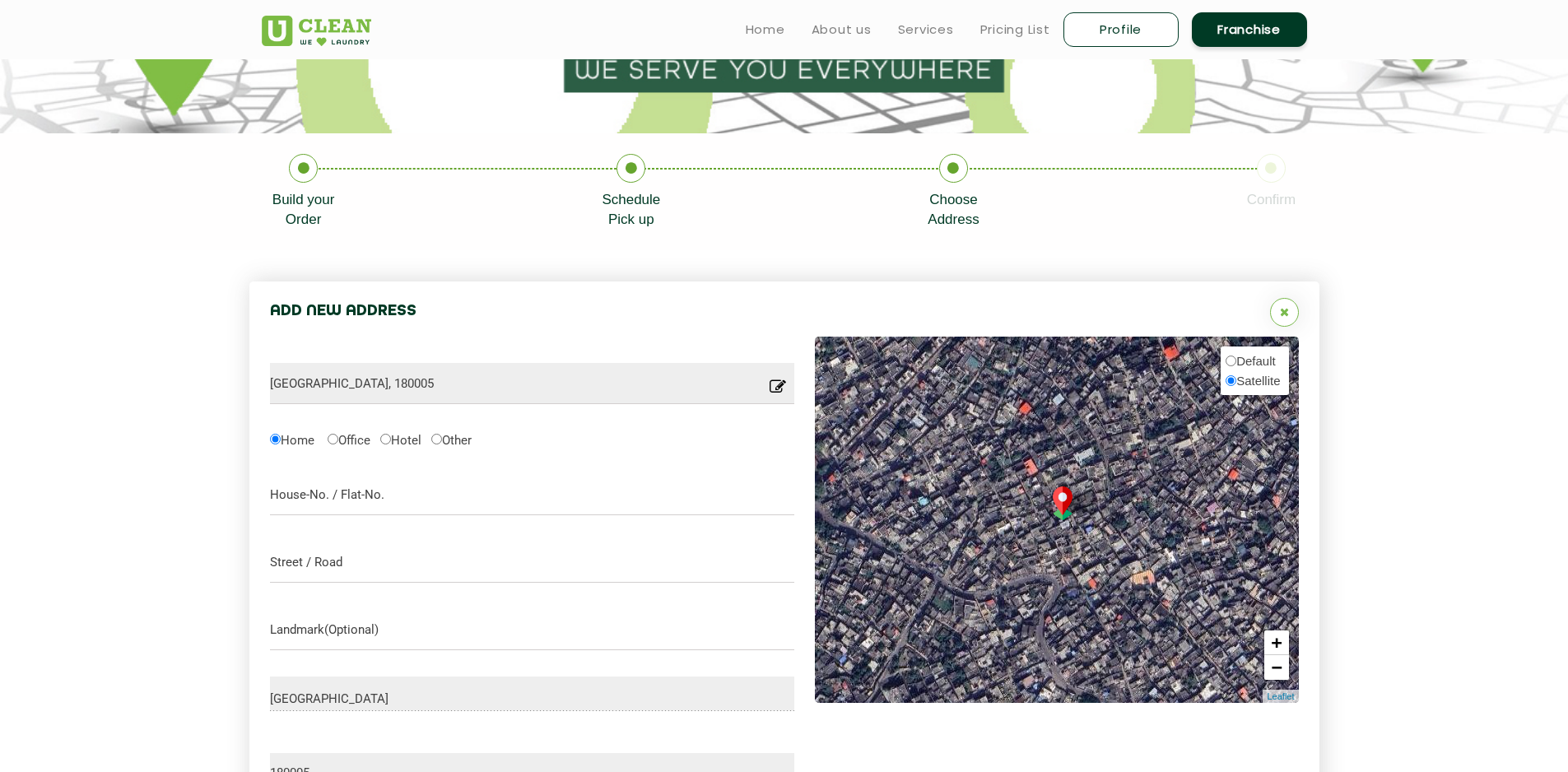
click at [1271, 376] on span "Satellite" at bounding box center [1258, 381] width 44 height 14
click at [1236, 376] on input "Satellite" at bounding box center [1231, 381] width 10 height 10
click at [1265, 356] on span "Default" at bounding box center [1256, 361] width 40 height 14
click at [1236, 356] on input "Default" at bounding box center [1231, 361] width 10 height 10
radio input "true"
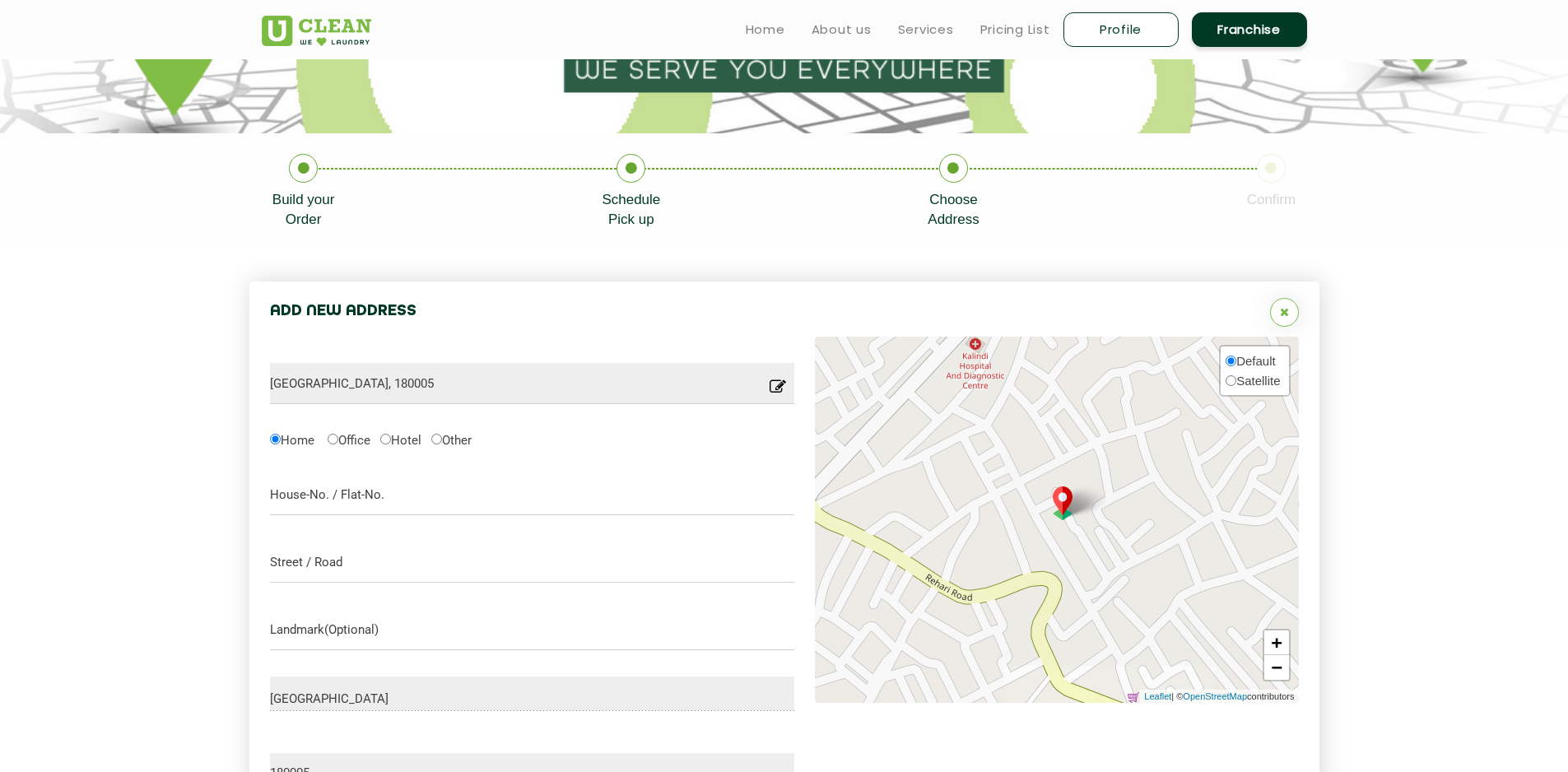
click at [1265, 356] on span "Default" at bounding box center [1256, 361] width 40 height 14
click at [1236, 356] on input "Default" at bounding box center [1231, 361] width 10 height 10
click at [1275, 671] on link "−" at bounding box center [1277, 667] width 25 height 25
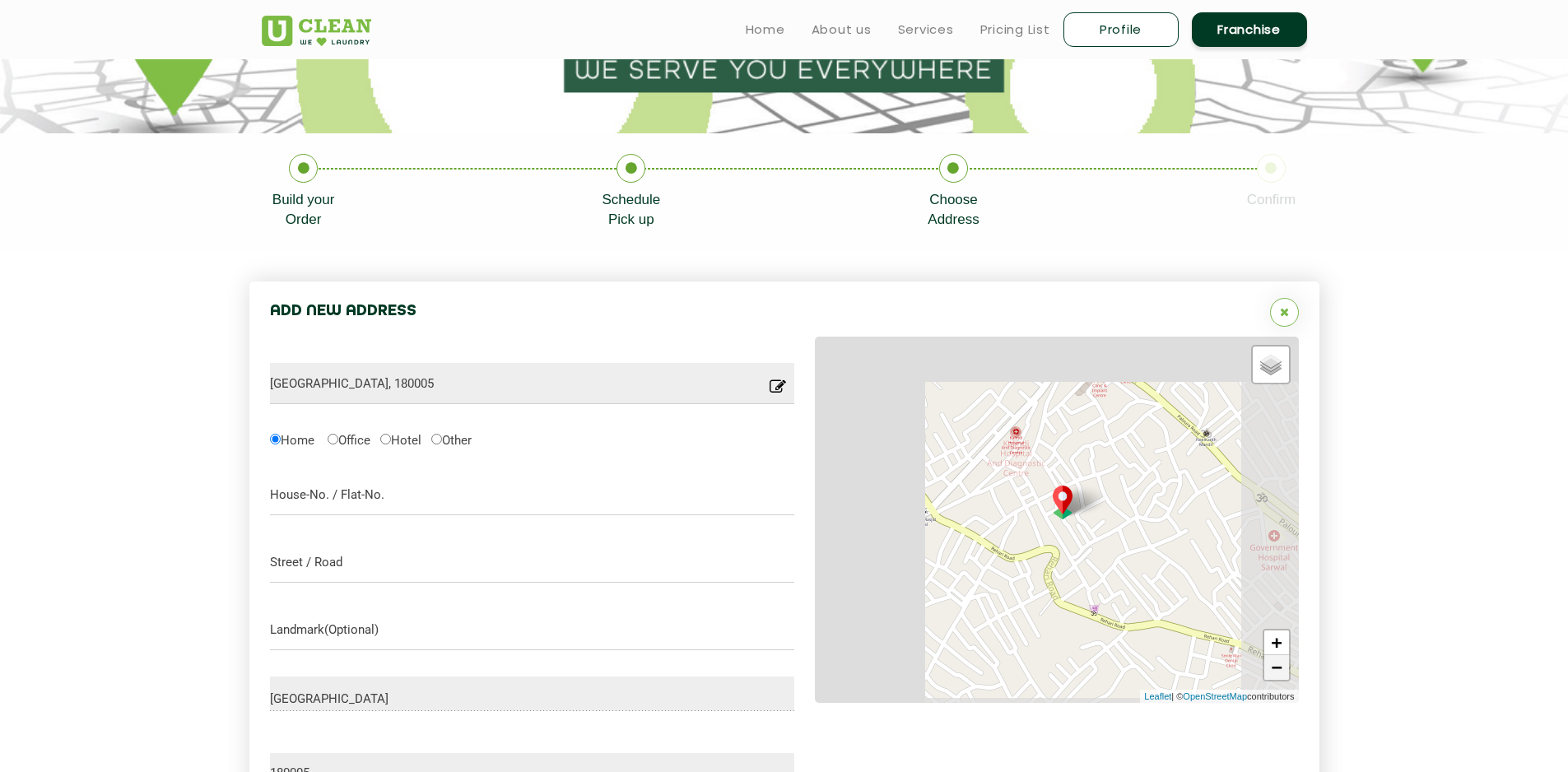
click at [1275, 671] on link "−" at bounding box center [1277, 667] width 25 height 25
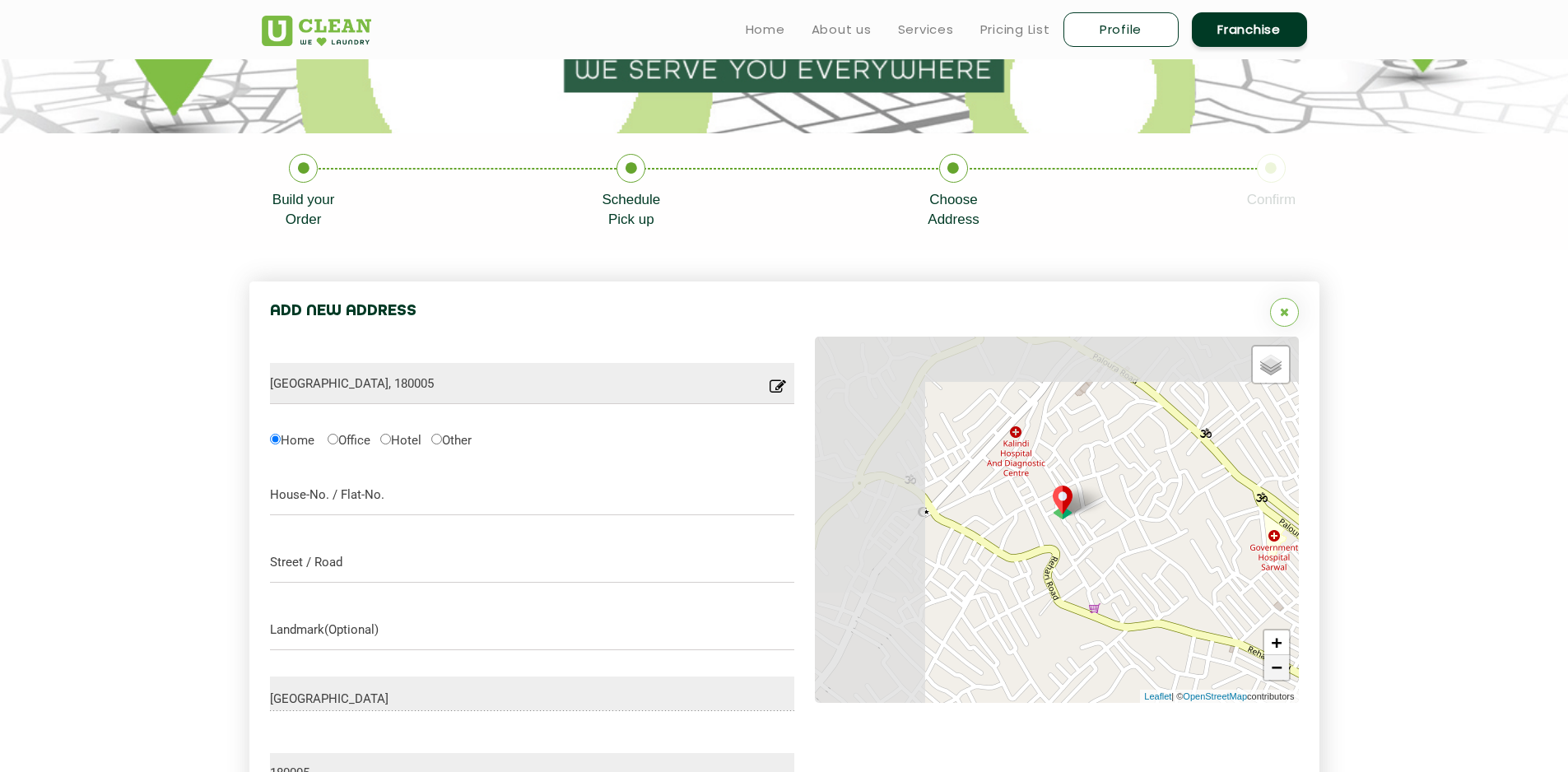
click at [1275, 671] on link "−" at bounding box center [1277, 667] width 25 height 25
click at [1276, 671] on link "−" at bounding box center [1277, 667] width 25 height 25
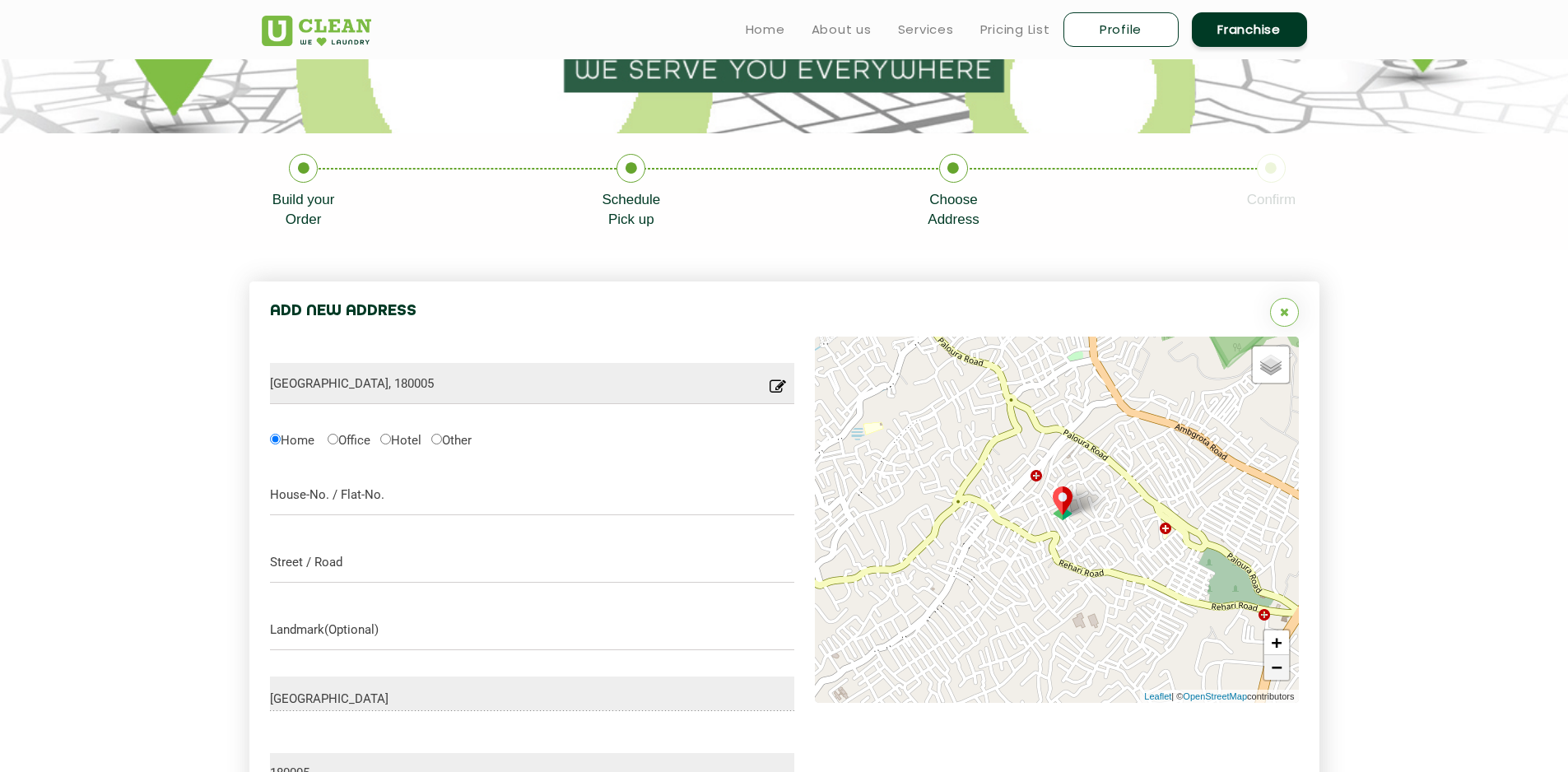
click at [1277, 671] on link "−" at bounding box center [1277, 667] width 25 height 25
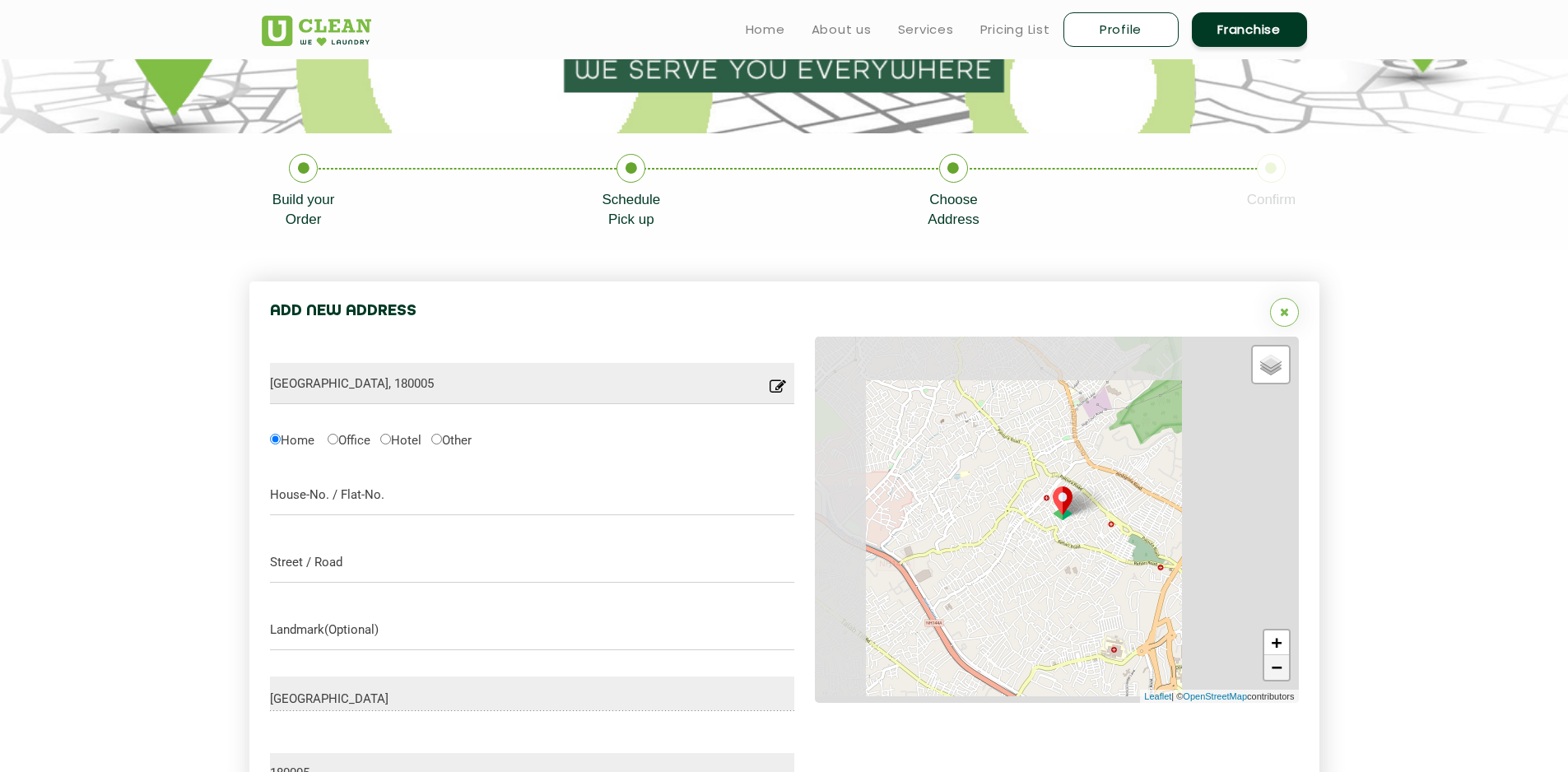
click at [1277, 671] on link "−" at bounding box center [1277, 667] width 25 height 25
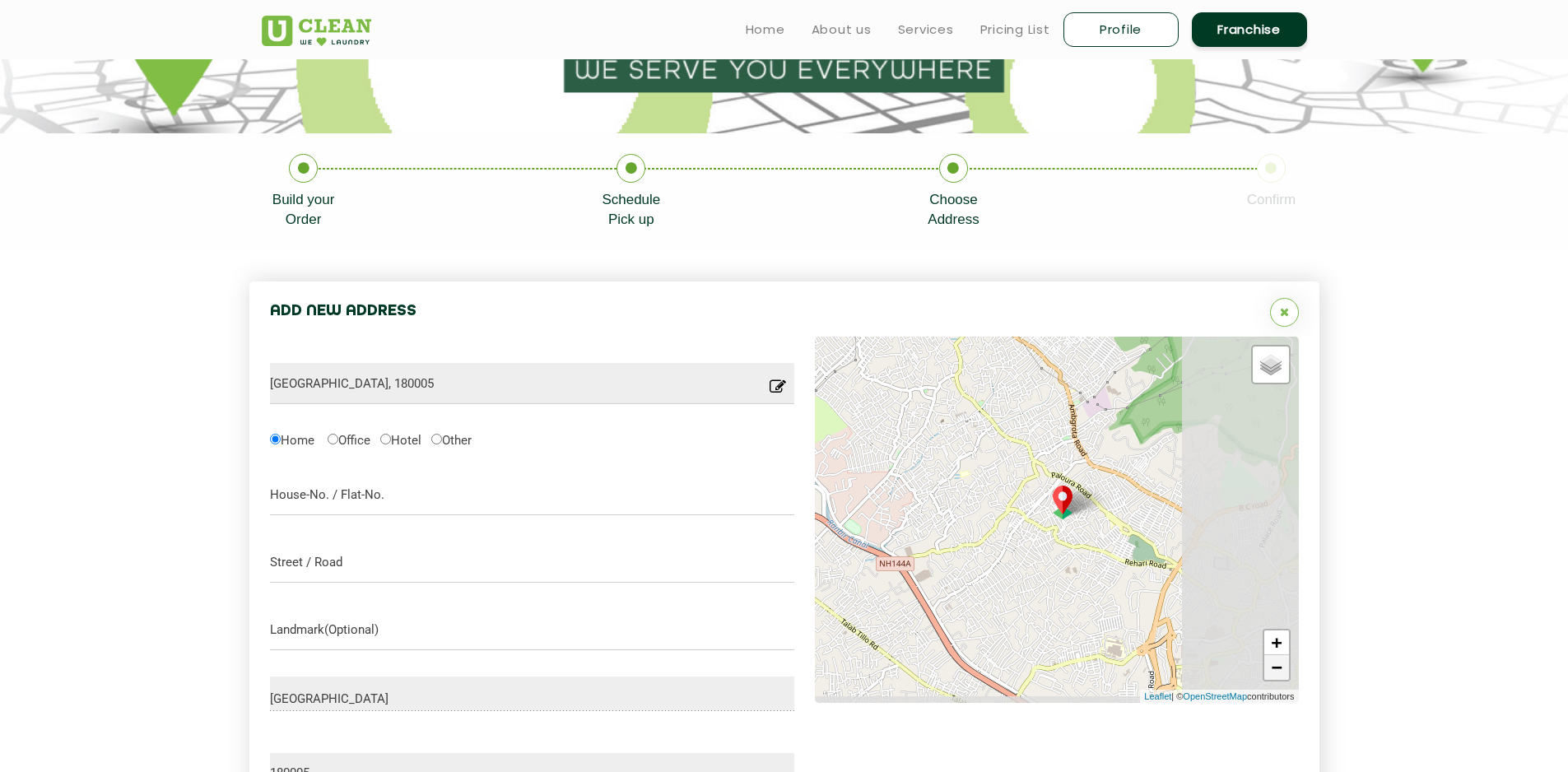
click at [1277, 671] on link "−" at bounding box center [1277, 667] width 25 height 25
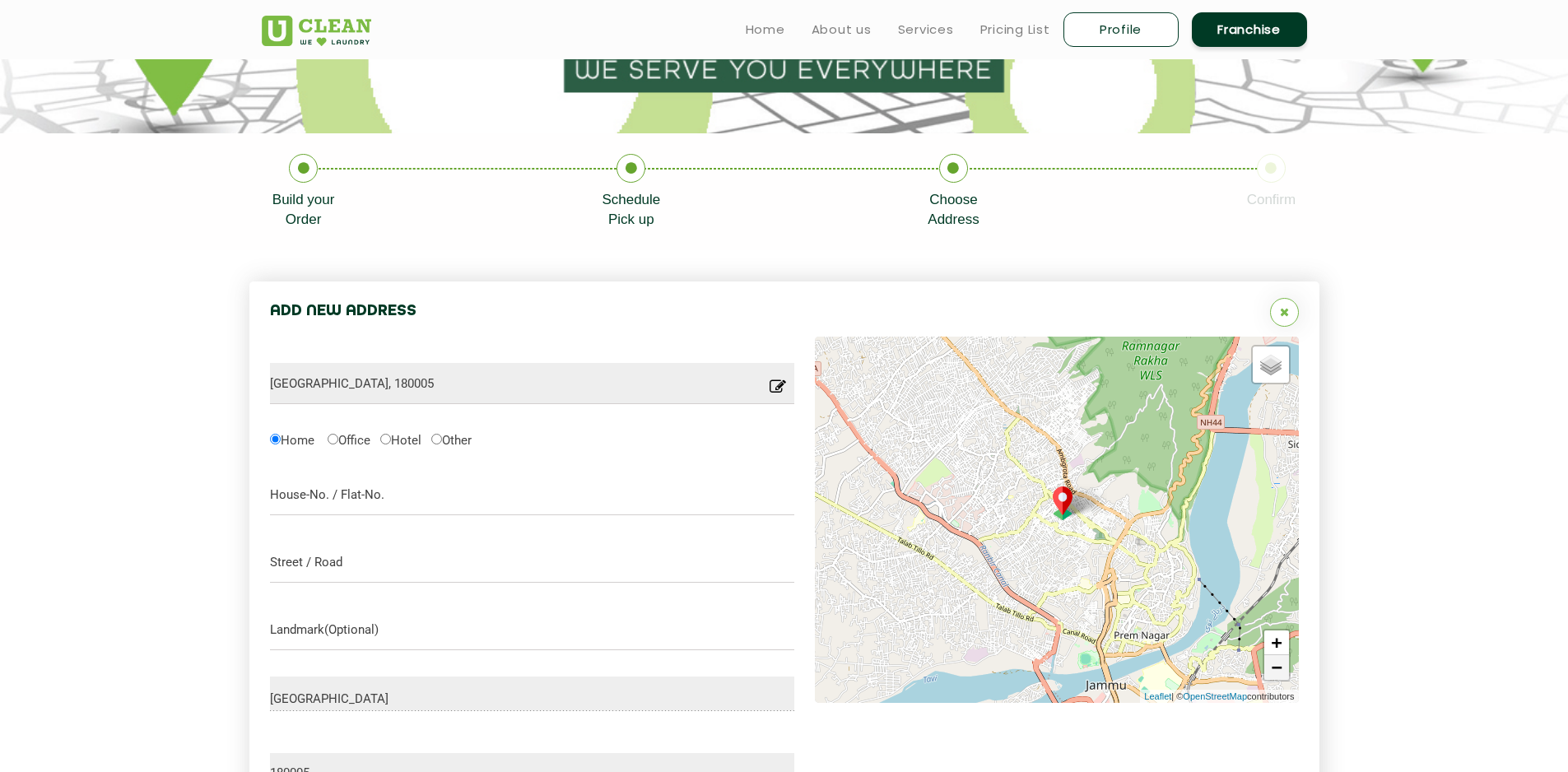
click at [1277, 671] on link "−" at bounding box center [1277, 667] width 25 height 25
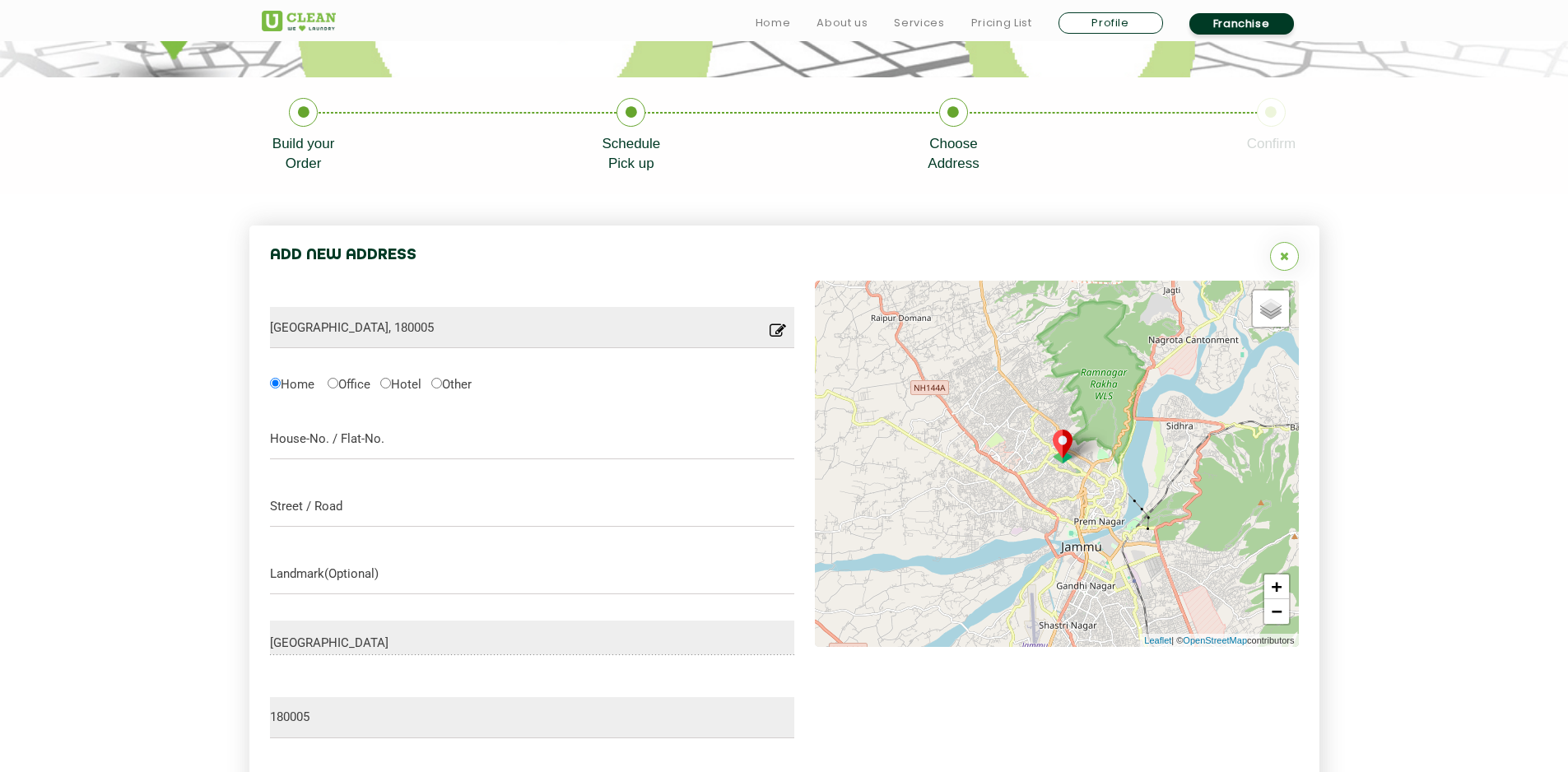
scroll to position [329, 0]
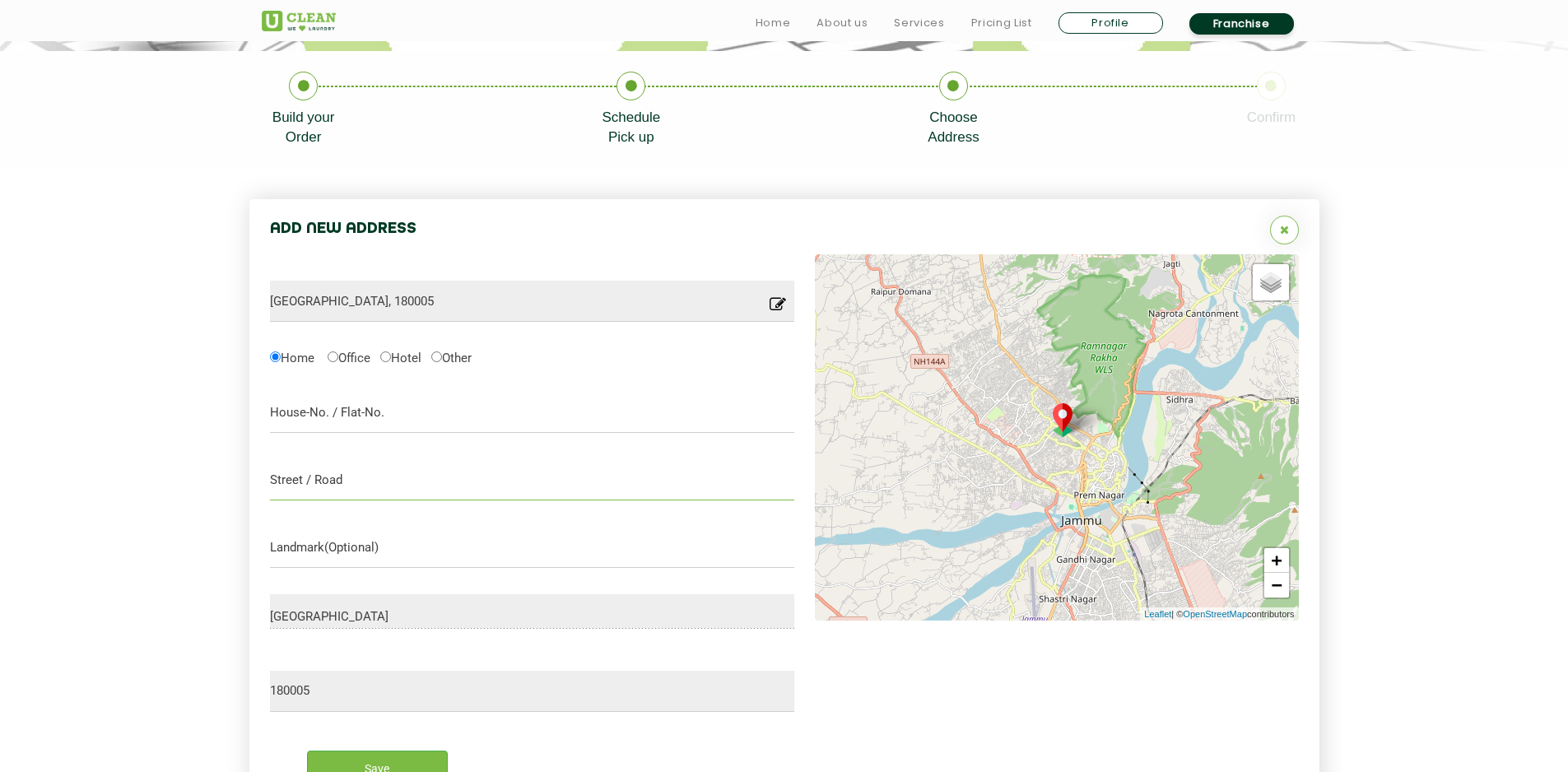
click at [371, 485] on input "text" at bounding box center [532, 480] width 525 height 41
click at [321, 545] on input "text" at bounding box center [532, 548] width 525 height 41
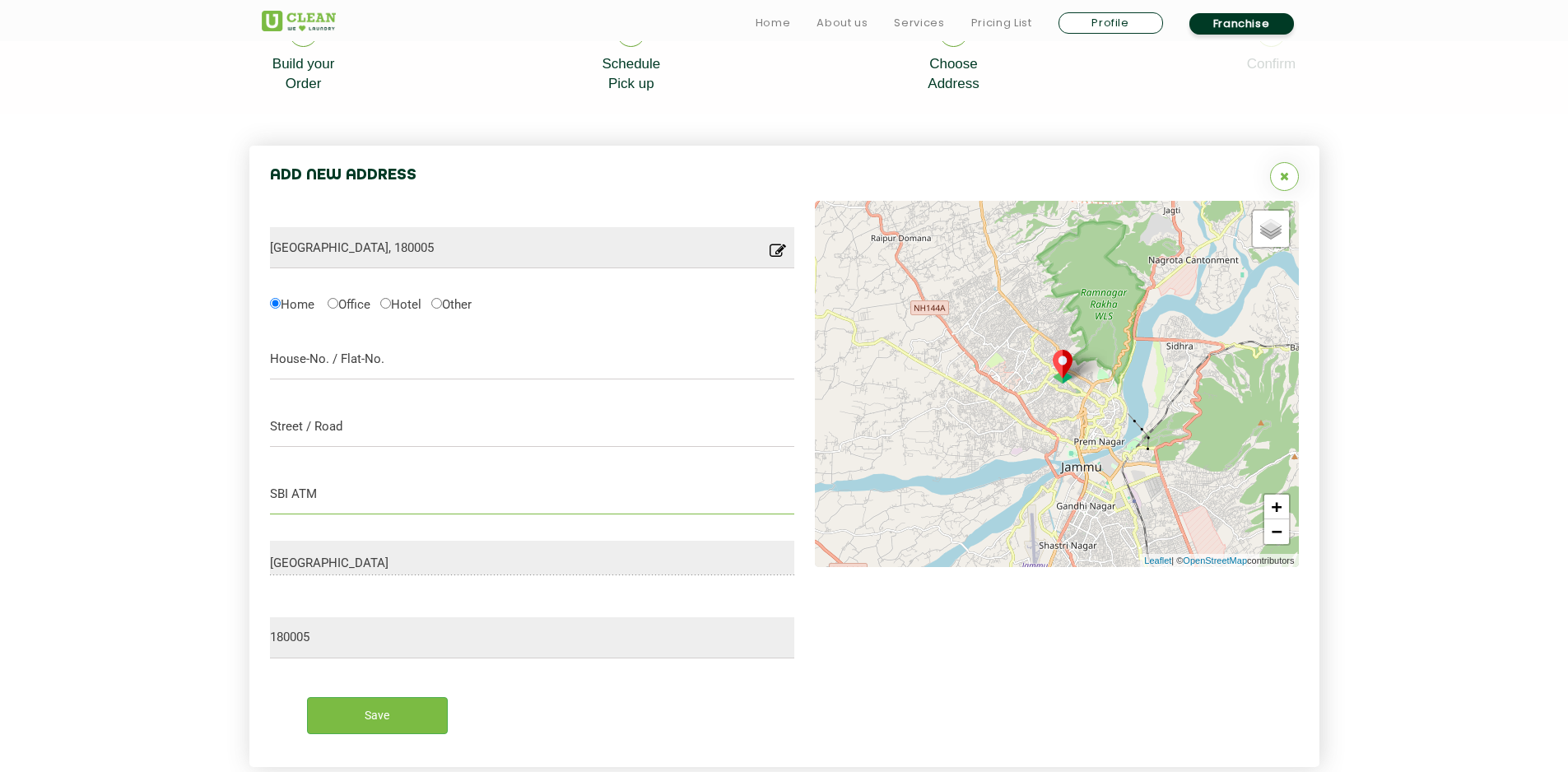
scroll to position [412, 0]
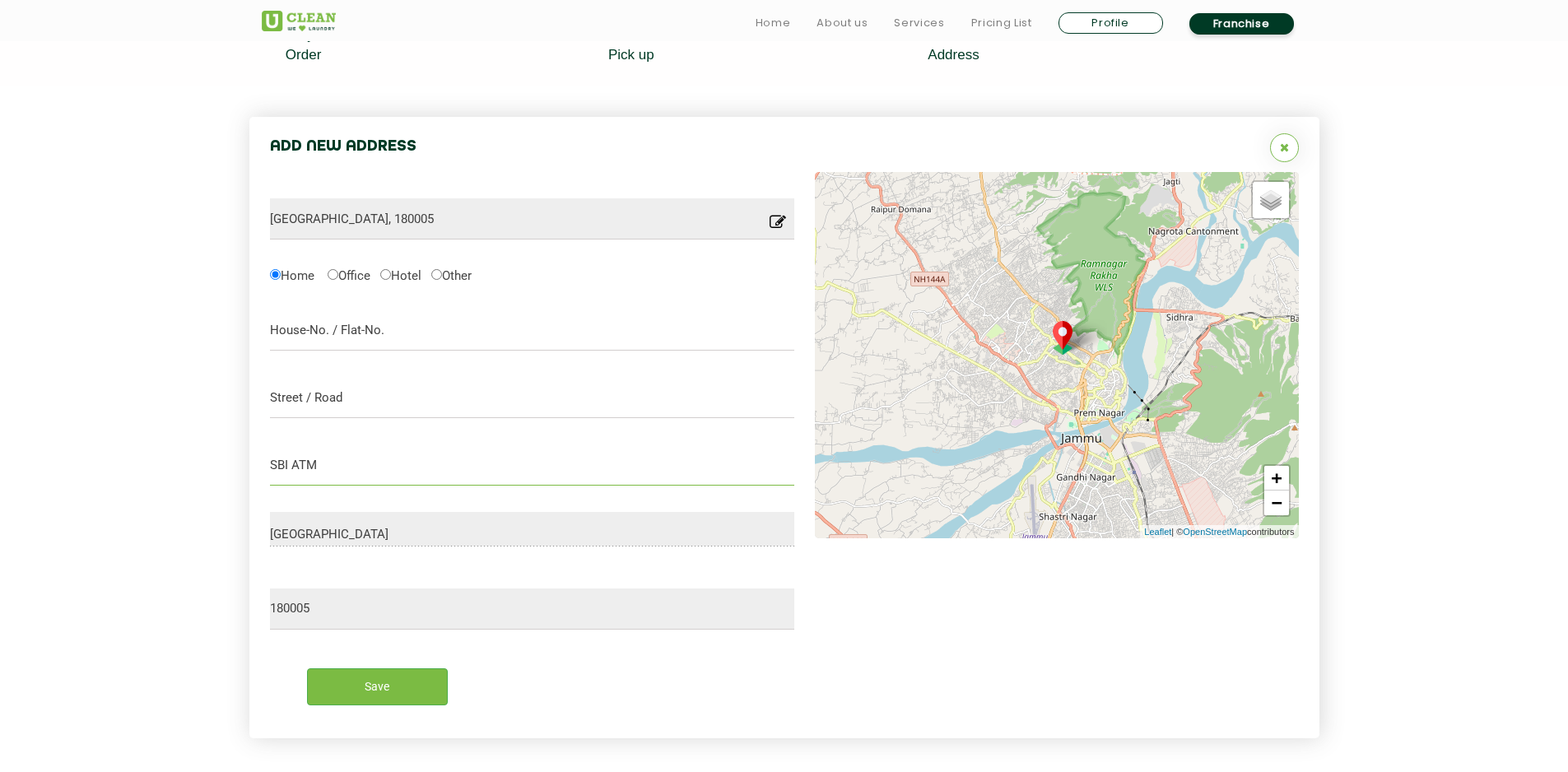
type input "SBI ATM"
click at [416, 334] on input "text" at bounding box center [532, 330] width 525 height 41
click at [388, 382] on input "text" at bounding box center [532, 398] width 525 height 41
type input "Bakshi Nagar"
click at [437, 472] on input "SBI ATM" at bounding box center [532, 465] width 525 height 41
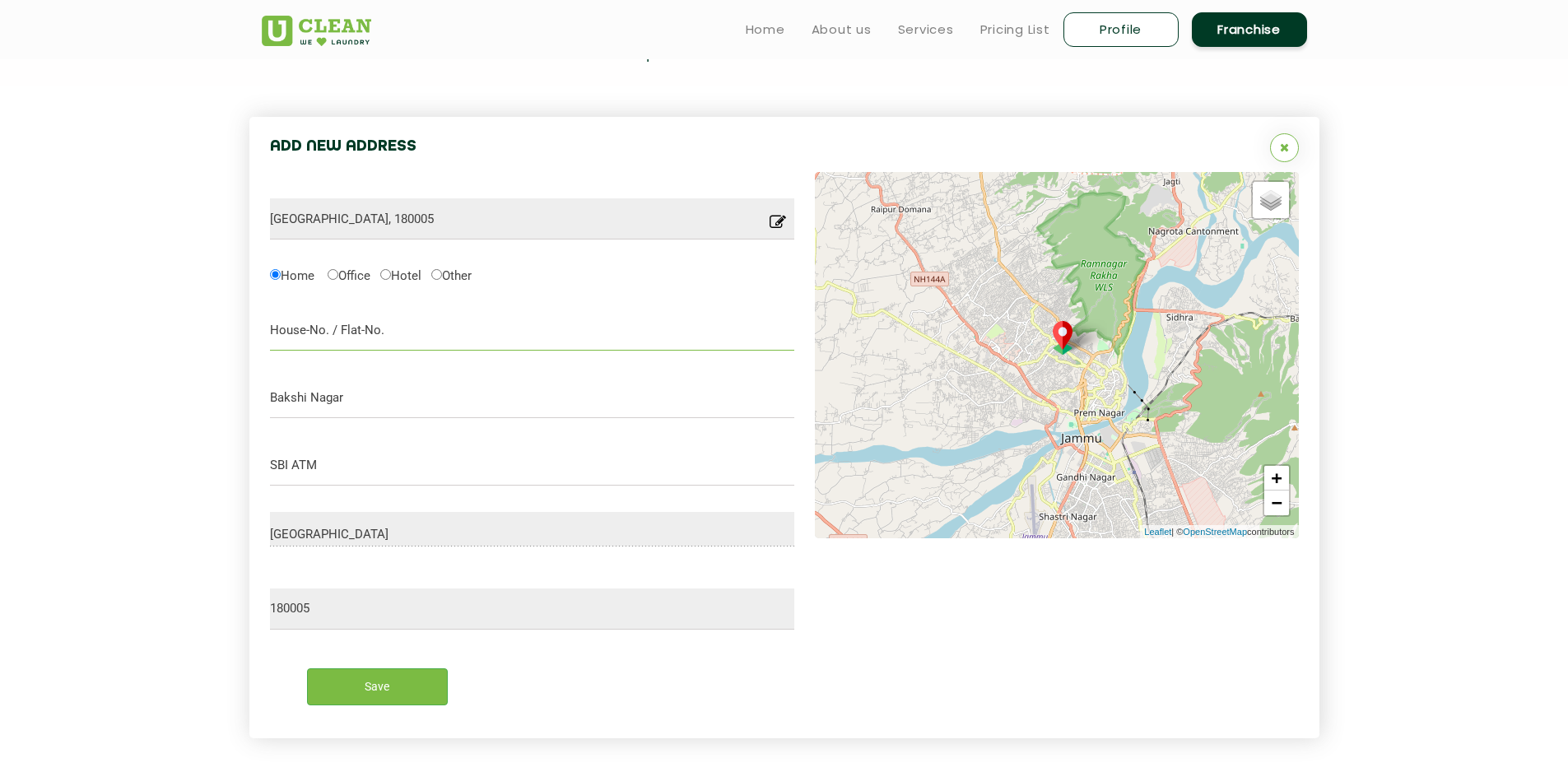
click at [389, 316] on input "text" at bounding box center [532, 330] width 525 height 41
click at [372, 682] on input "Save" at bounding box center [377, 687] width 141 height 37
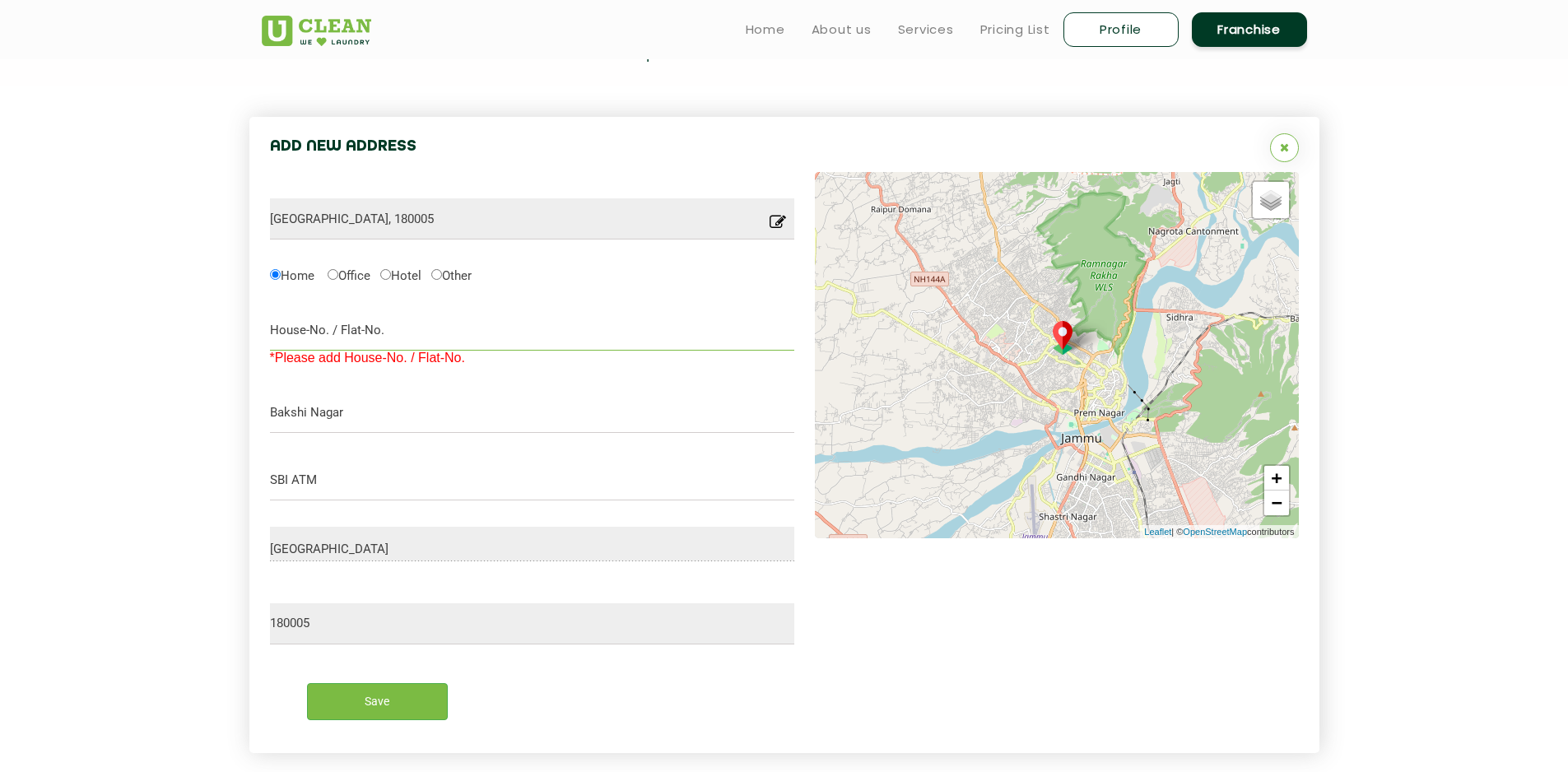
click at [401, 328] on input "text" at bounding box center [532, 330] width 525 height 41
type input "Near CA Office"
click at [406, 707] on input "Save" at bounding box center [377, 702] width 141 height 37
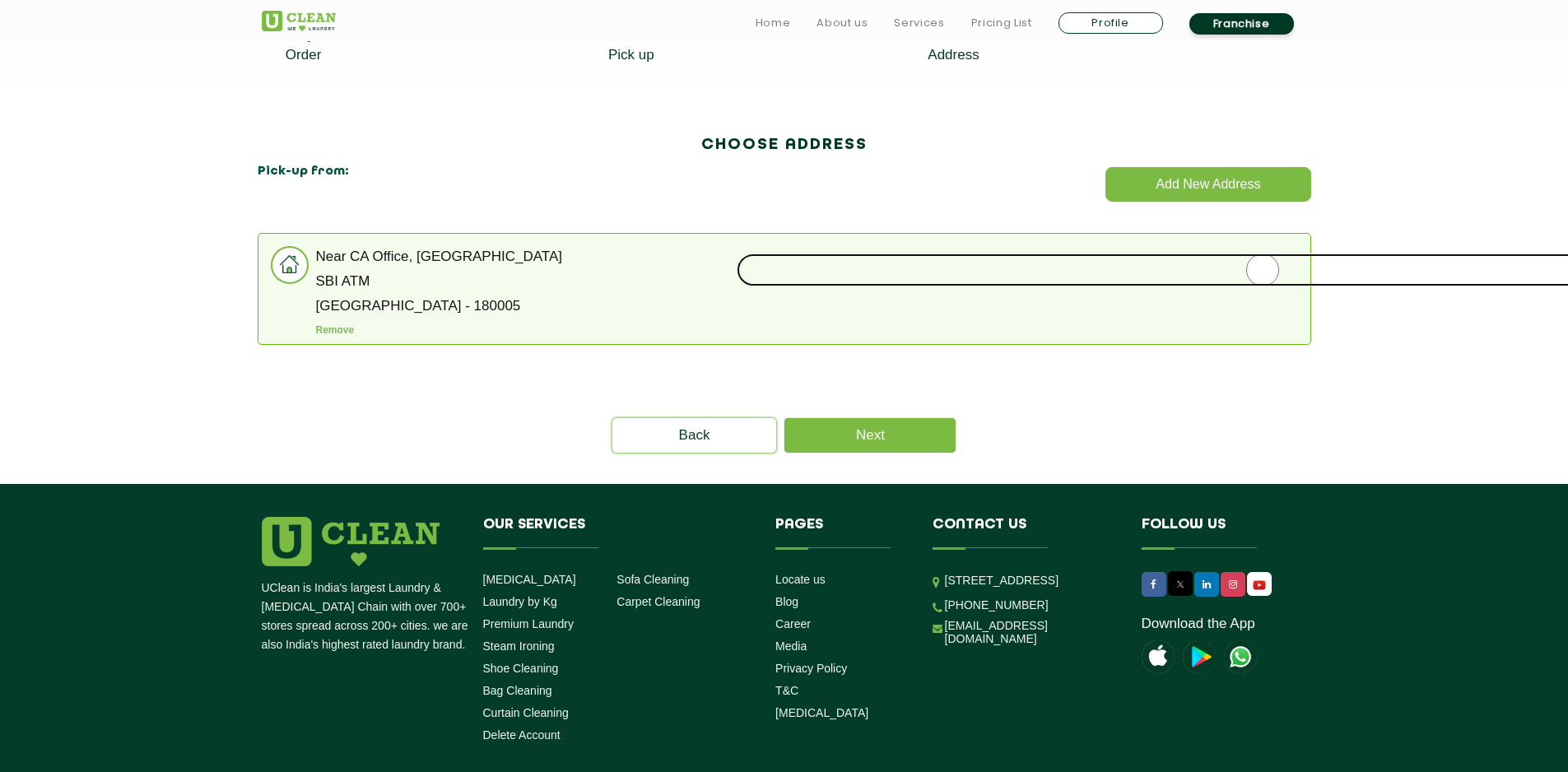
click at [1273, 274] on input "radio" at bounding box center [1263, 270] width 1052 height 33
radio input "true"
